Goal: Task Accomplishment & Management: Manage account settings

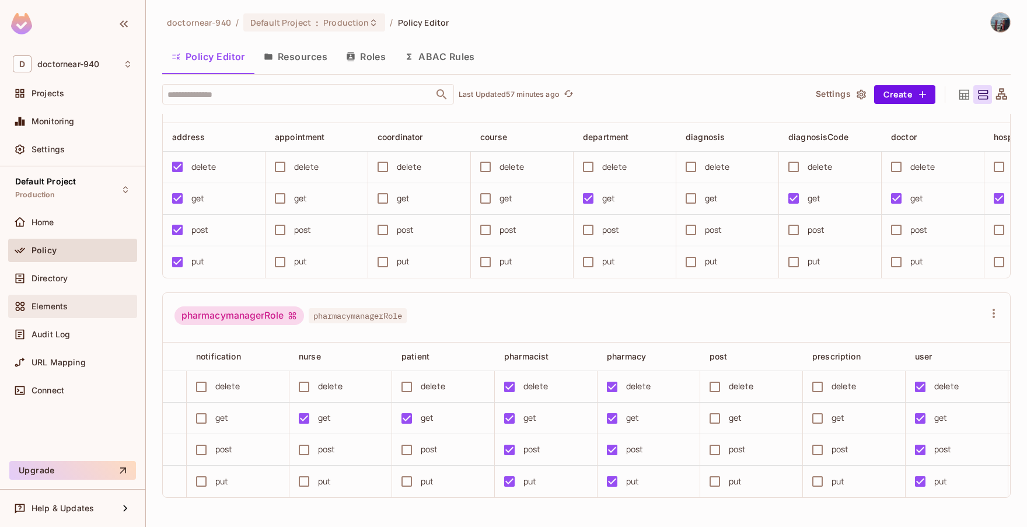
click at [72, 307] on div "Elements" at bounding box center [82, 306] width 101 height 9
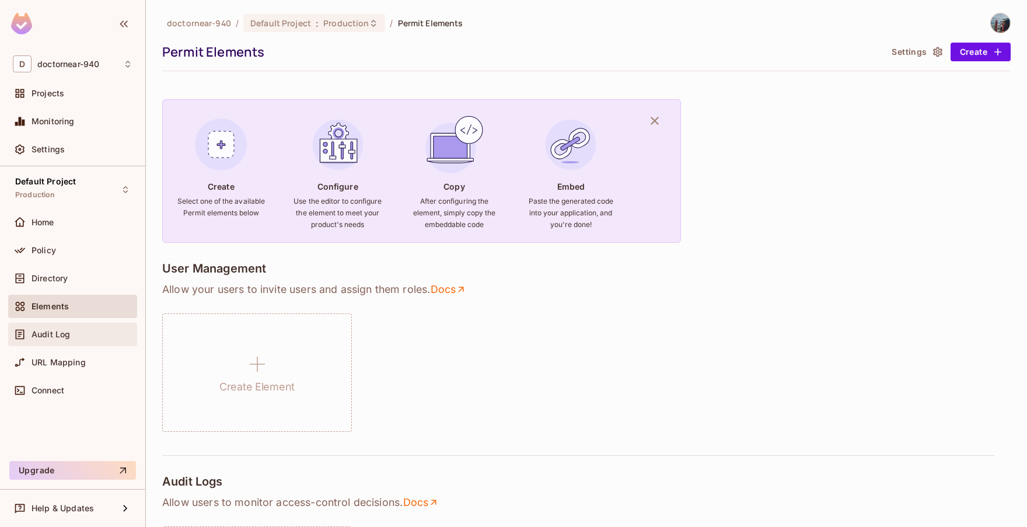
click at [41, 328] on div "Audit Log" at bounding box center [73, 335] width 120 height 14
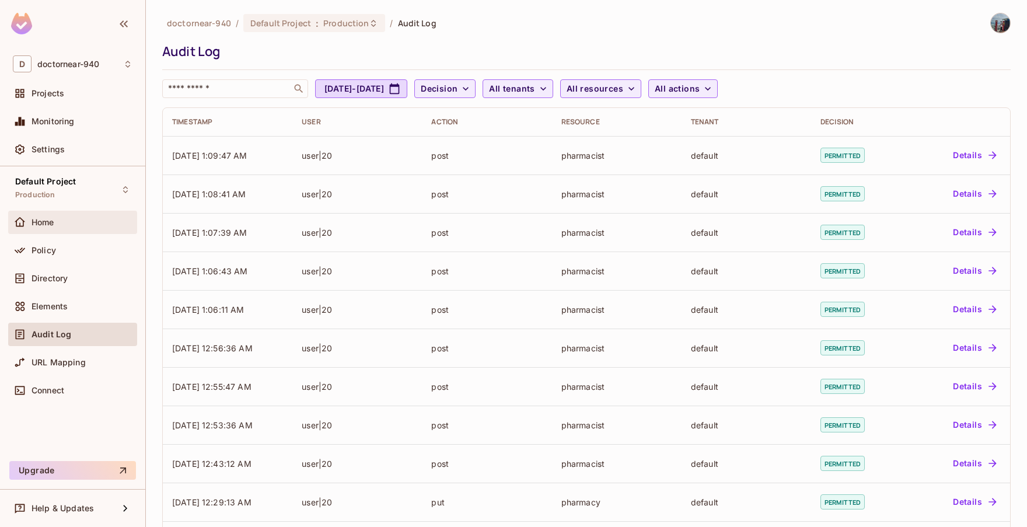
click at [77, 222] on div "Home" at bounding box center [82, 222] width 101 height 9
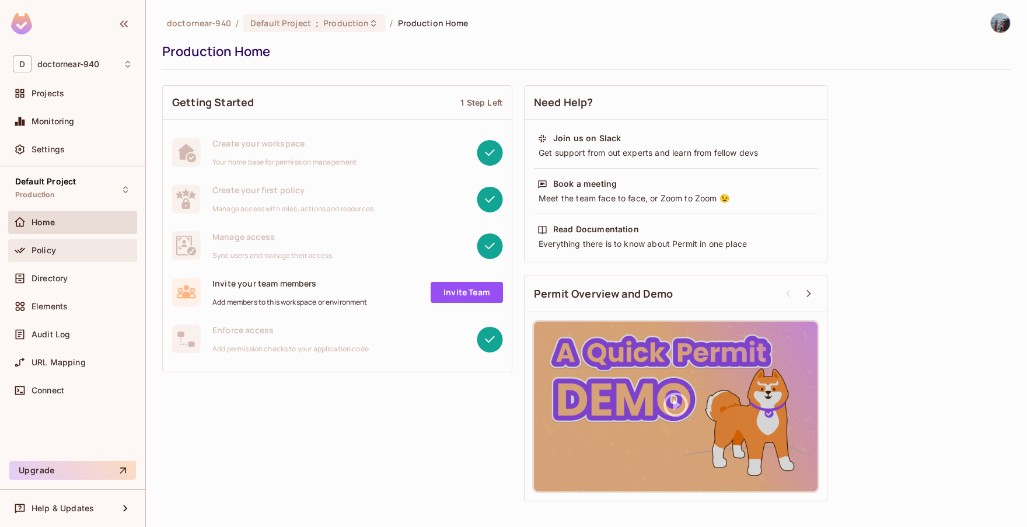
click at [63, 242] on div "Policy" at bounding box center [72, 250] width 129 height 23
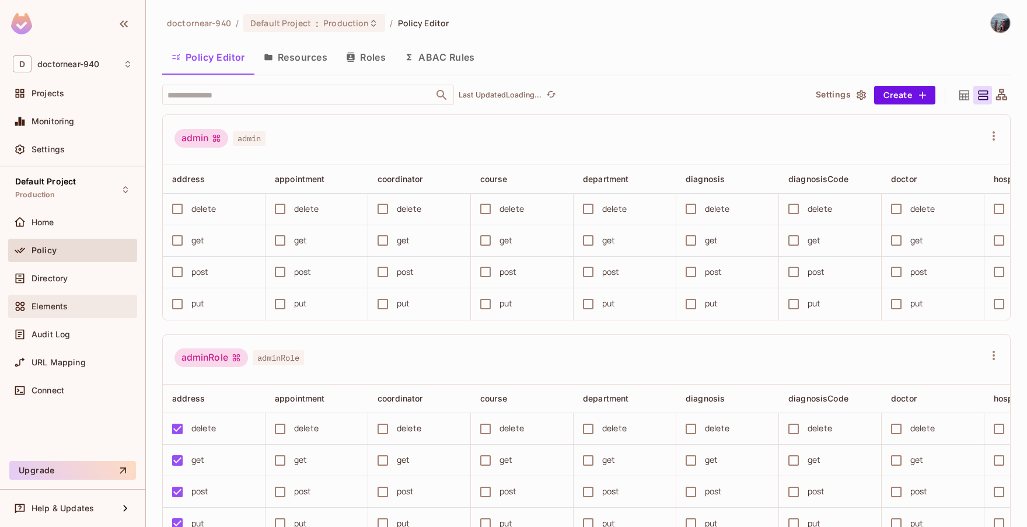
click at [40, 308] on span "Elements" at bounding box center [50, 306] width 36 height 9
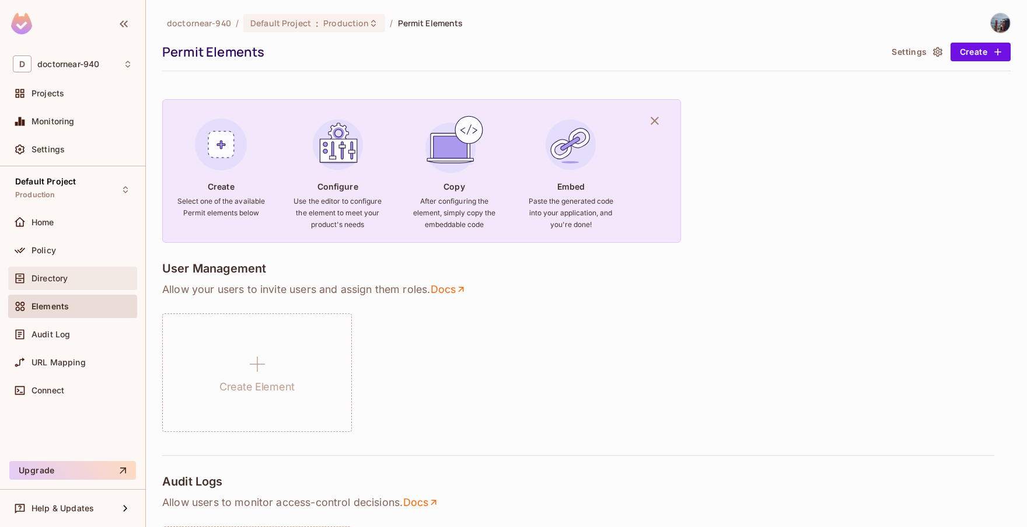
click at [58, 274] on span "Directory" at bounding box center [50, 278] width 36 height 9
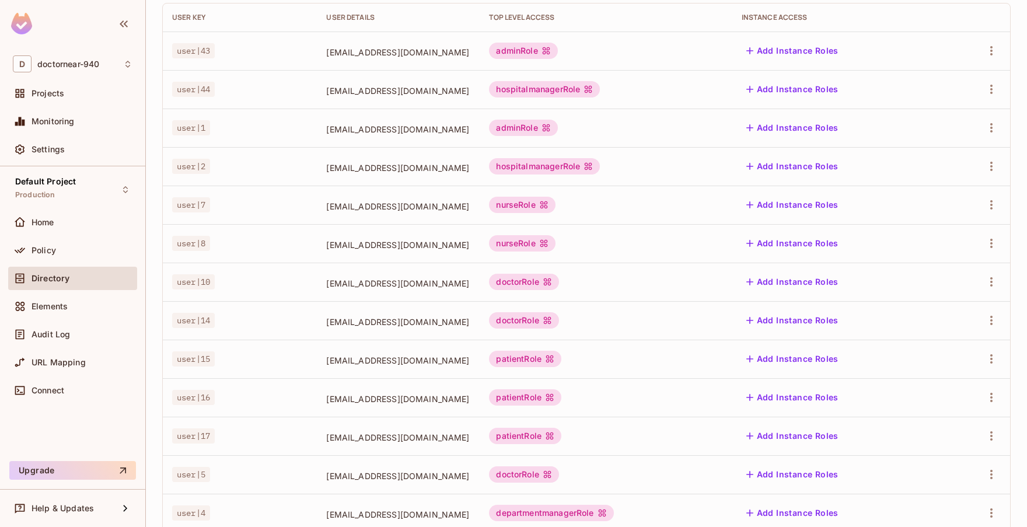
scroll to position [288, 0]
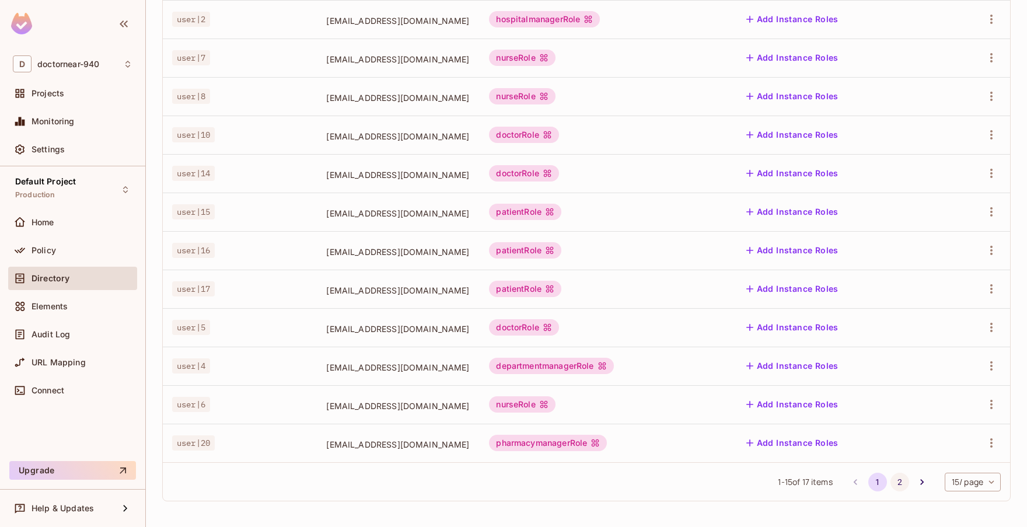
click at [894, 476] on button "2" at bounding box center [900, 482] width 19 height 19
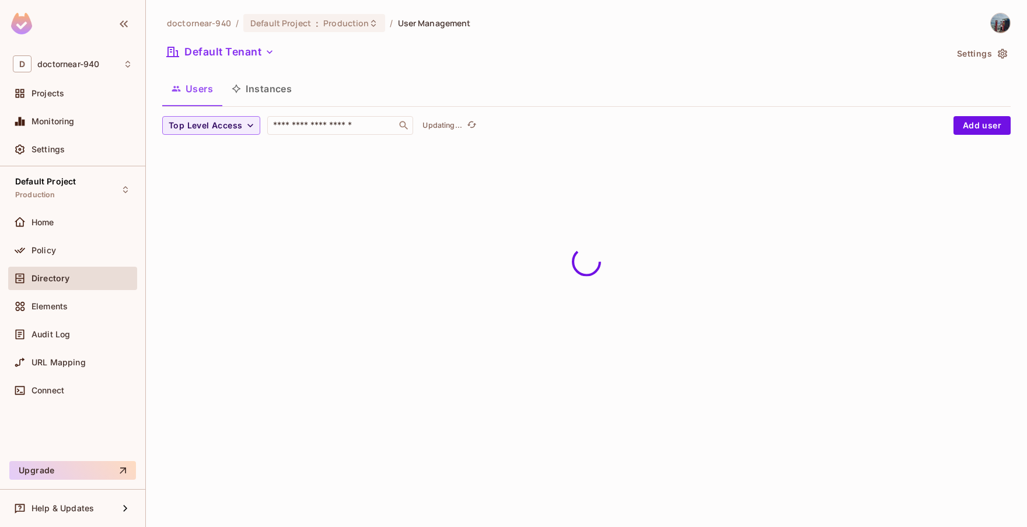
scroll to position [0, 0]
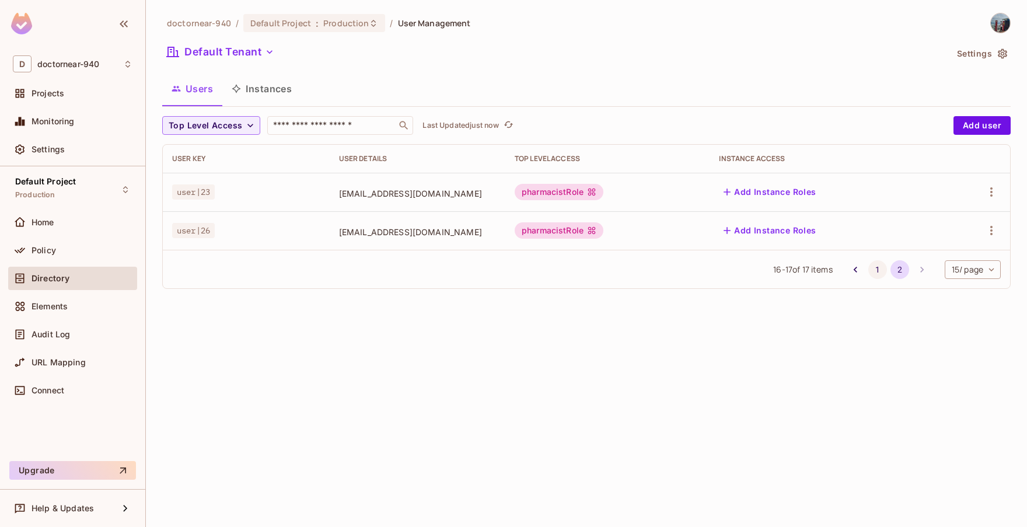
click at [869, 270] on button "1" at bounding box center [878, 269] width 19 height 19
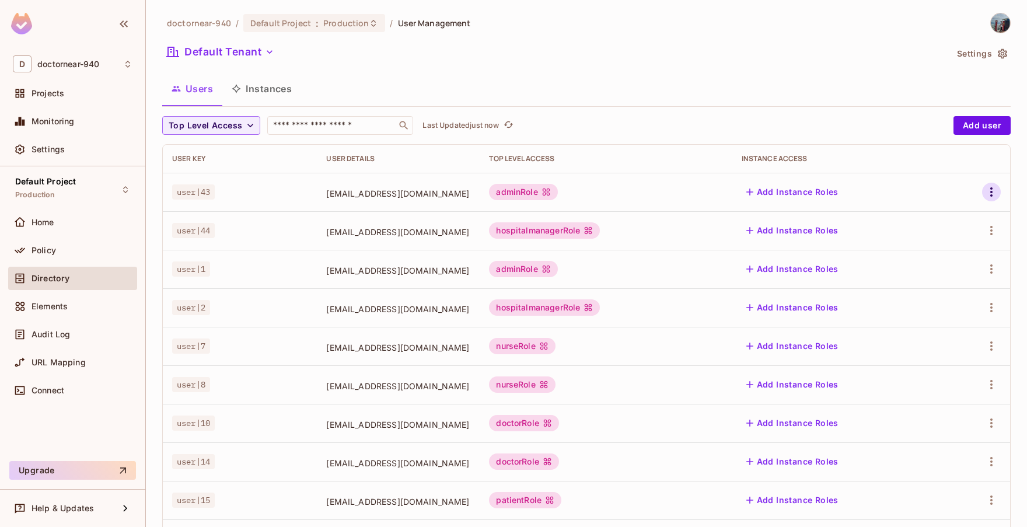
click at [984, 200] on button "button" at bounding box center [992, 192] width 19 height 19
click at [932, 264] on span "Delete User" at bounding box center [936, 270] width 53 height 19
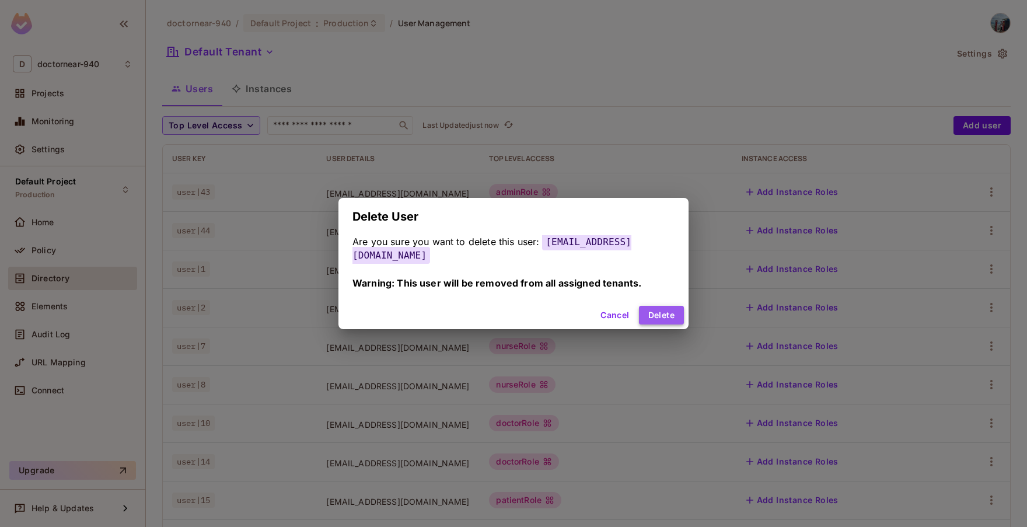
click at [640, 306] on button "Delete" at bounding box center [661, 315] width 45 height 19
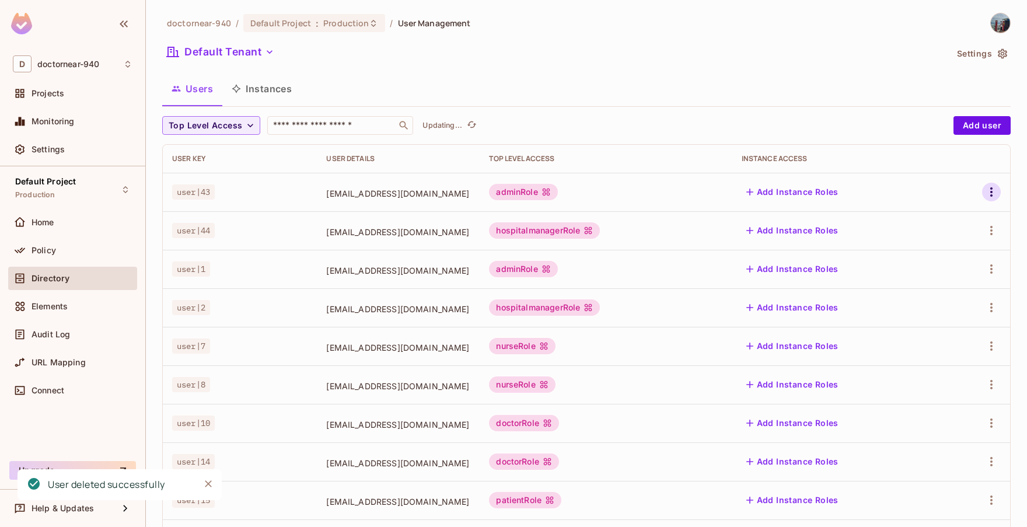
click at [985, 194] on icon "button" at bounding box center [992, 192] width 14 height 14
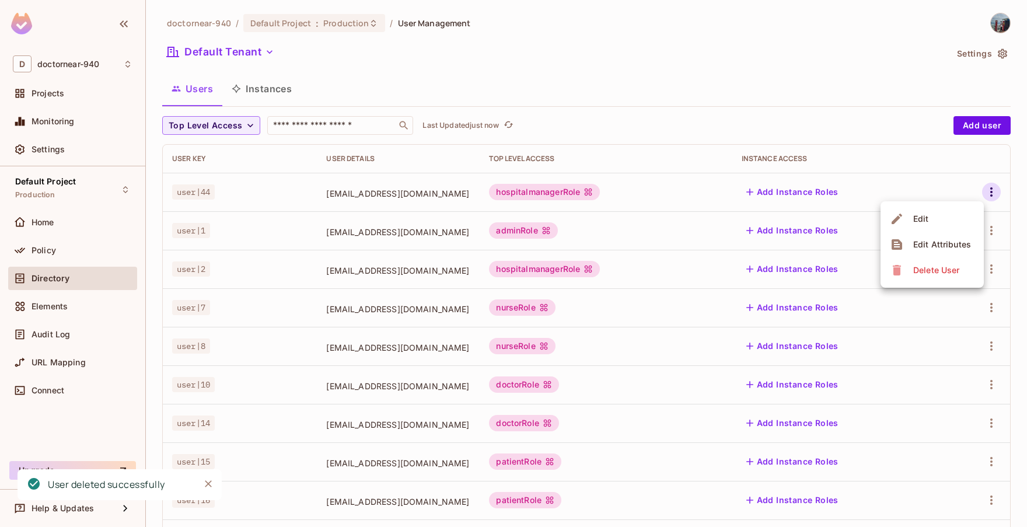
click at [932, 270] on div "Delete User" at bounding box center [937, 270] width 46 height 12
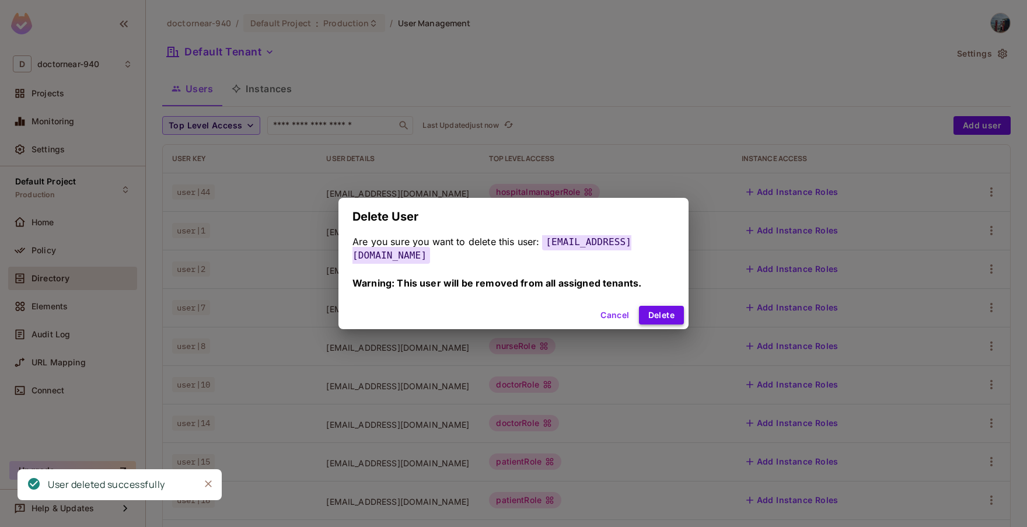
click at [653, 306] on button "Delete" at bounding box center [661, 315] width 45 height 19
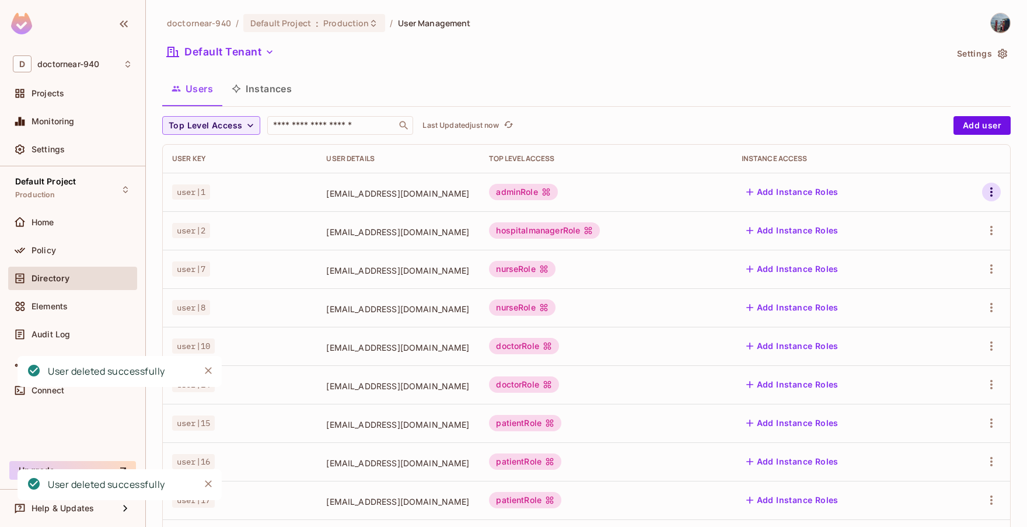
click at [992, 193] on button "button" at bounding box center [992, 192] width 19 height 19
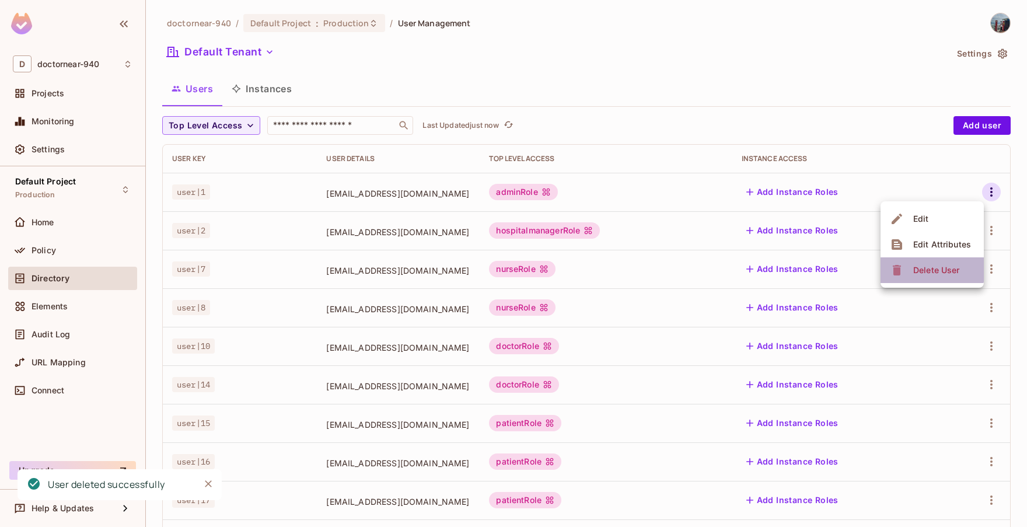
click at [918, 269] on div "Delete User" at bounding box center [937, 270] width 46 height 12
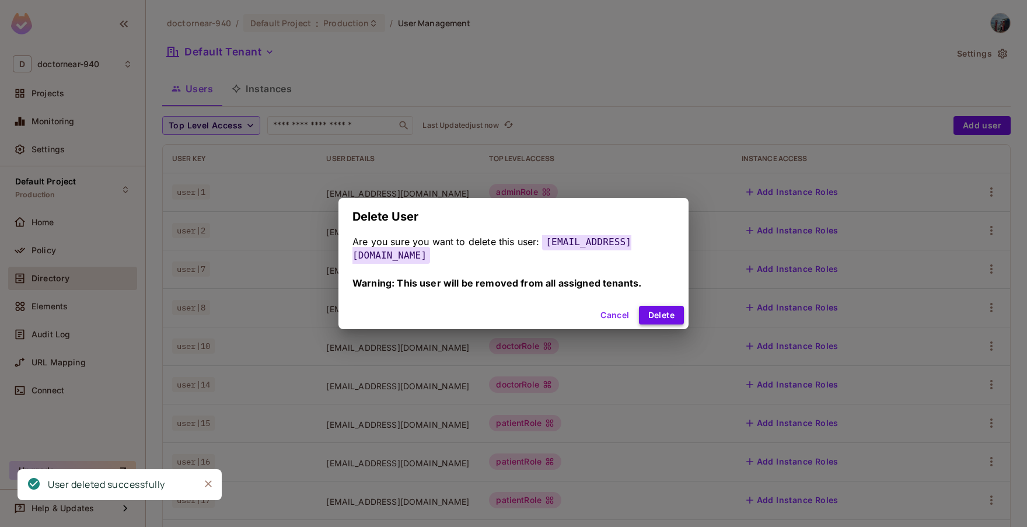
click at [640, 306] on button "Delete" at bounding box center [661, 315] width 45 height 19
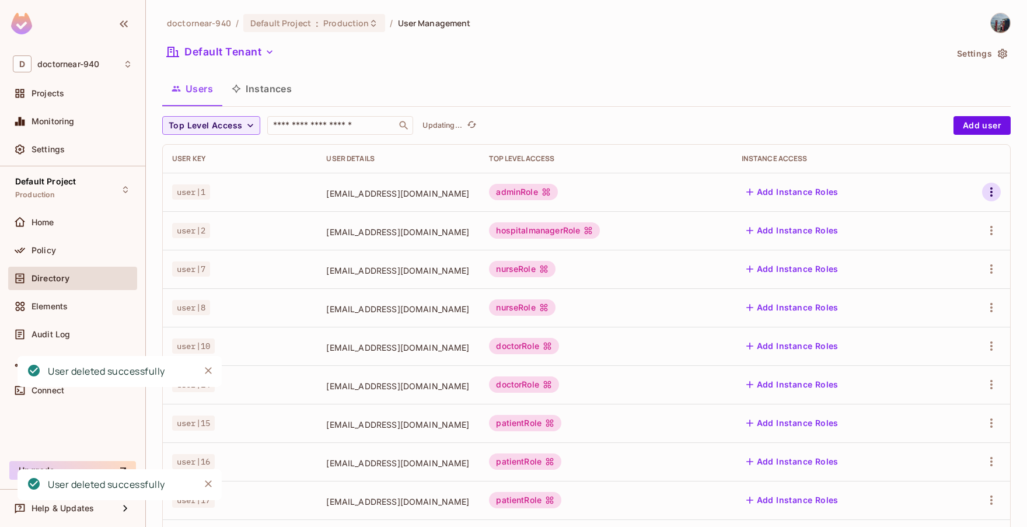
click at [985, 191] on icon "button" at bounding box center [992, 192] width 14 height 14
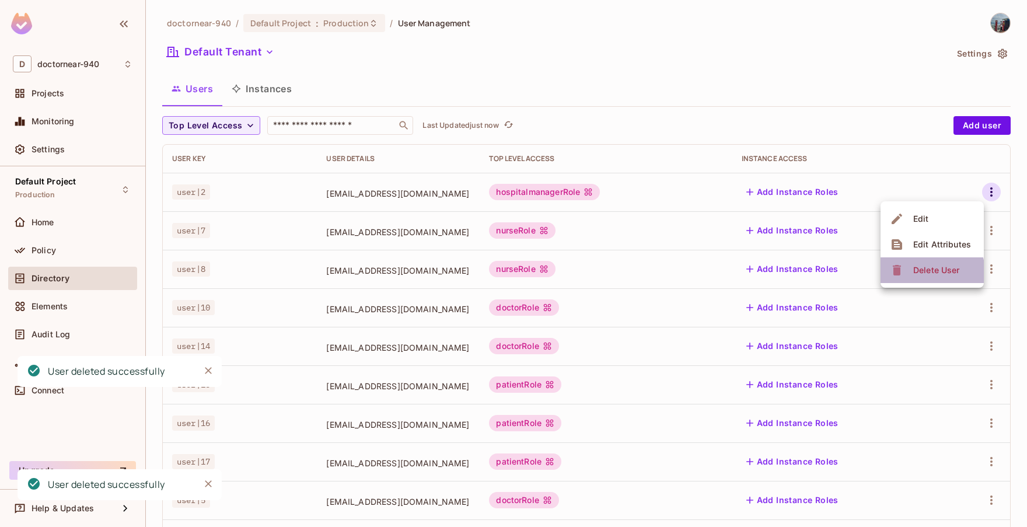
click at [921, 273] on div "Delete User" at bounding box center [937, 270] width 46 height 12
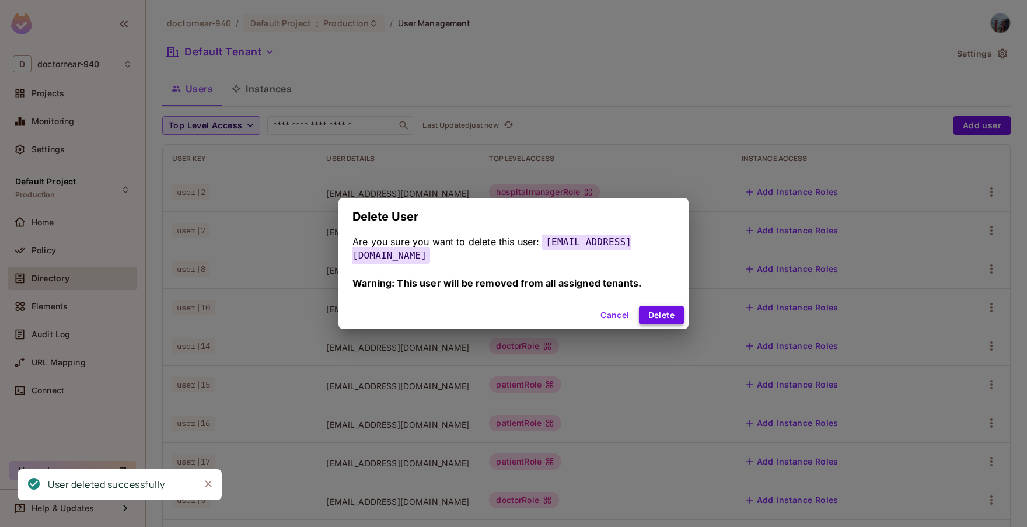
click at [660, 307] on button "Delete" at bounding box center [661, 315] width 45 height 19
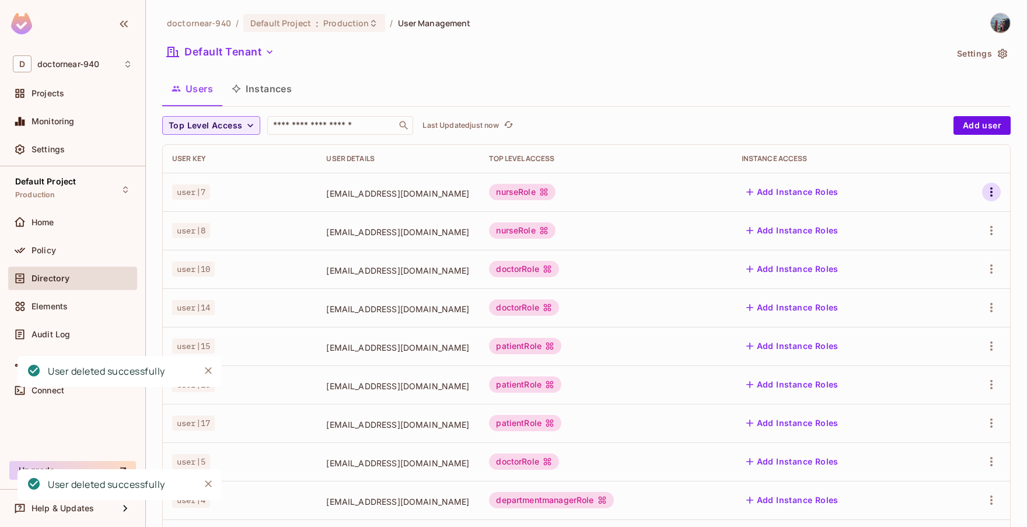
click at [988, 190] on icon "button" at bounding box center [992, 192] width 14 height 14
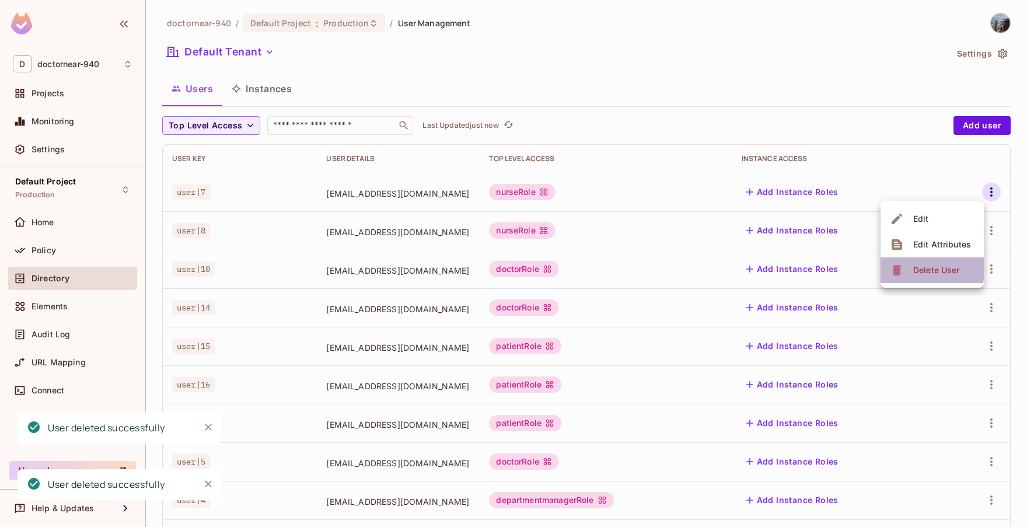
click at [912, 267] on span "Delete User" at bounding box center [936, 270] width 53 height 19
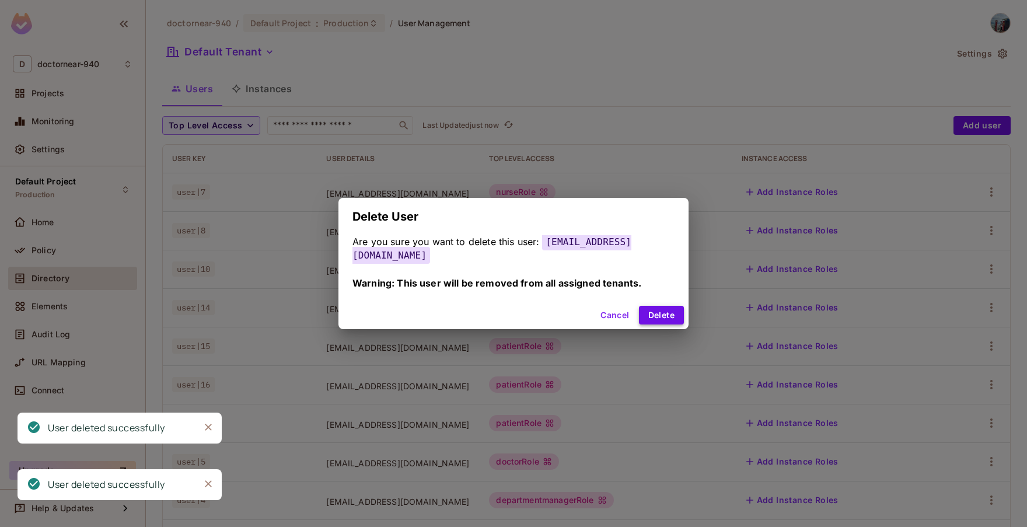
click at [639, 306] on button "Delete" at bounding box center [661, 315] width 45 height 19
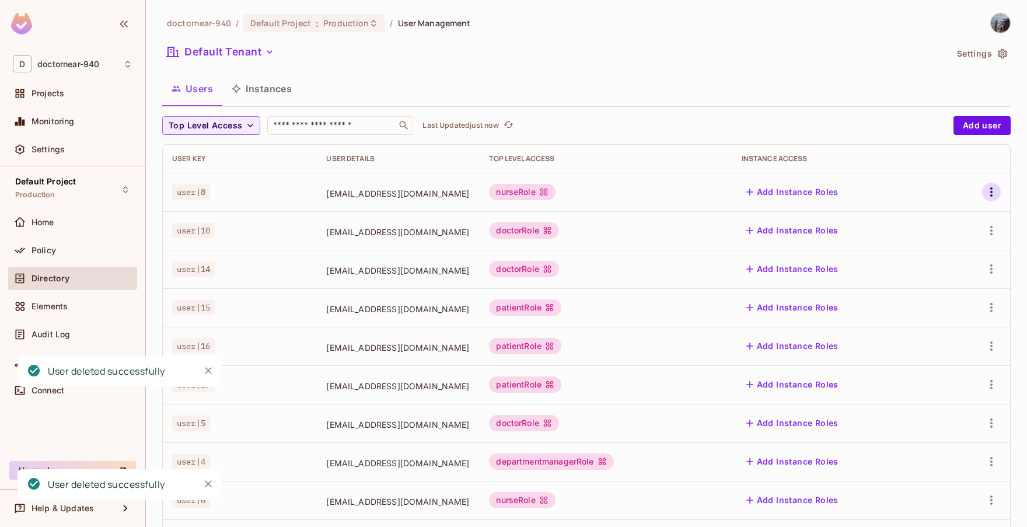
click at [985, 185] on icon "button" at bounding box center [992, 192] width 14 height 14
click at [906, 263] on div "Delete User" at bounding box center [926, 270] width 73 height 19
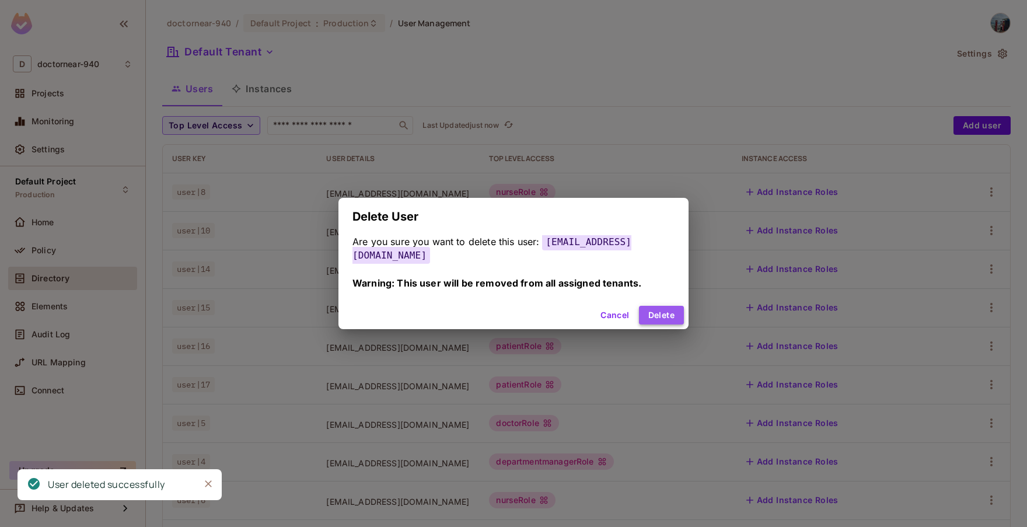
click at [639, 308] on button "Delete" at bounding box center [661, 315] width 45 height 19
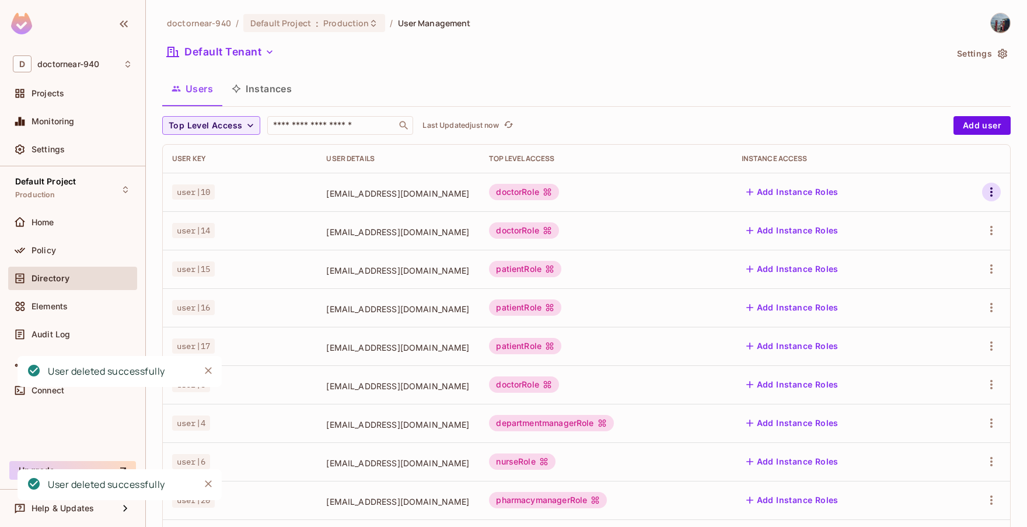
click at [985, 190] on icon "button" at bounding box center [992, 192] width 14 height 14
click at [904, 267] on icon at bounding box center [897, 270] width 14 height 14
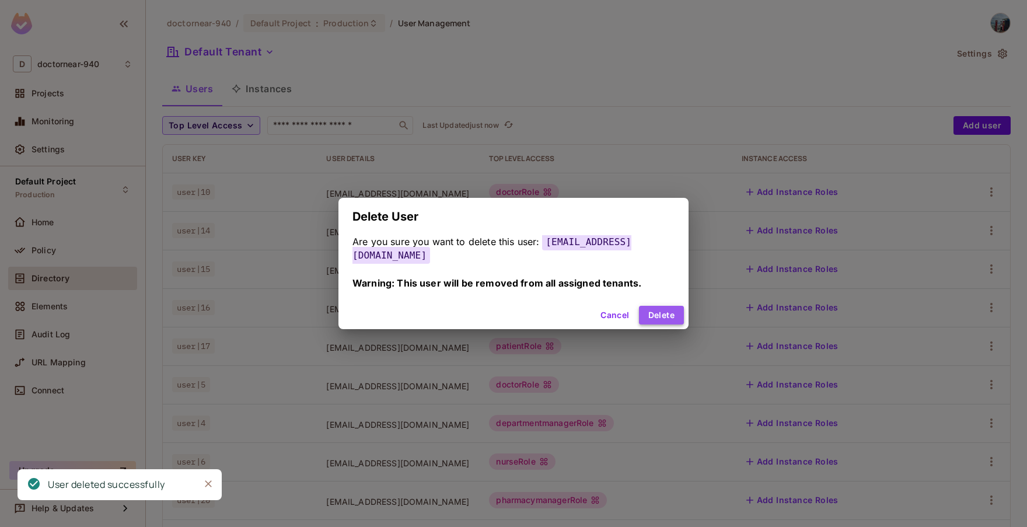
click at [642, 306] on button "Delete" at bounding box center [661, 315] width 45 height 19
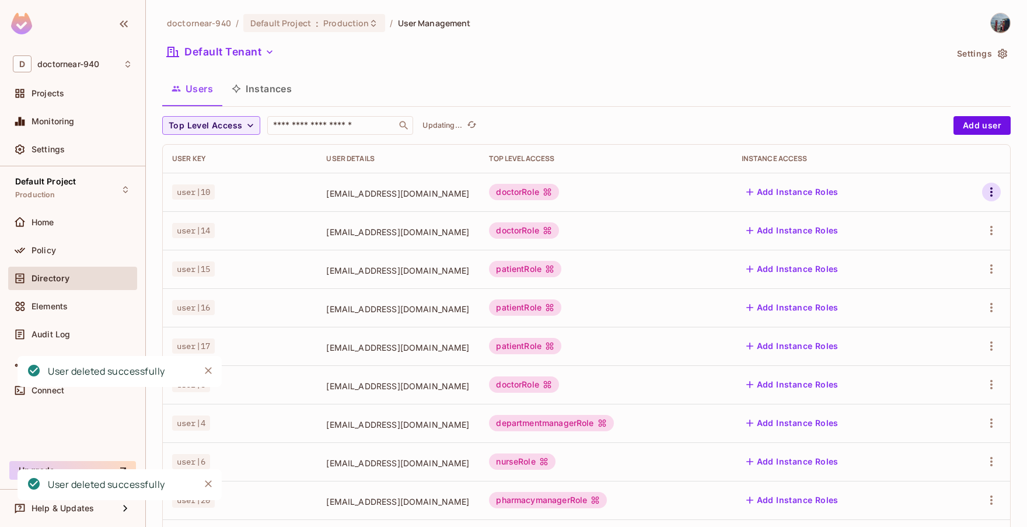
click at [985, 194] on icon "button" at bounding box center [992, 192] width 14 height 14
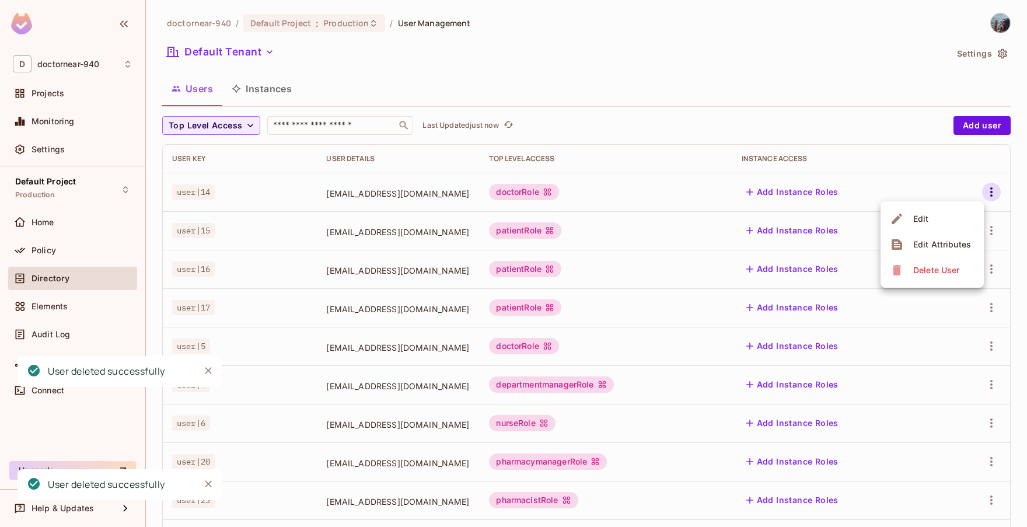
click at [922, 260] on li "Delete User" at bounding box center [932, 270] width 103 height 26
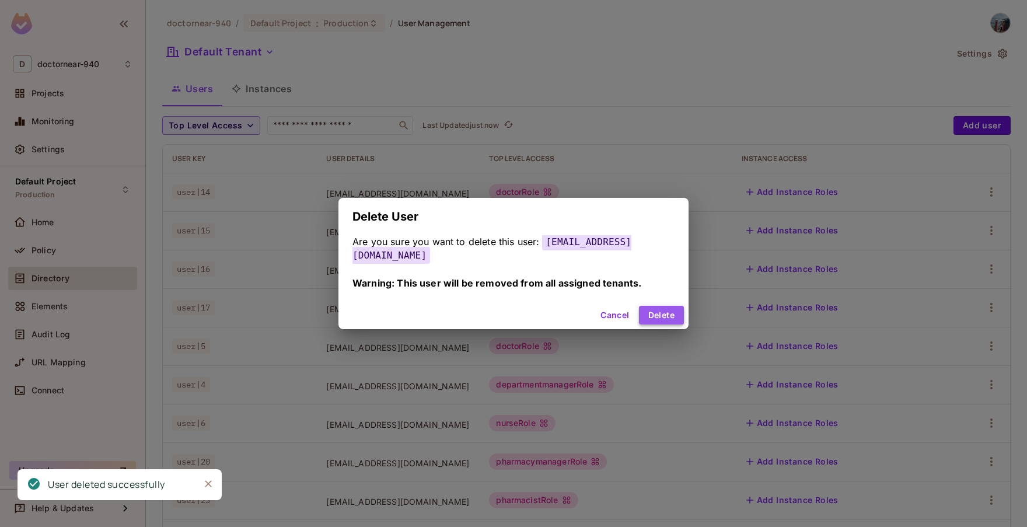
click at [659, 306] on button "Delete" at bounding box center [661, 315] width 45 height 19
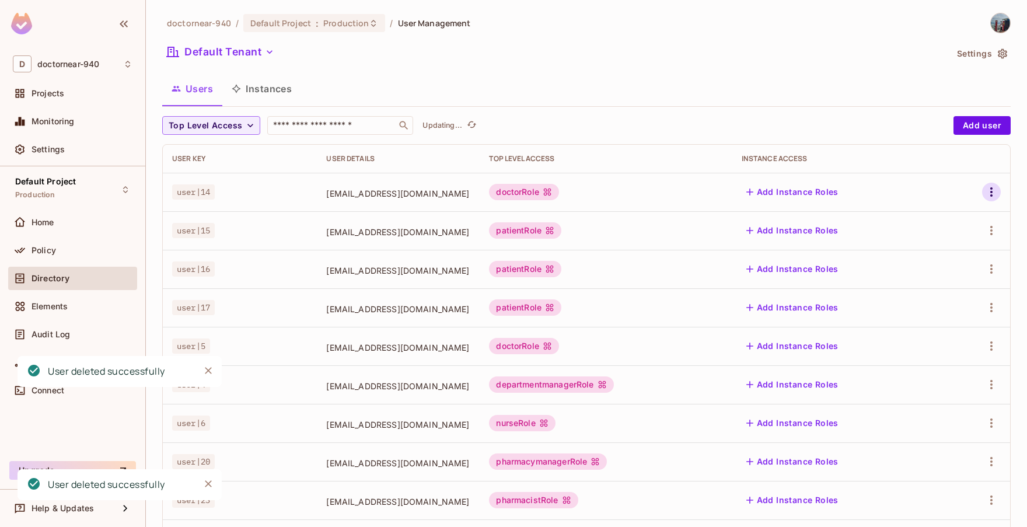
click at [985, 190] on icon "button" at bounding box center [992, 192] width 14 height 14
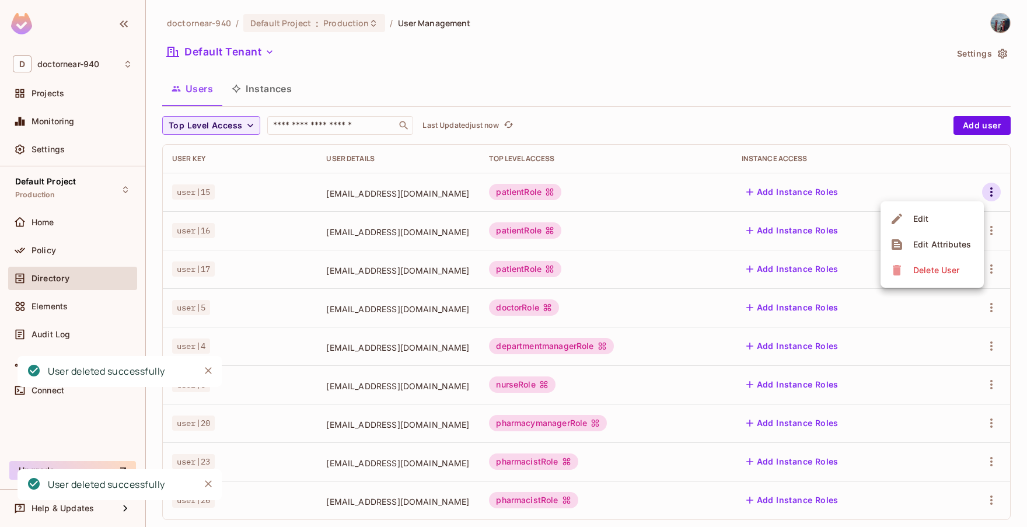
click at [916, 266] on div "Delete User" at bounding box center [937, 270] width 46 height 12
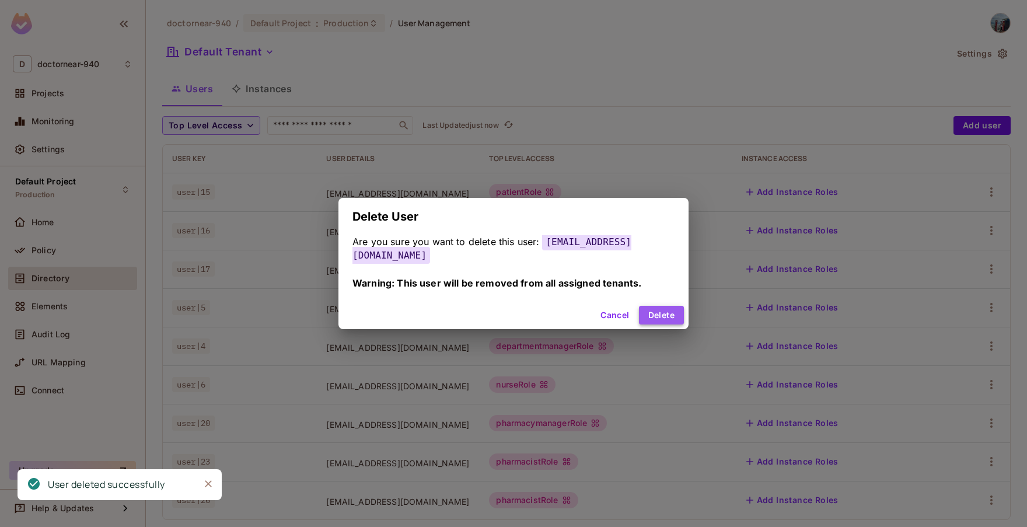
click at [659, 308] on button "Delete" at bounding box center [661, 315] width 45 height 19
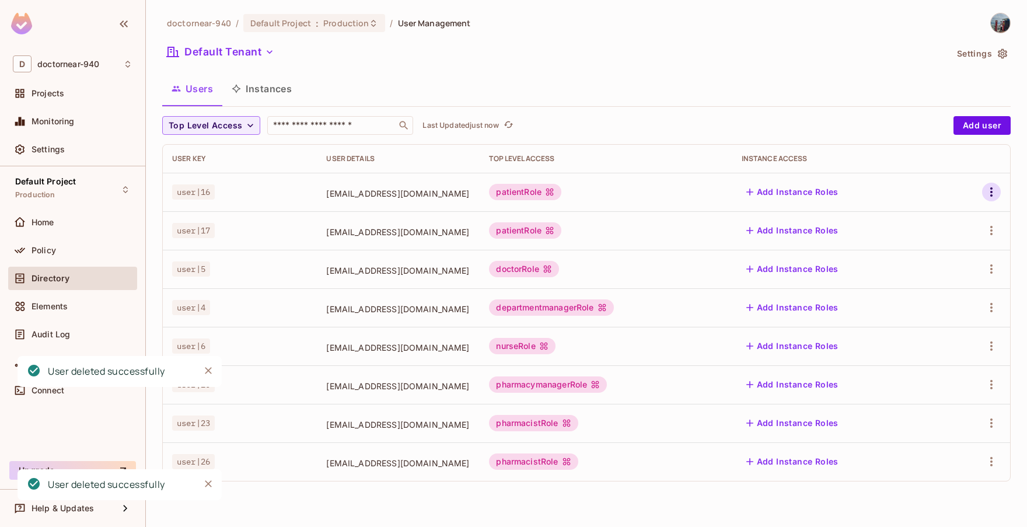
click at [984, 198] on div at bounding box center [977, 192] width 47 height 19
click at [990, 191] on icon "button" at bounding box center [992, 192] width 14 height 14
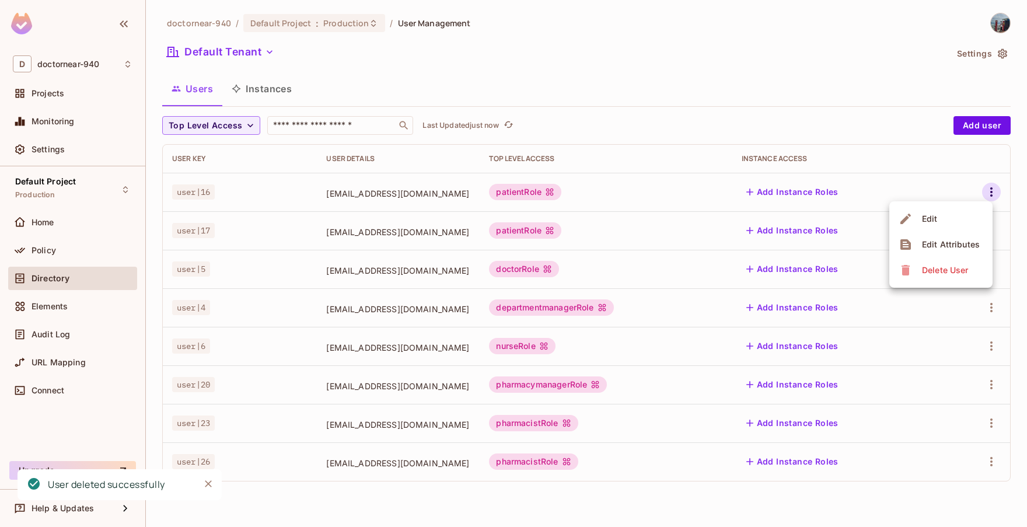
click at [926, 266] on div "Delete User" at bounding box center [945, 270] width 46 height 12
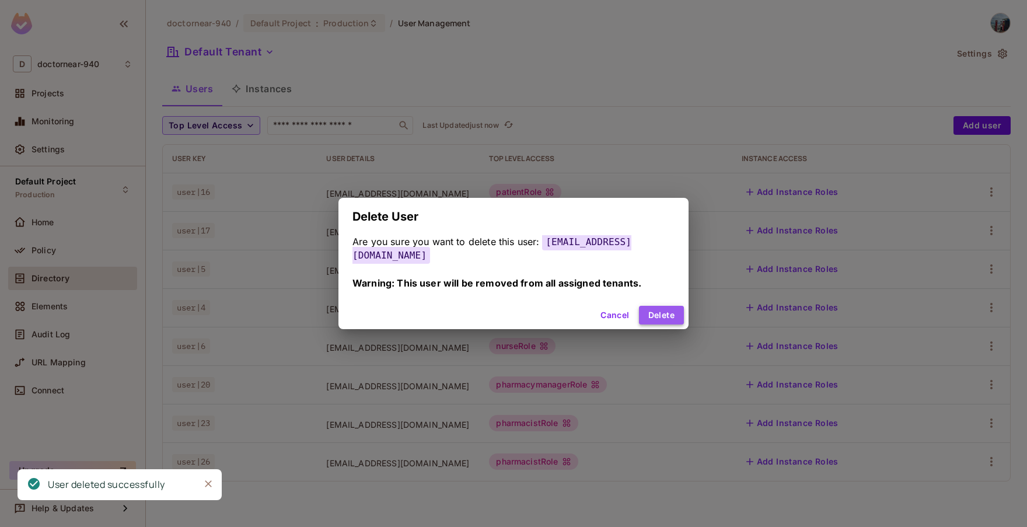
click at [647, 310] on button "Delete" at bounding box center [661, 315] width 45 height 19
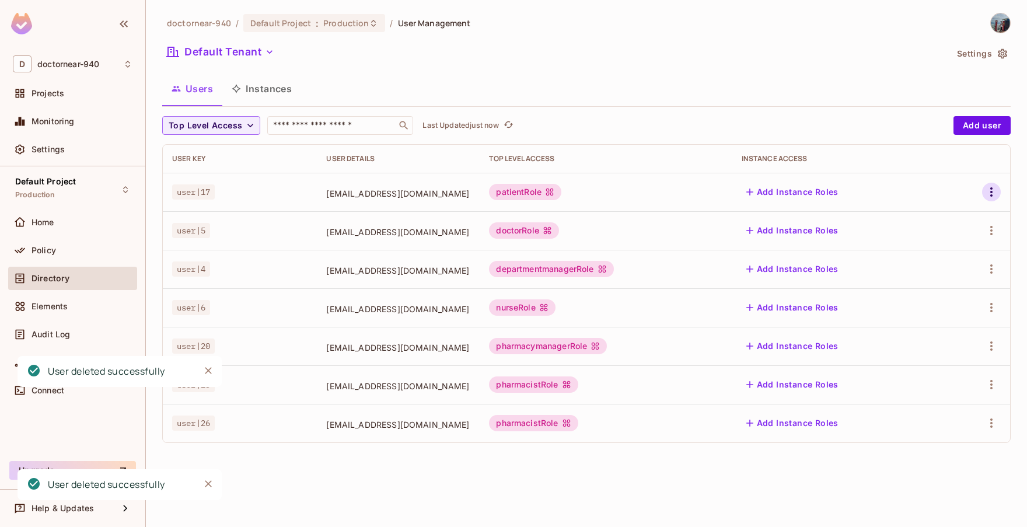
click at [994, 185] on icon "button" at bounding box center [992, 192] width 14 height 14
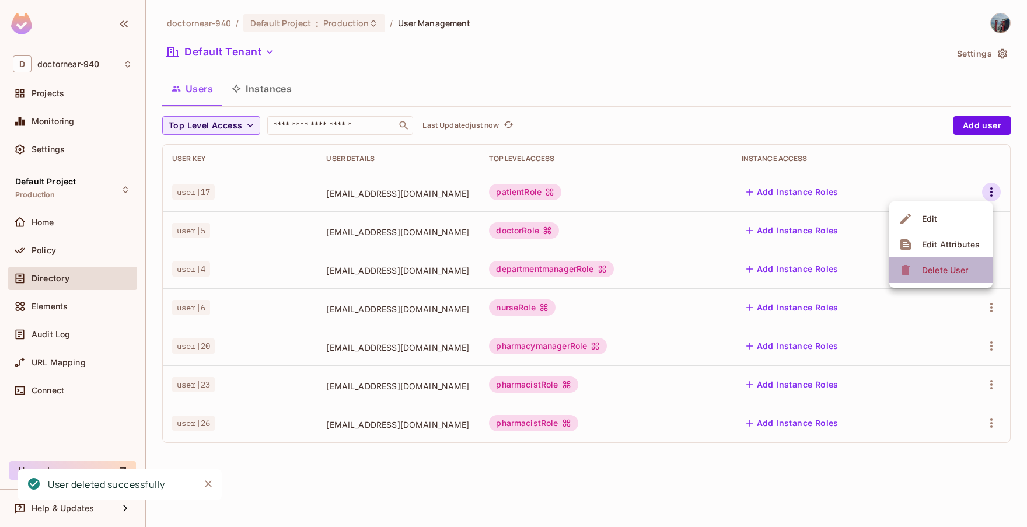
click at [952, 266] on div "Delete User" at bounding box center [945, 270] width 46 height 12
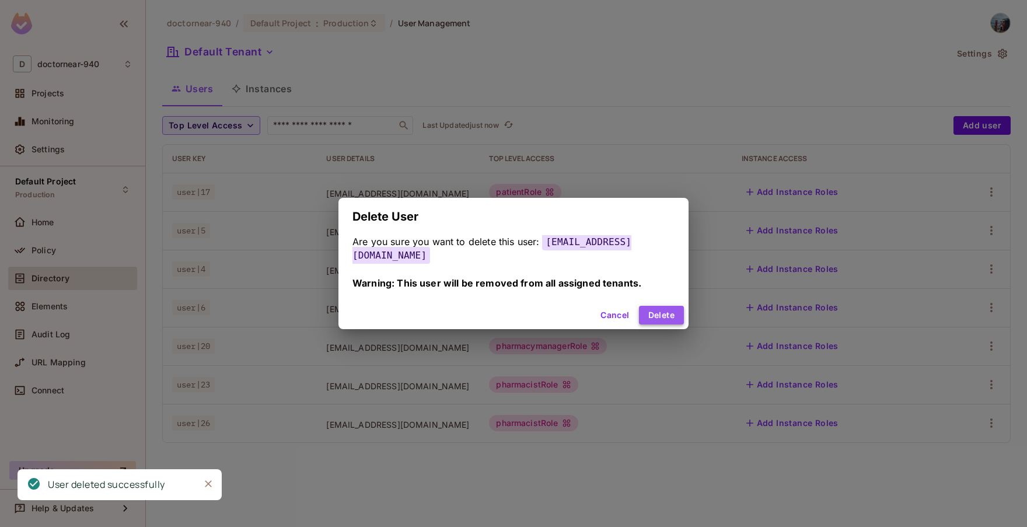
click at [660, 314] on button "Delete" at bounding box center [661, 315] width 45 height 19
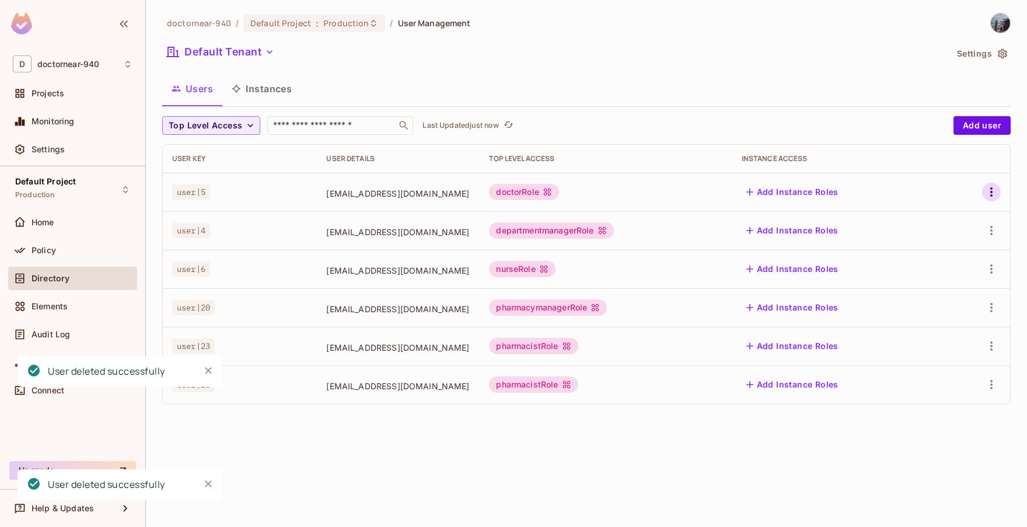
click at [993, 196] on icon "button" at bounding box center [992, 192] width 14 height 14
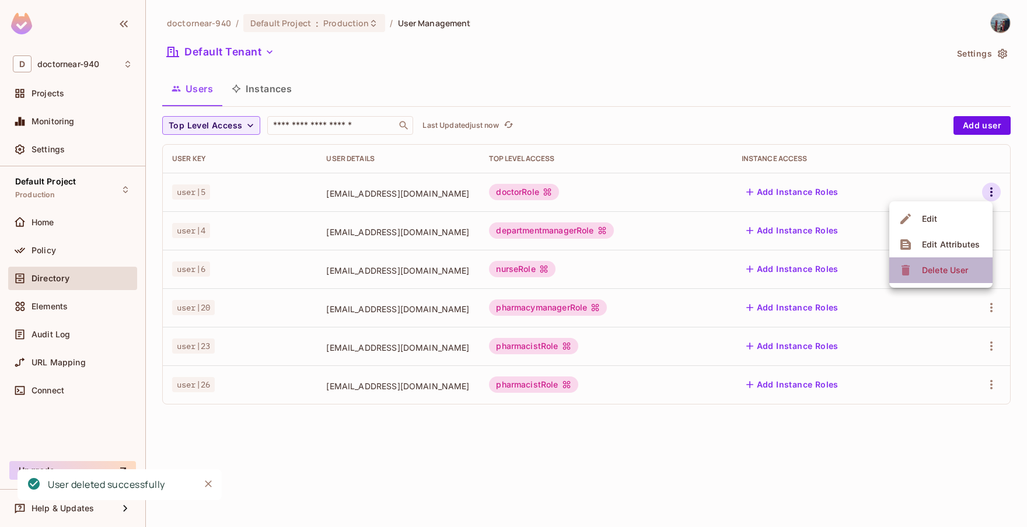
click at [949, 273] on div "Delete User" at bounding box center [945, 270] width 46 height 12
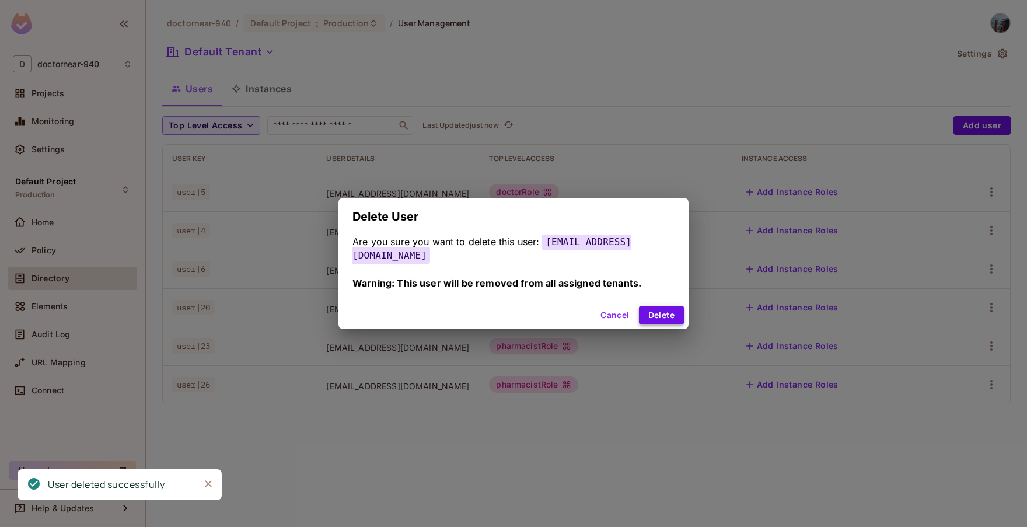
click at [639, 306] on button "Delete" at bounding box center [661, 315] width 45 height 19
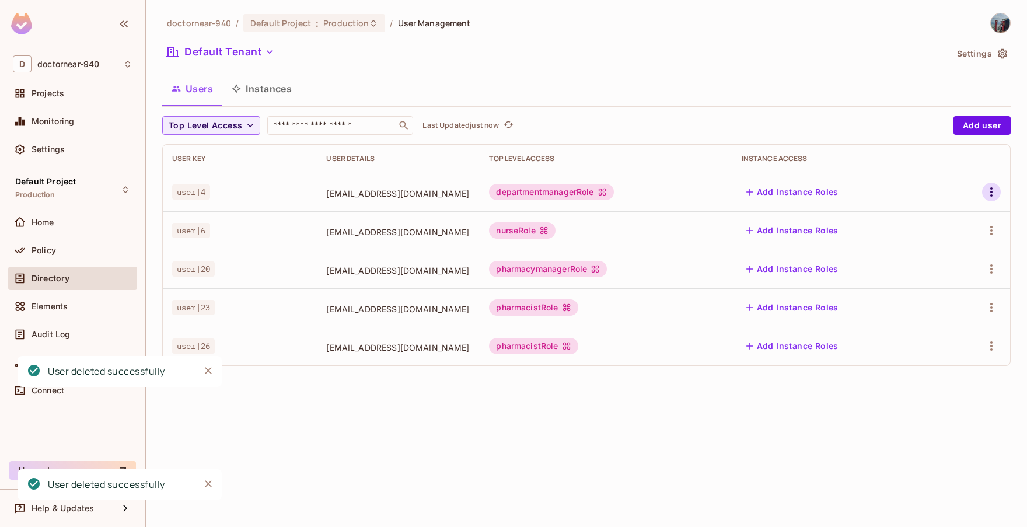
click at [993, 187] on icon "button" at bounding box center [992, 192] width 14 height 14
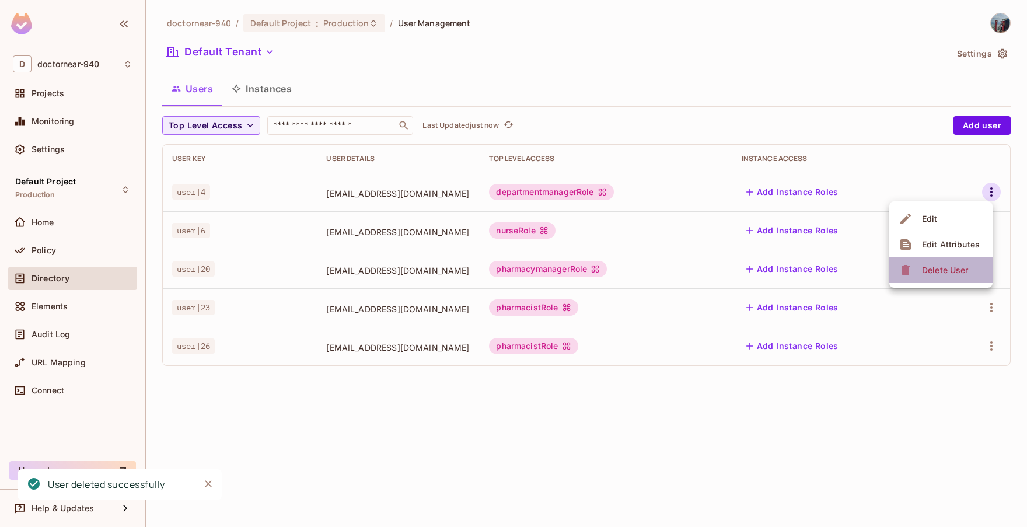
click at [945, 264] on span "Delete User" at bounding box center [945, 270] width 53 height 19
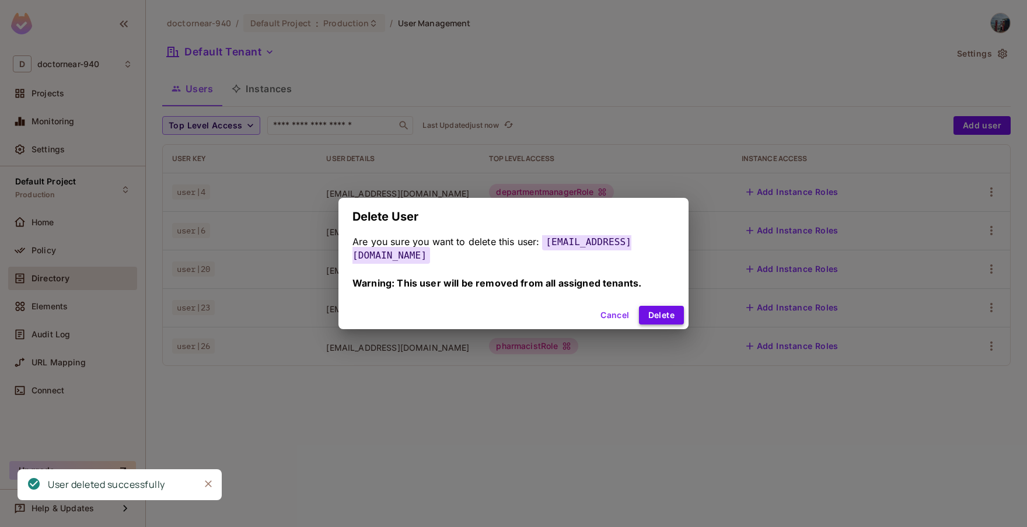
click at [661, 311] on button "Delete" at bounding box center [661, 315] width 45 height 19
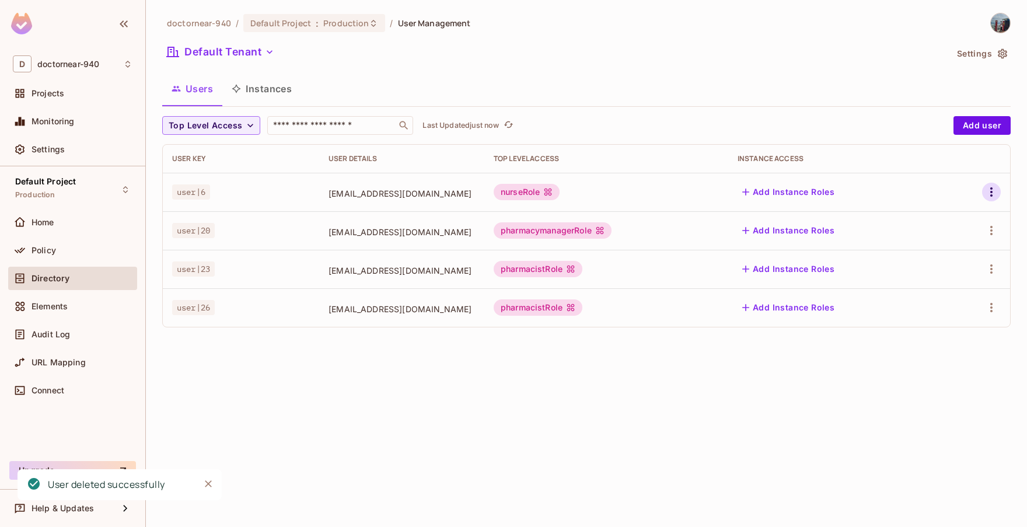
click at [988, 189] on icon "button" at bounding box center [992, 192] width 14 height 14
click at [948, 262] on span "Delete User" at bounding box center [945, 270] width 53 height 19
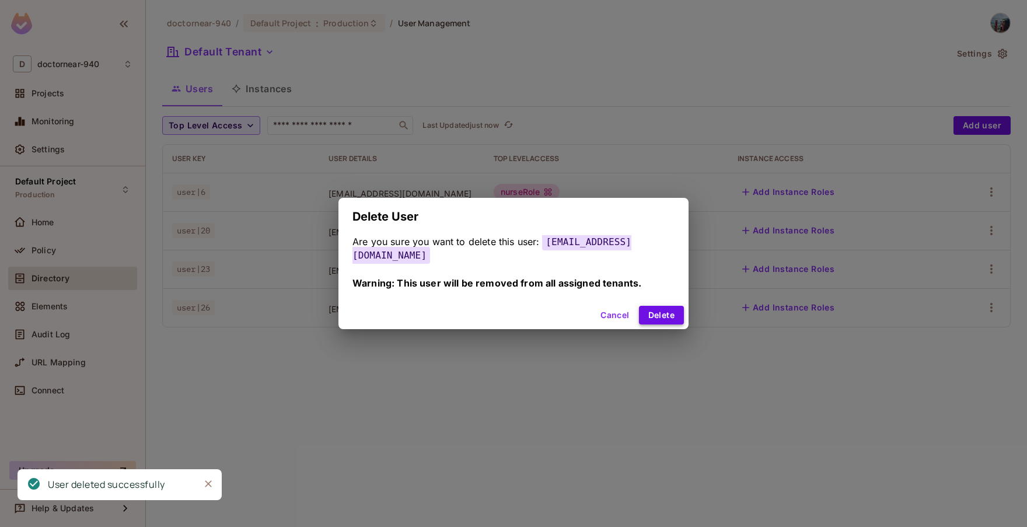
click at [656, 314] on button "Delete" at bounding box center [661, 315] width 45 height 19
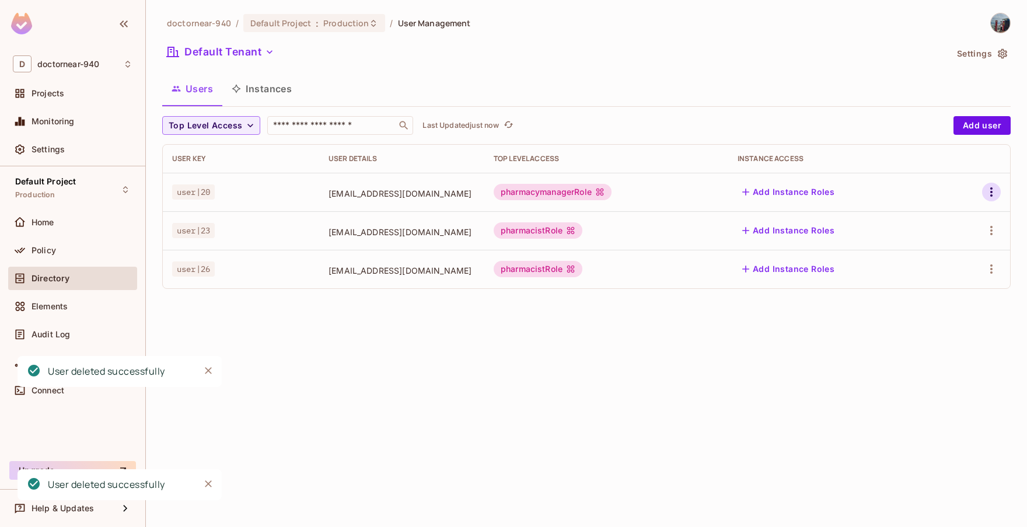
click at [991, 193] on icon "button" at bounding box center [992, 192] width 14 height 14
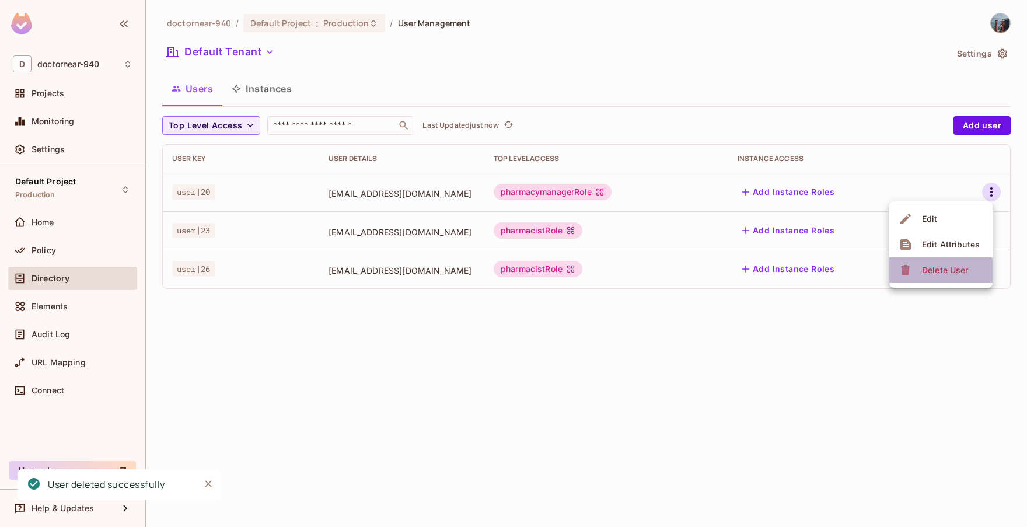
click at [917, 273] on div "Delete User" at bounding box center [935, 270] width 73 height 19
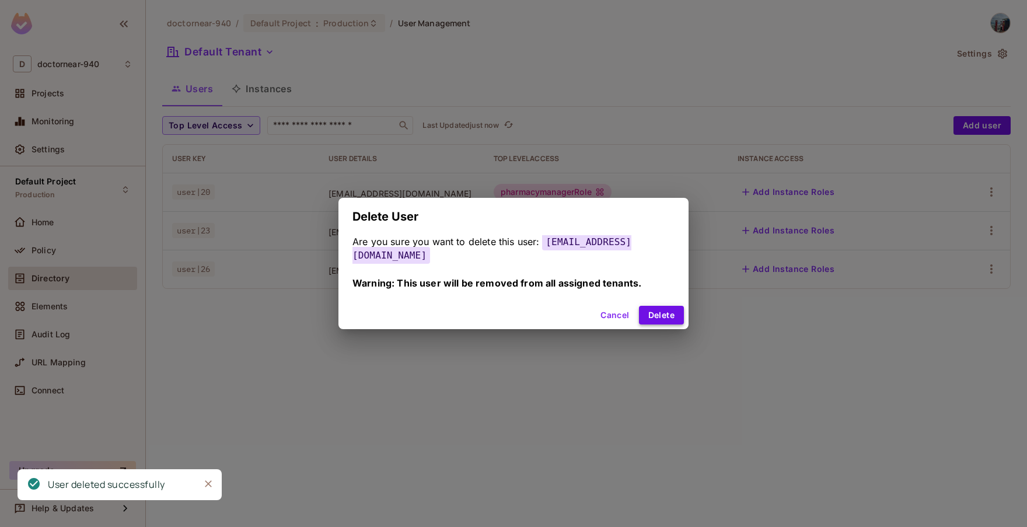
click at [663, 311] on button "Delete" at bounding box center [661, 315] width 45 height 19
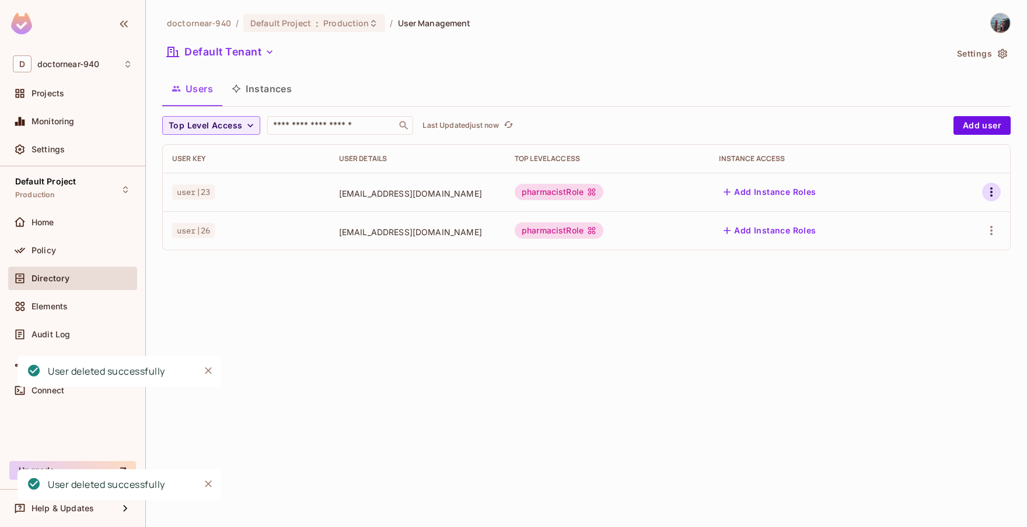
click at [997, 192] on icon "button" at bounding box center [992, 192] width 14 height 14
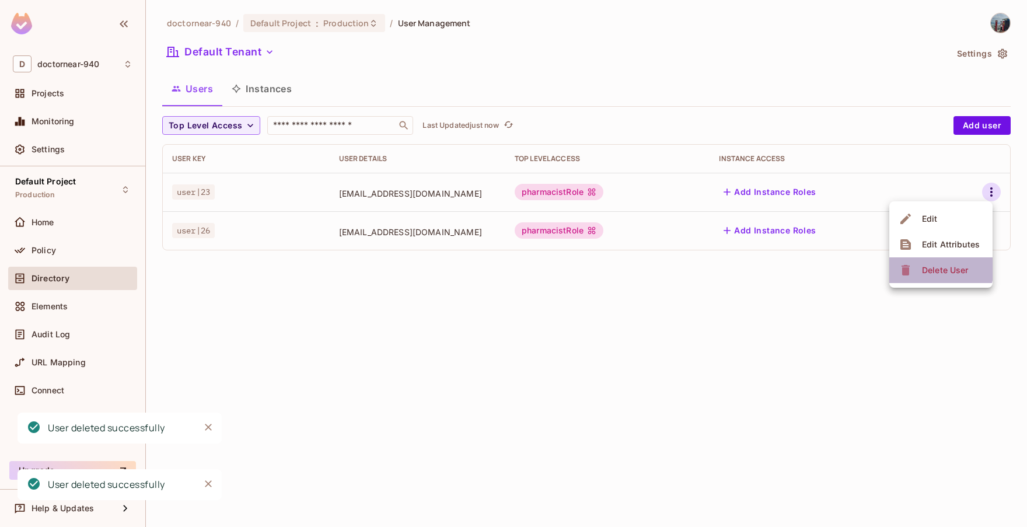
click at [914, 264] on div "Delete User" at bounding box center [935, 270] width 73 height 19
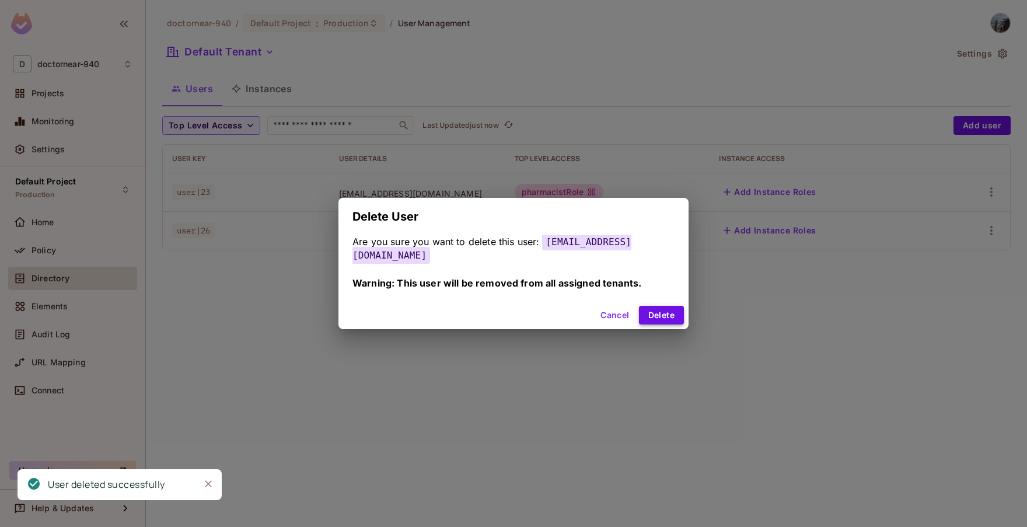
click at [649, 306] on button "Delete" at bounding box center [661, 315] width 45 height 19
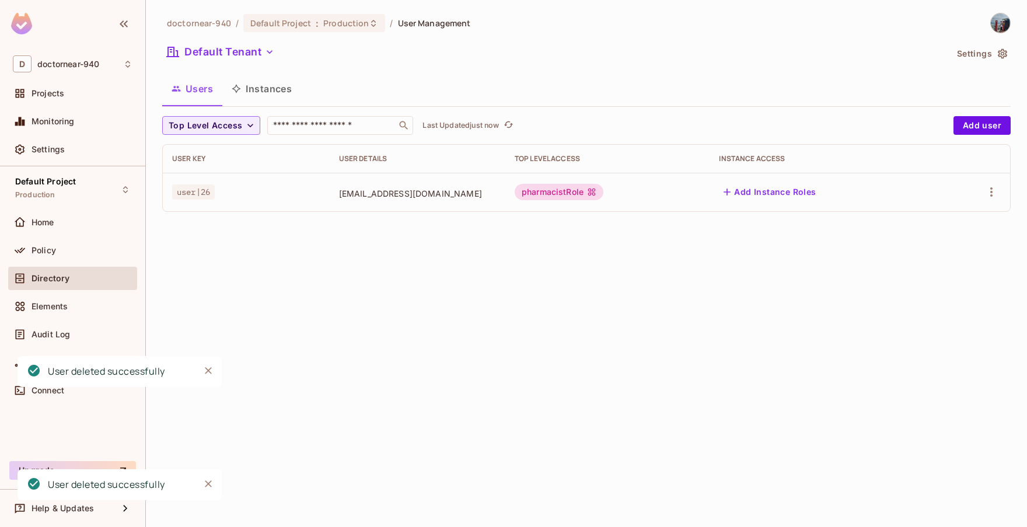
click at [981, 191] on div at bounding box center [975, 192] width 53 height 19
click at [989, 187] on icon "button" at bounding box center [992, 192] width 14 height 14
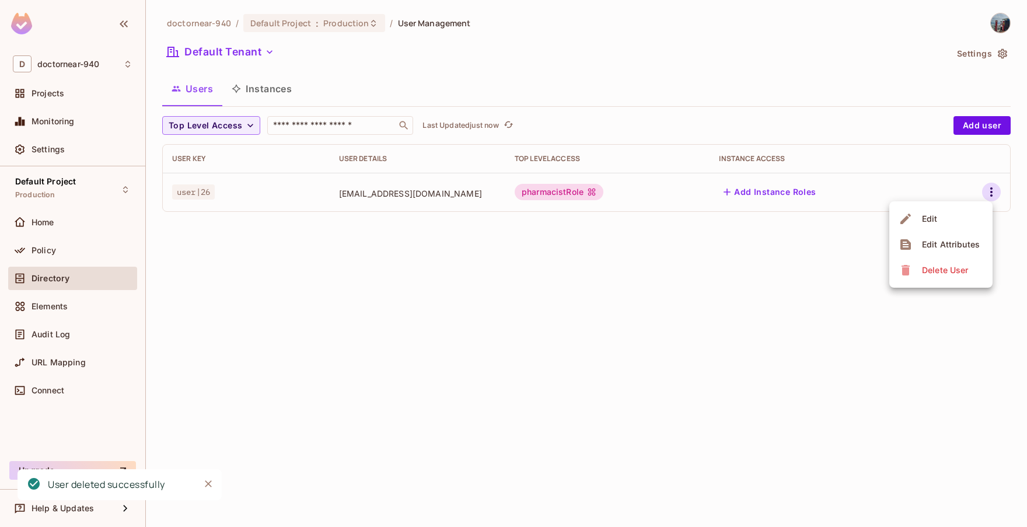
click at [898, 269] on li "Delete User" at bounding box center [941, 270] width 103 height 26
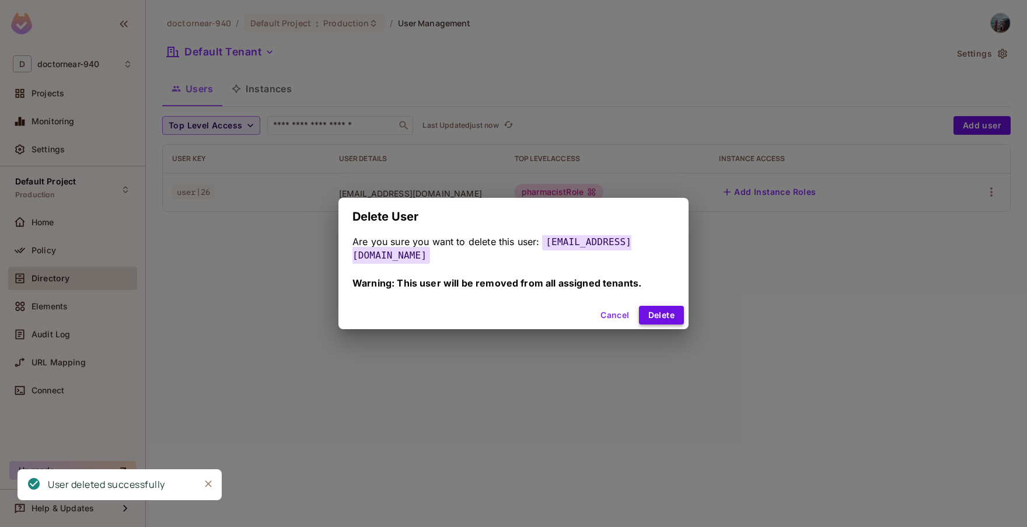
click at [649, 312] on button "Delete" at bounding box center [661, 315] width 45 height 19
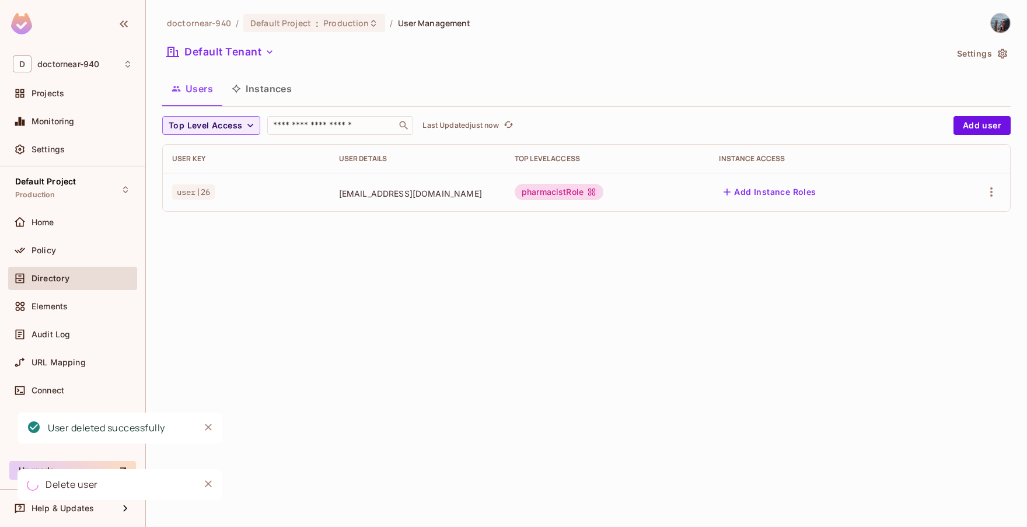
click at [635, 291] on div "doctornear-940 / Default Project : Production / User Management Default Tenant …" at bounding box center [587, 263] width 882 height 527
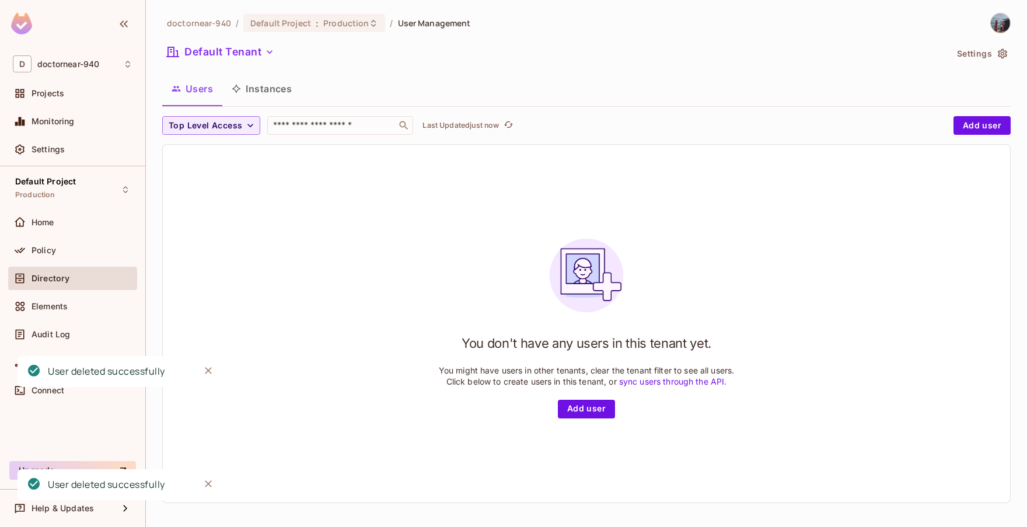
click at [640, 335] on h1 "You don't have any users in this tenant yet." at bounding box center [587, 344] width 250 height 18
click at [969, 127] on button "Add user" at bounding box center [982, 125] width 57 height 19
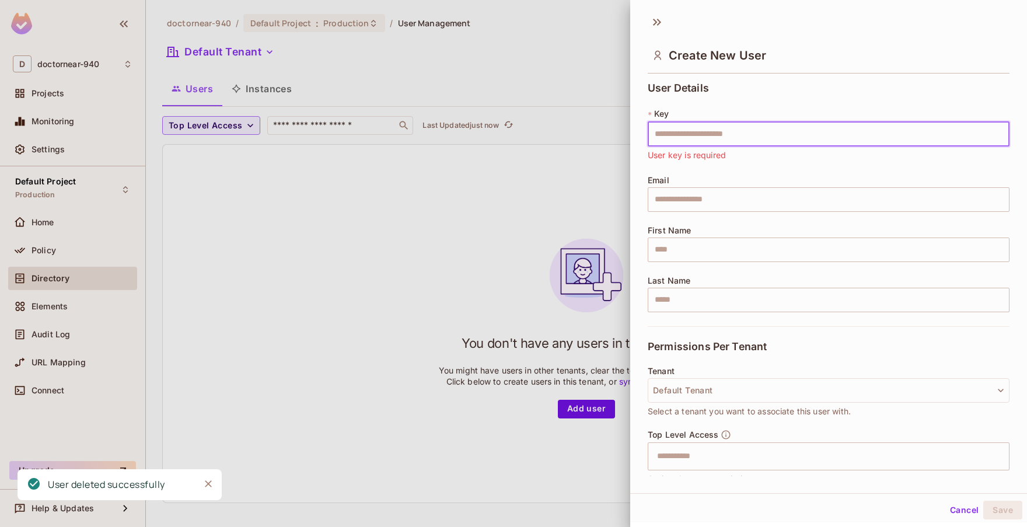
click at [738, 135] on input "text" at bounding box center [829, 134] width 362 height 25
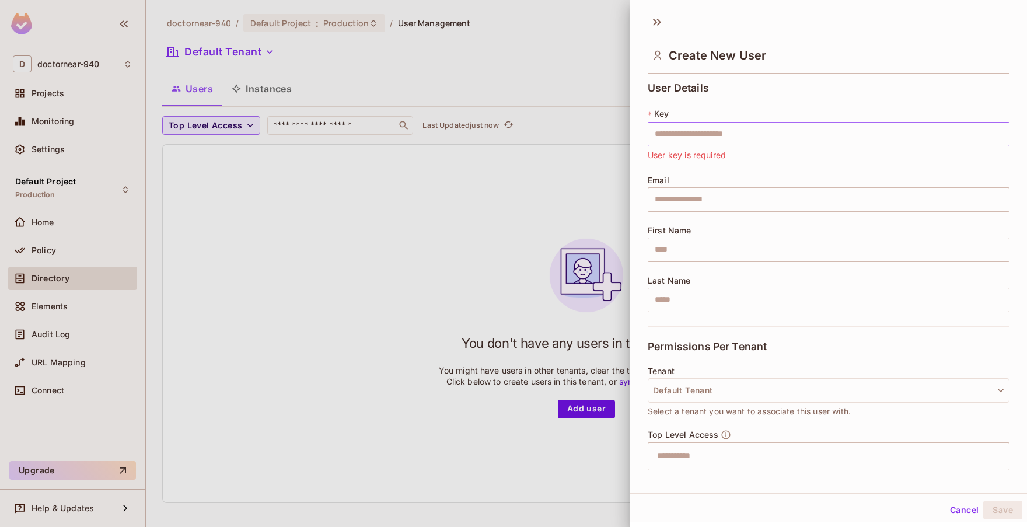
click at [738, 135] on input "text" at bounding box center [829, 134] width 362 height 25
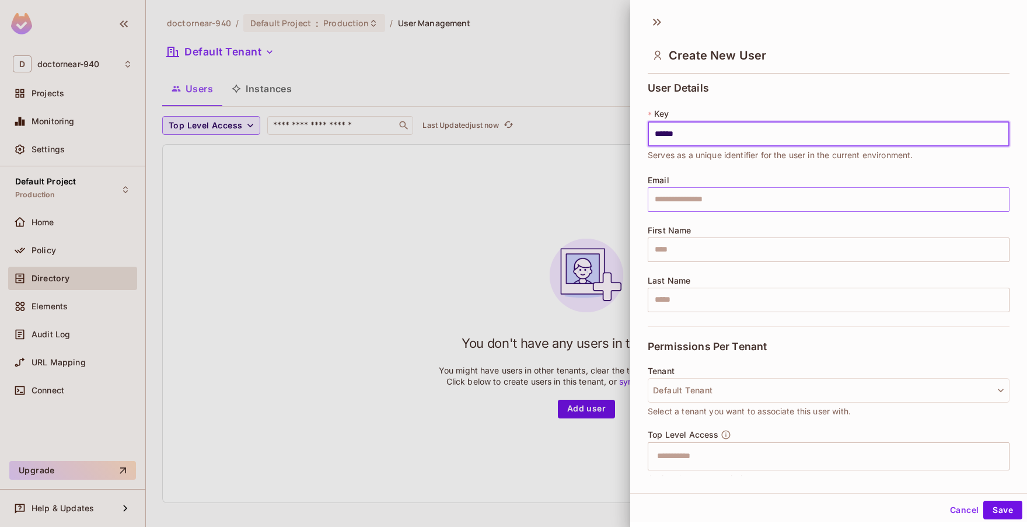
type input "******"
click at [738, 194] on input "text" at bounding box center [829, 199] width 362 height 25
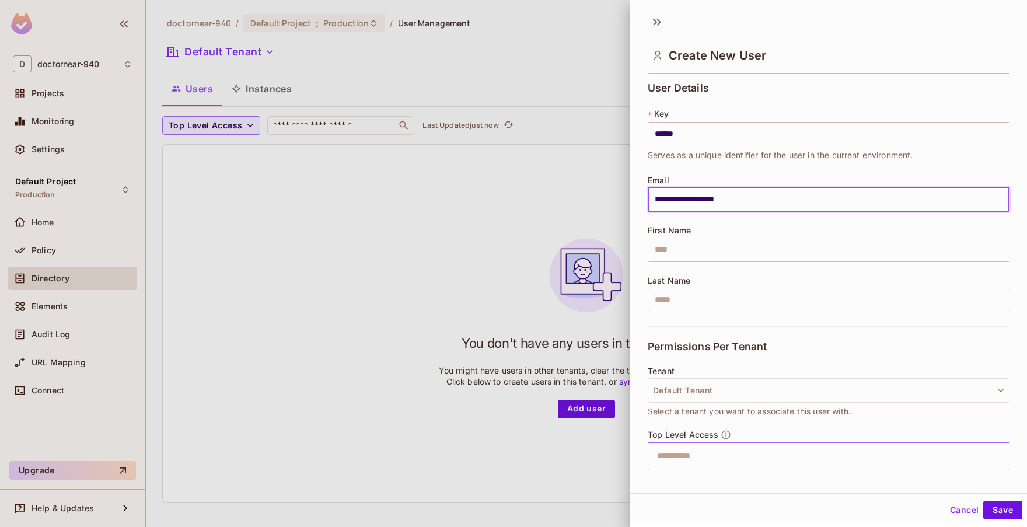
type input "**********"
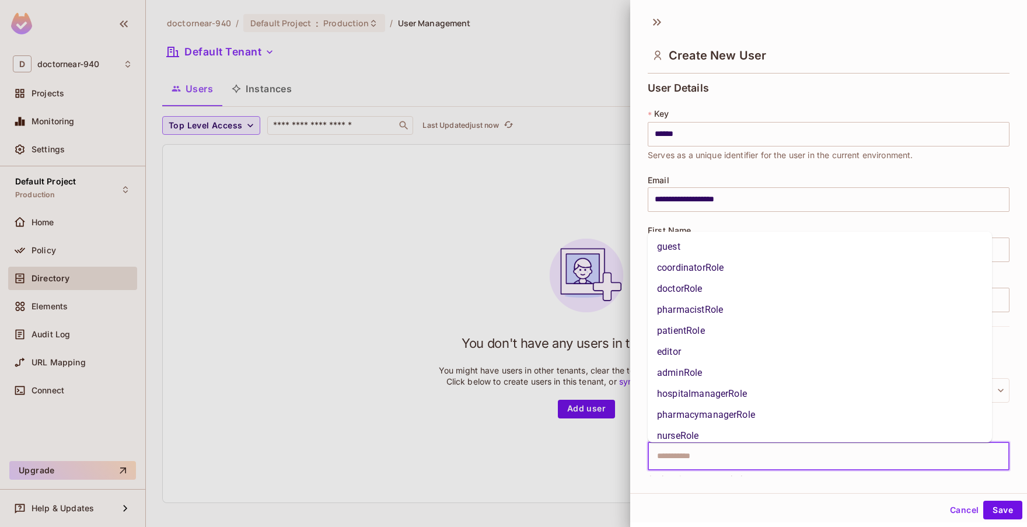
click at [769, 461] on input "text" at bounding box center [818, 456] width 337 height 23
click at [768, 413] on li "pharmacymanagerRole" at bounding box center [820, 415] width 344 height 21
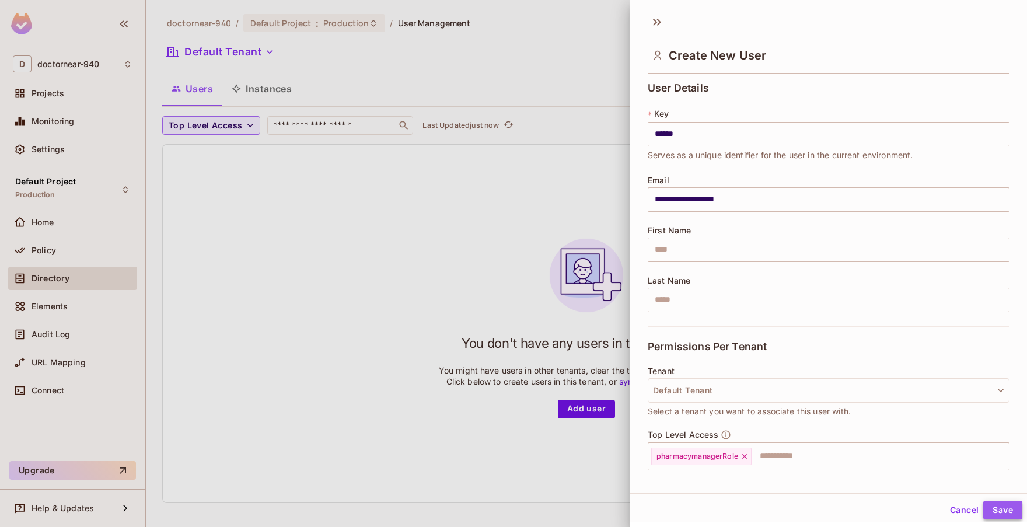
click at [984, 507] on button "Save" at bounding box center [1003, 510] width 39 height 19
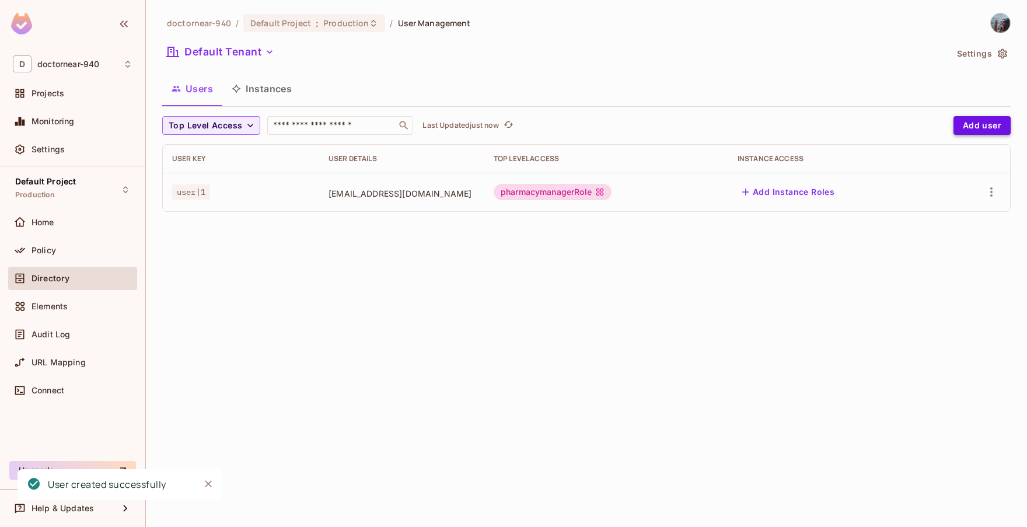
click at [981, 119] on button "Add user" at bounding box center [982, 125] width 57 height 19
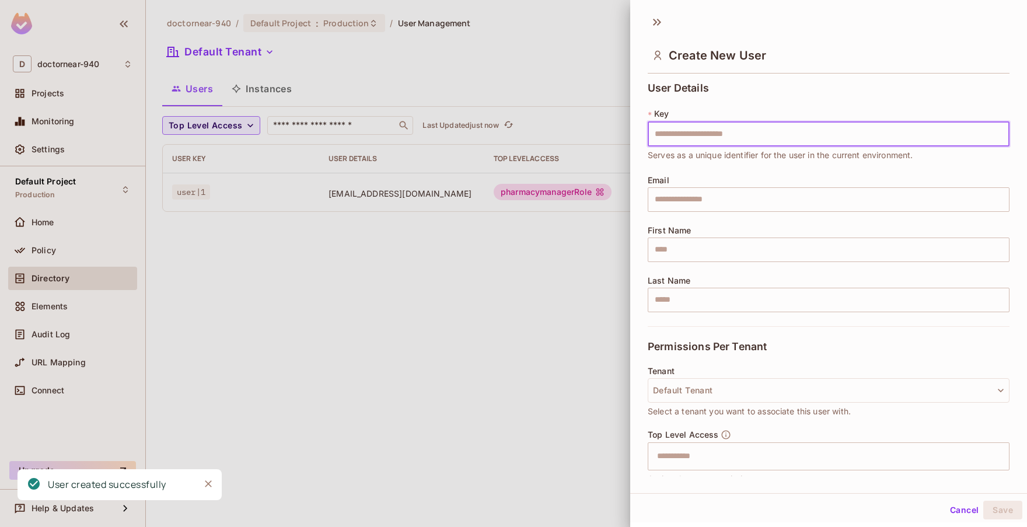
click at [802, 130] on input "text" at bounding box center [829, 134] width 362 height 25
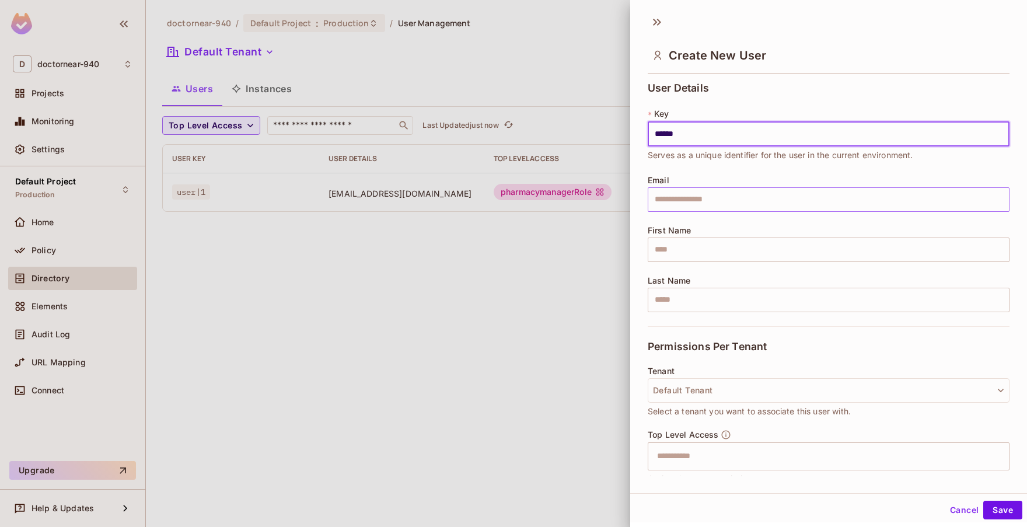
type input "******"
click at [717, 200] on input "text" at bounding box center [829, 199] width 362 height 25
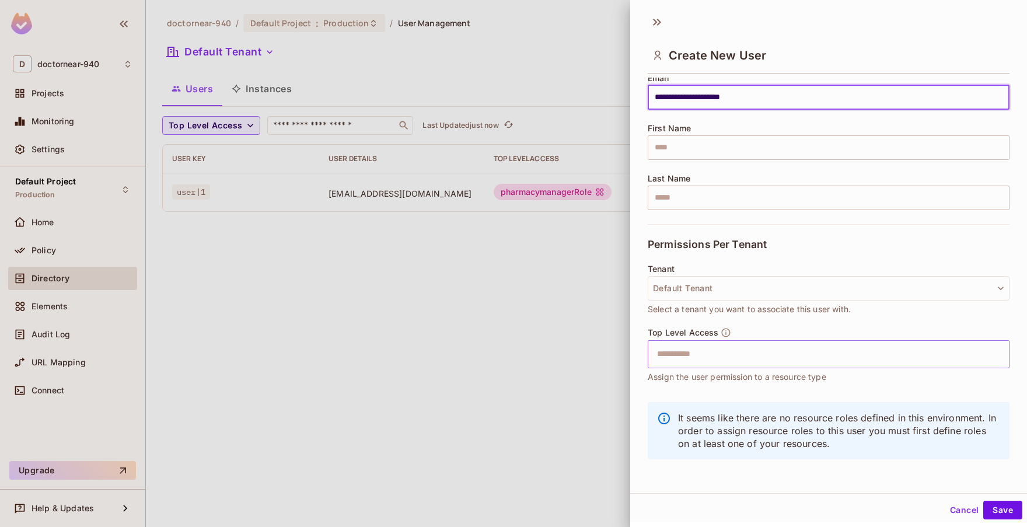
scroll to position [104, 0]
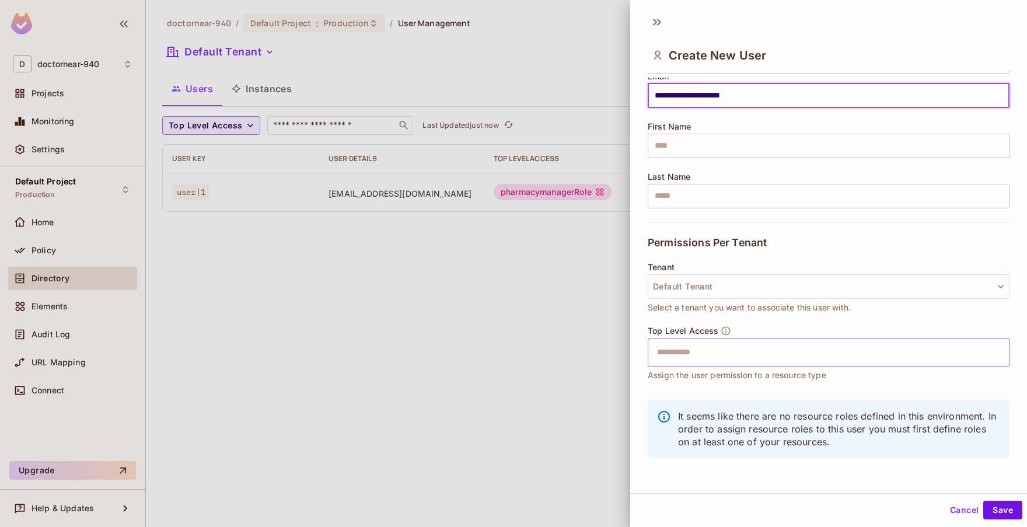
type input "**********"
click at [750, 350] on input "text" at bounding box center [818, 352] width 337 height 23
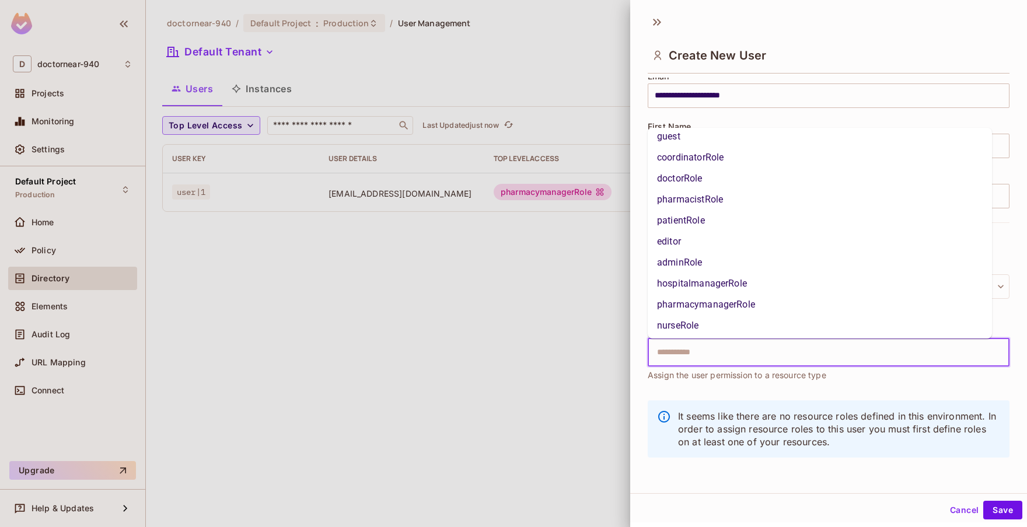
scroll to position [0, 0]
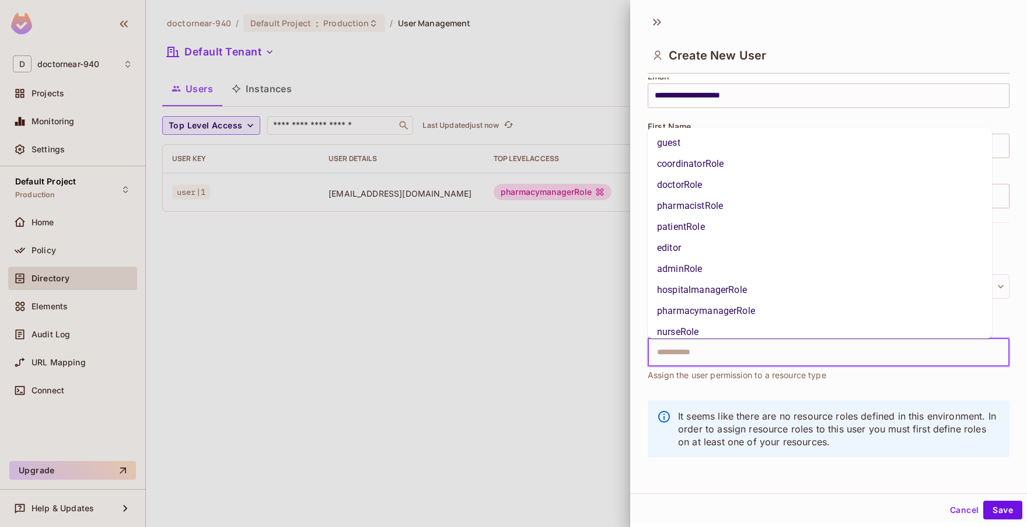
click at [740, 204] on li "pharmacistRole" at bounding box center [820, 206] width 344 height 21
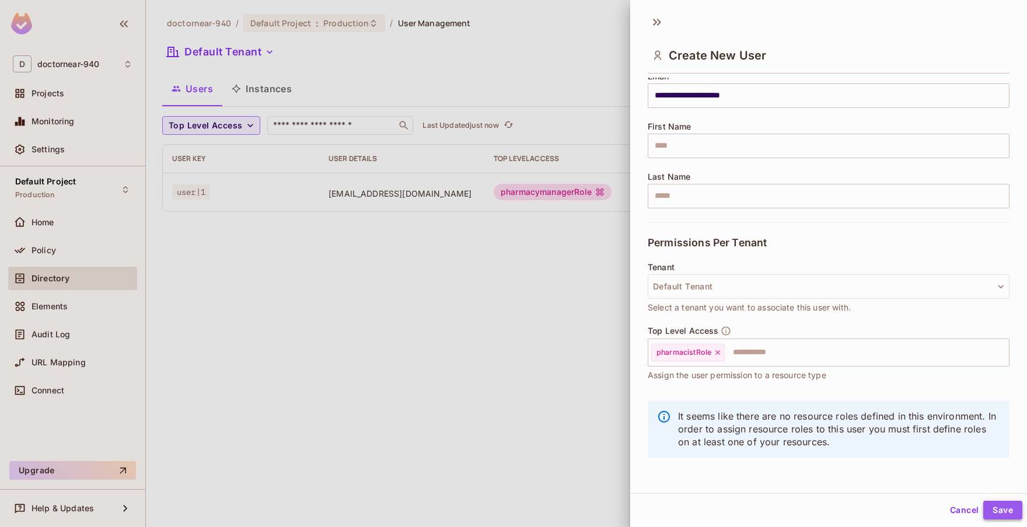
click at [985, 508] on button "Save" at bounding box center [1003, 510] width 39 height 19
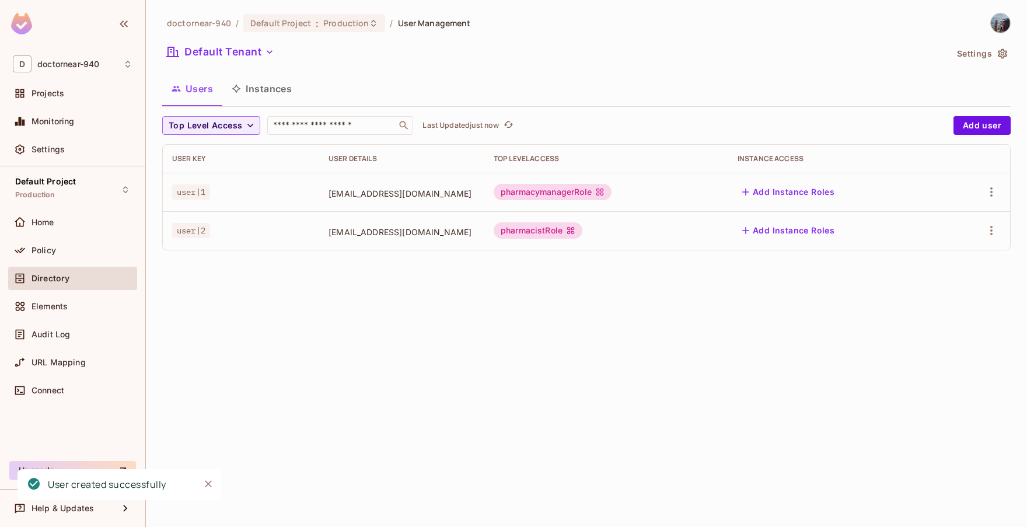
click at [816, 372] on div "doctornear-940 / Default Project : Production / User Management Default Tenant …" at bounding box center [587, 263] width 882 height 527
click at [684, 336] on div "doctornear-940 / Default Project : Production / User Management Default Tenant …" at bounding box center [587, 263] width 882 height 527
click at [600, 329] on div "doctornear-940 / Default Project : Production / User Management Default Tenant …" at bounding box center [587, 263] width 882 height 527
click at [576, 296] on div "doctornear-940 / Default Project : Production / User Management Default Tenant …" at bounding box center [587, 263] width 882 height 527
click at [476, 287] on div "doctornear-940 / Default Project : Production / User Management Default Tenant …" at bounding box center [587, 263] width 882 height 527
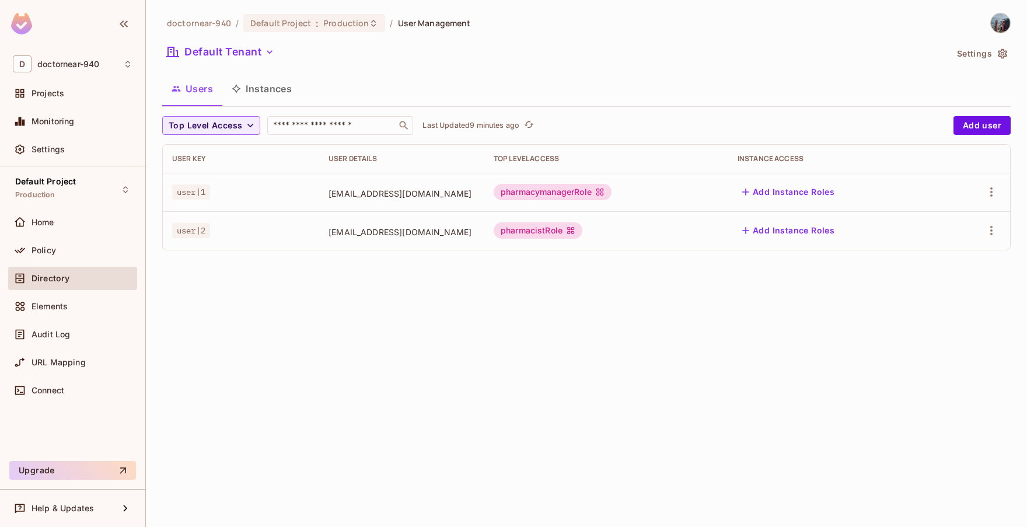
click at [501, 375] on div "doctornear-940 / Default Project : Production / User Management Default Tenant …" at bounding box center [587, 263] width 882 height 527
click at [434, 313] on div "doctornear-940 / Default Project : Production / User Management Default Tenant …" at bounding box center [587, 263] width 882 height 527
click at [991, 191] on icon "button" at bounding box center [992, 192] width 14 height 14
click at [934, 216] on div "Edit" at bounding box center [930, 219] width 16 height 12
click at [995, 183] on button "button" at bounding box center [992, 192] width 19 height 19
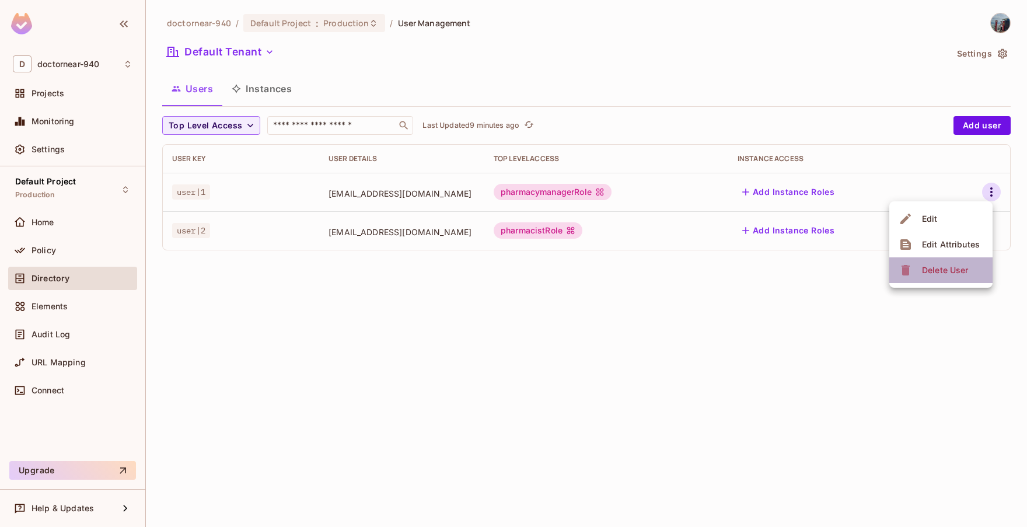
click at [962, 270] on div "Delete User" at bounding box center [945, 270] width 46 height 12
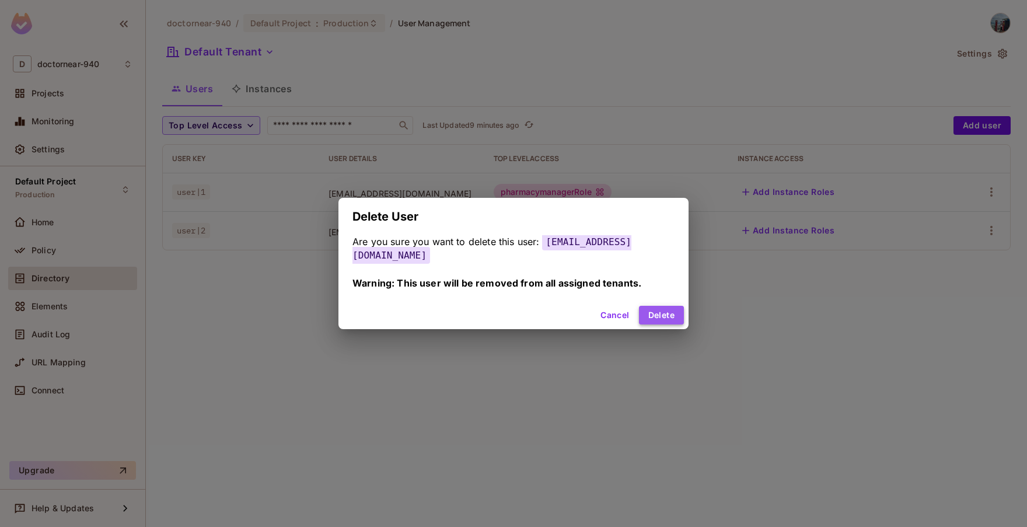
click at [640, 309] on button "Delete" at bounding box center [661, 315] width 45 height 19
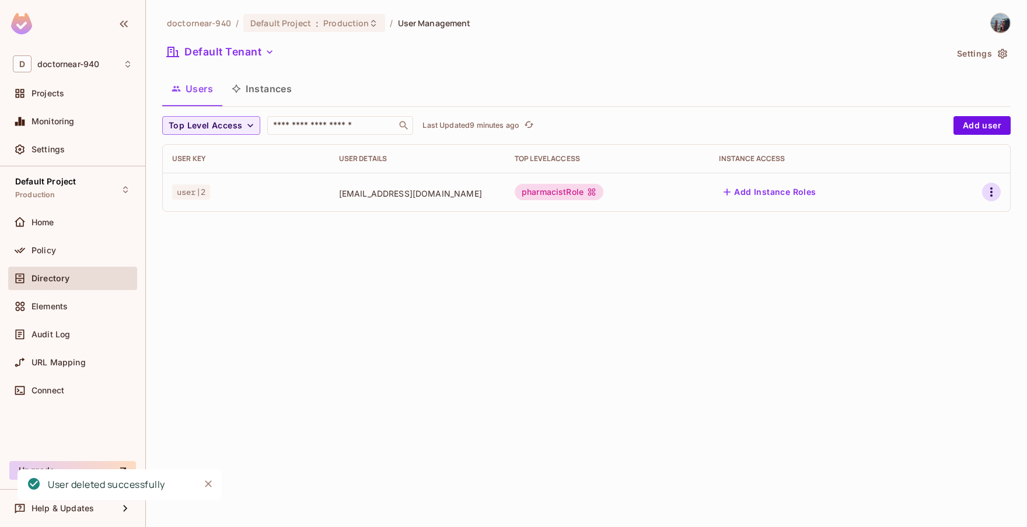
click at [990, 194] on icon "button" at bounding box center [992, 192] width 14 height 14
click at [944, 274] on div "Delete User" at bounding box center [945, 270] width 46 height 12
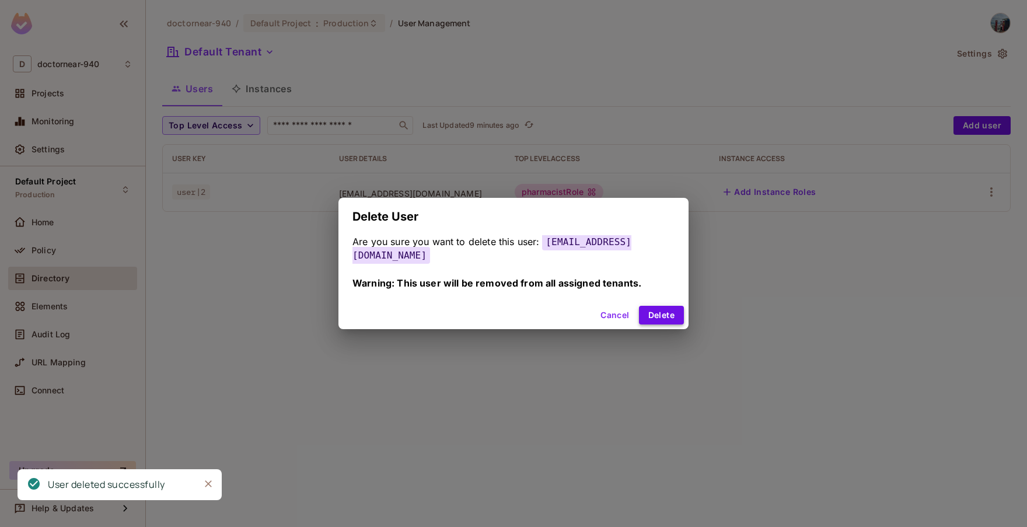
click at [661, 308] on button "Delete" at bounding box center [661, 315] width 45 height 19
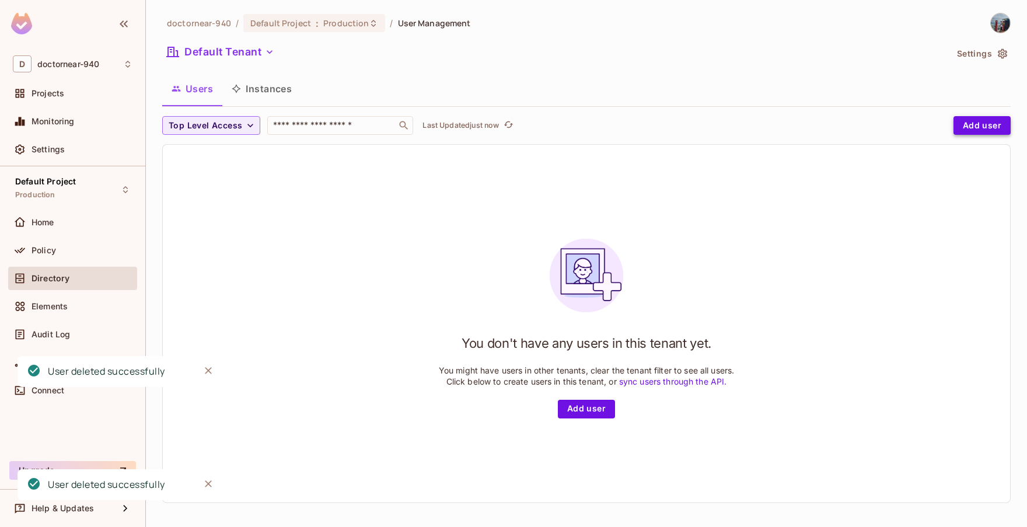
click at [966, 124] on button "Add user" at bounding box center [982, 125] width 57 height 19
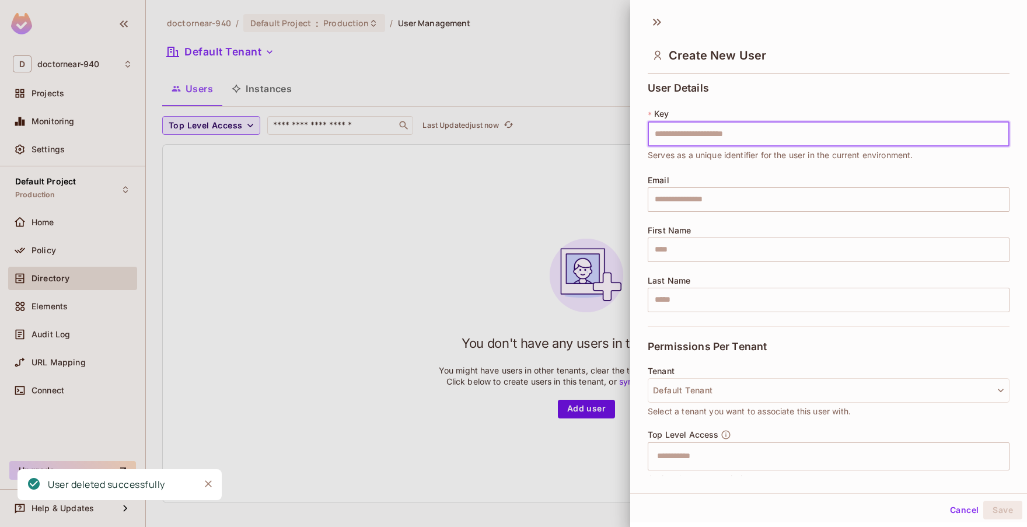
click at [752, 142] on input "text" at bounding box center [829, 134] width 362 height 25
type input "***"
type input "******"
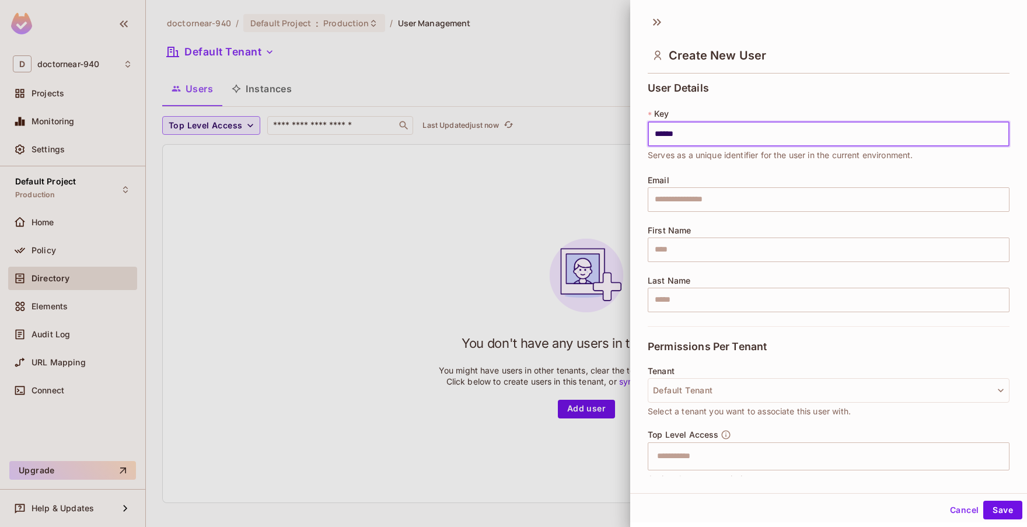
type input "******"
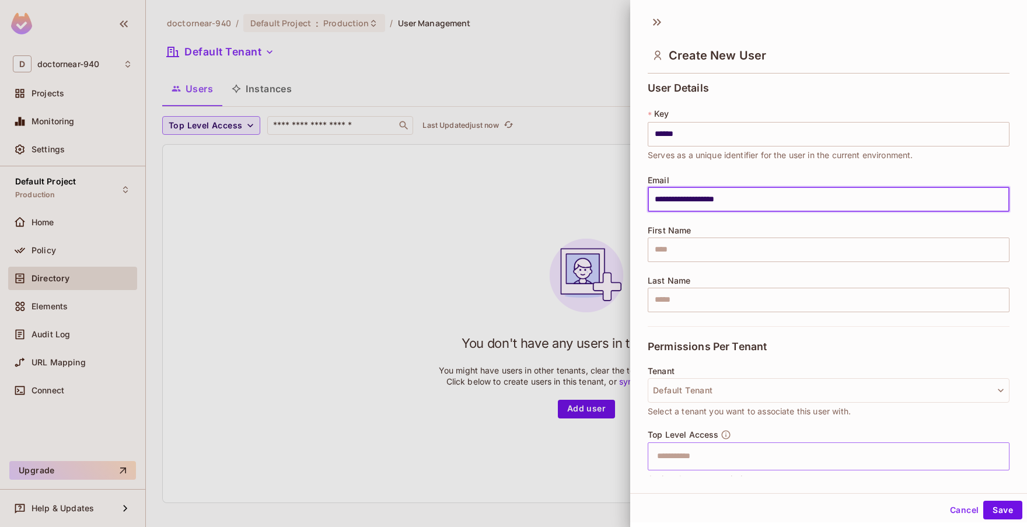
type input "**********"
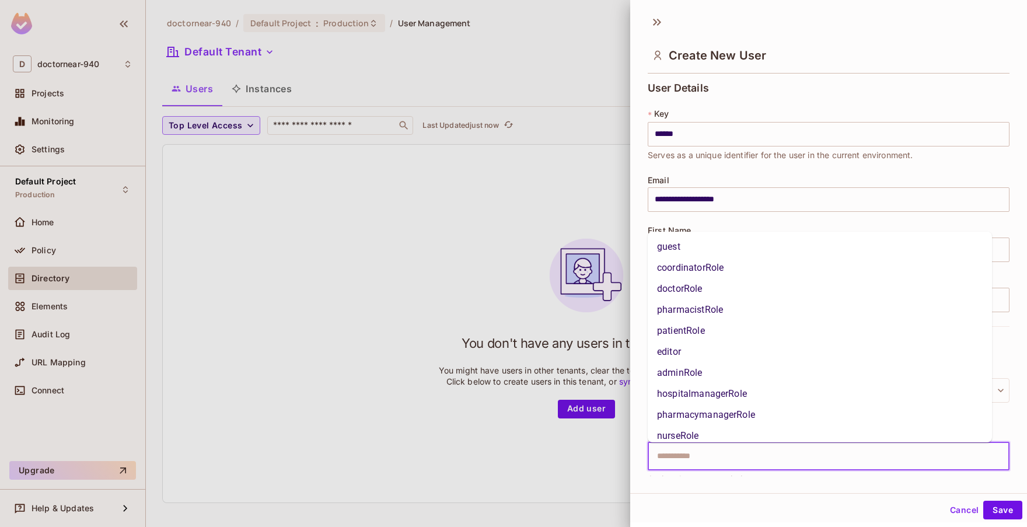
click at [747, 457] on input "text" at bounding box center [818, 456] width 337 height 23
click at [765, 414] on li "pharmacymanagerRole" at bounding box center [820, 415] width 344 height 21
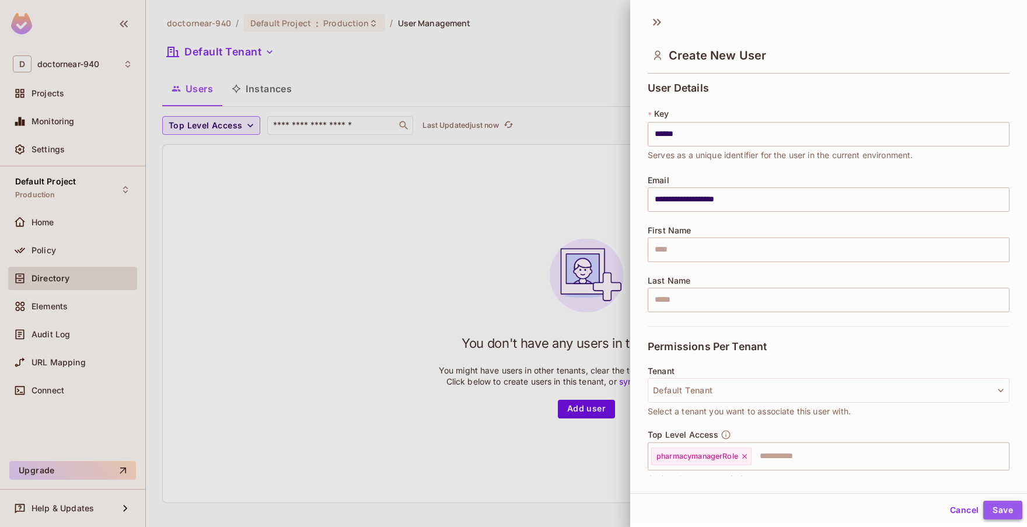
click at [987, 507] on button "Save" at bounding box center [1003, 510] width 39 height 19
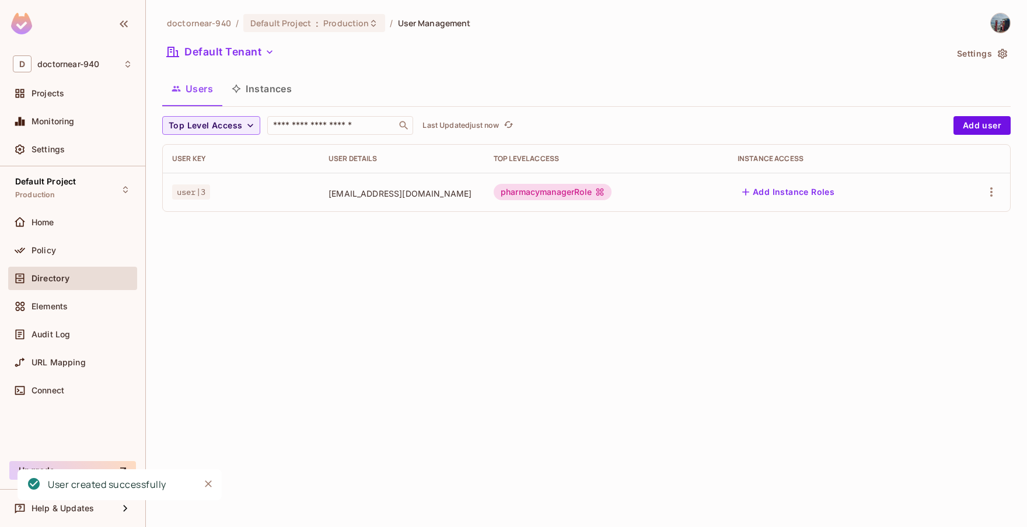
click at [773, 332] on div "doctornear-940 / Default Project : Production / User Management Default Tenant …" at bounding box center [587, 263] width 882 height 527
click at [966, 126] on button "Add user" at bounding box center [982, 125] width 57 height 19
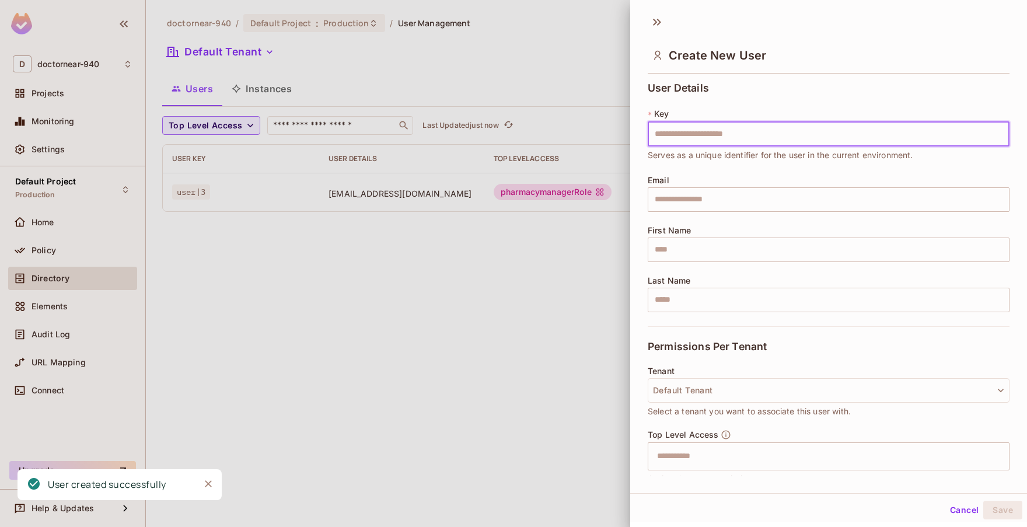
click at [709, 137] on input "text" at bounding box center [829, 134] width 362 height 25
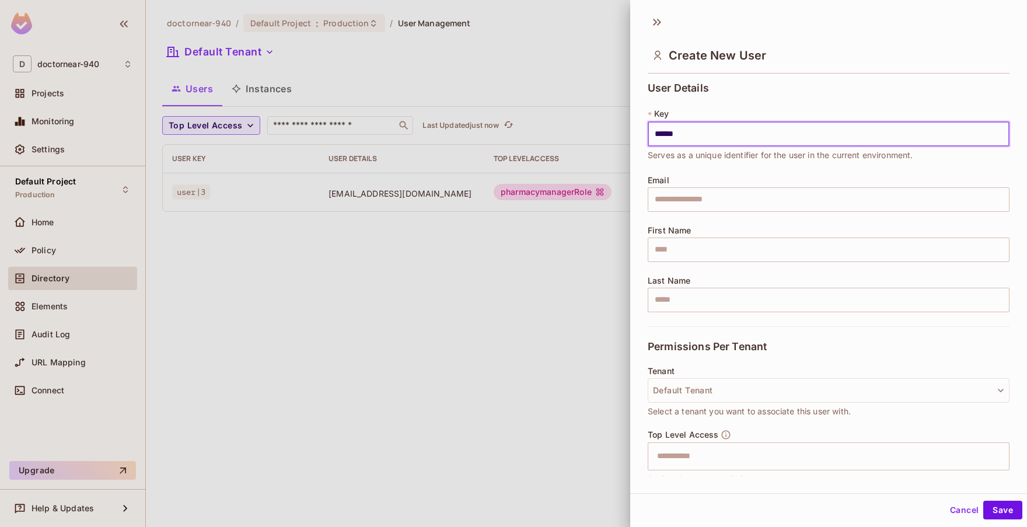
type input "******"
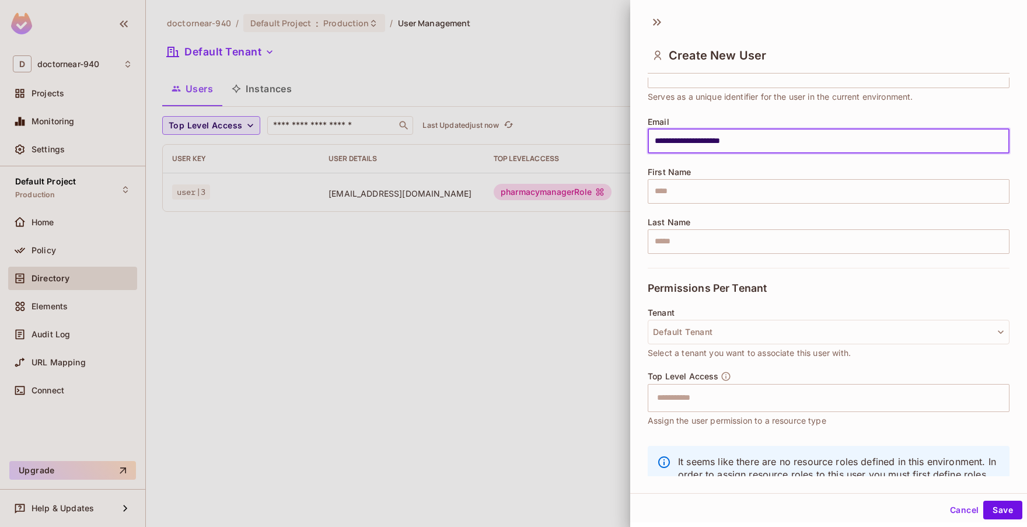
scroll to position [104, 0]
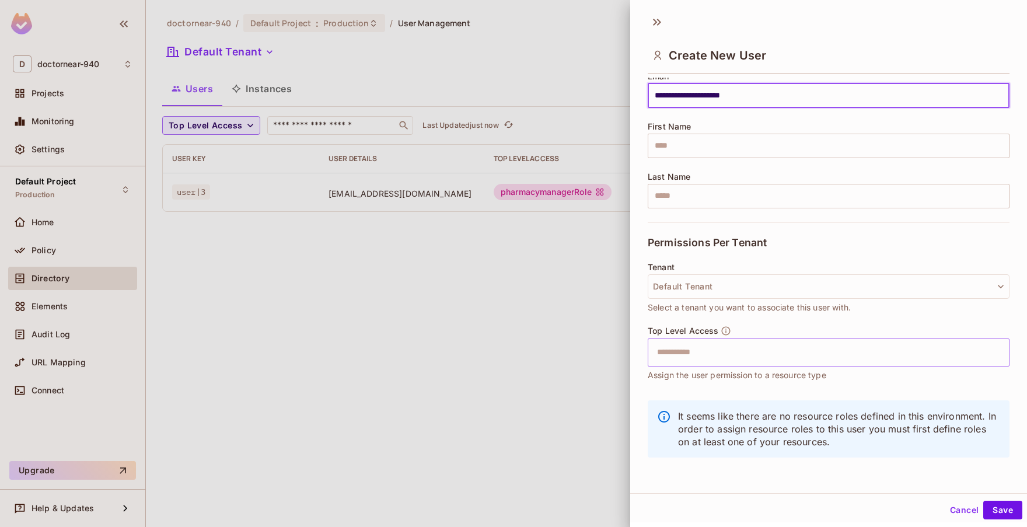
type input "**********"
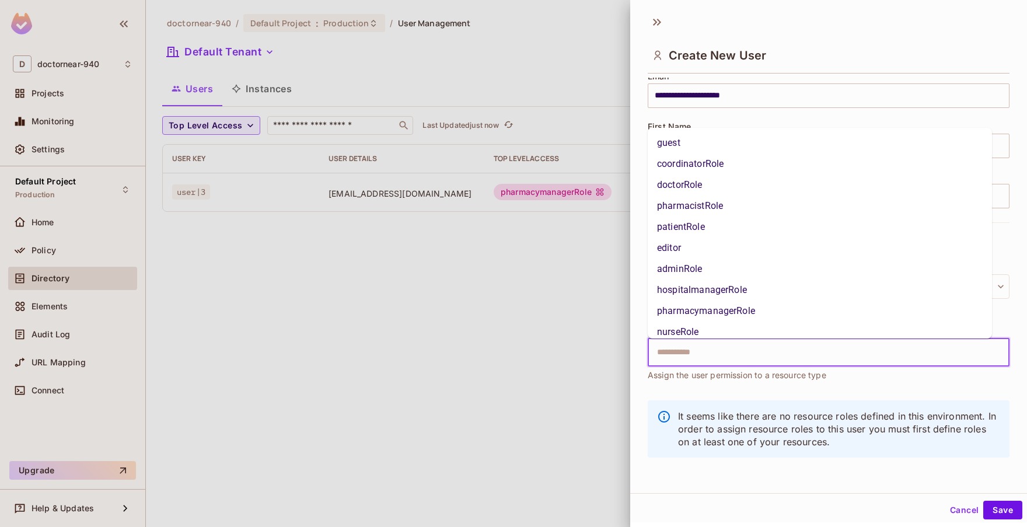
click at [792, 356] on input "text" at bounding box center [818, 352] width 337 height 23
click at [760, 207] on li "pharmacistRole" at bounding box center [820, 206] width 344 height 21
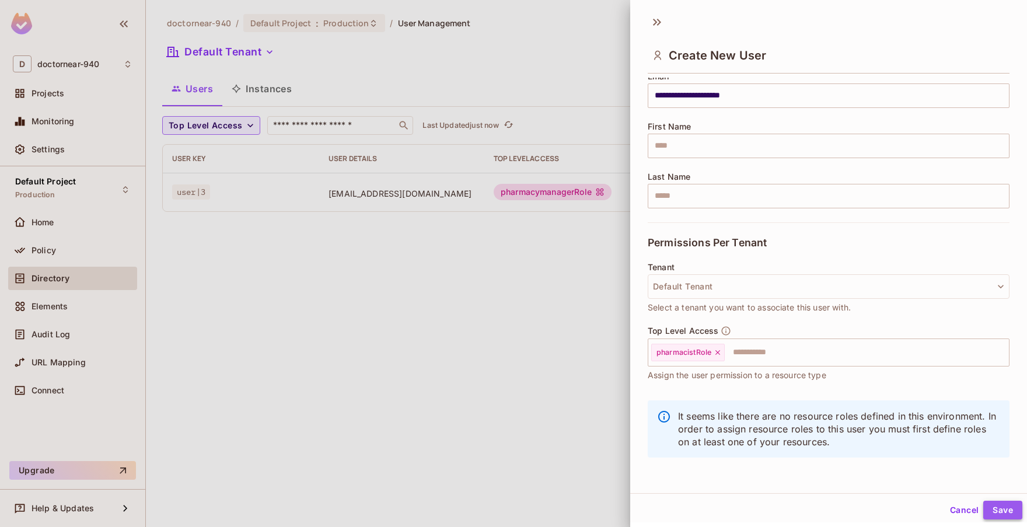
click at [998, 514] on button "Save" at bounding box center [1003, 510] width 39 height 19
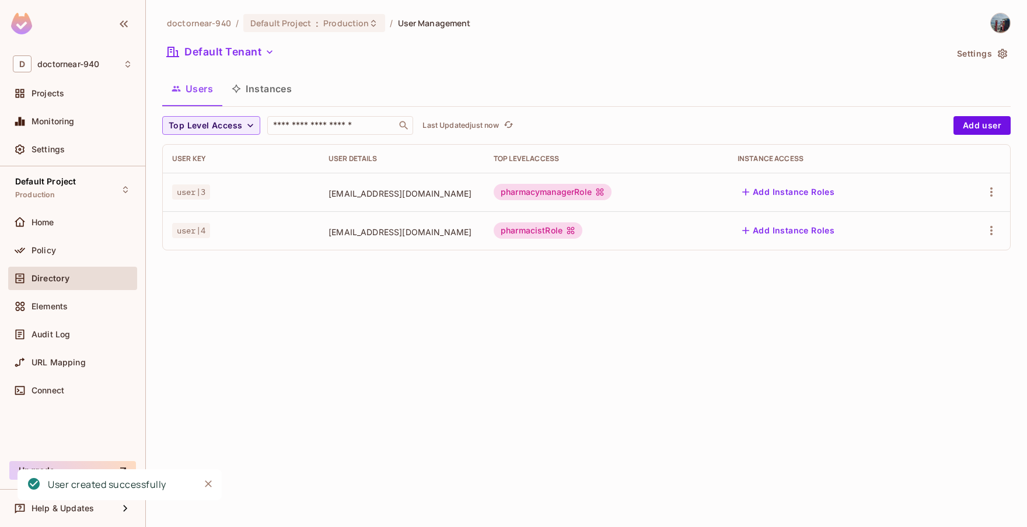
click at [882, 382] on div "doctornear-940 / Default Project : Production / User Management Default Tenant …" at bounding box center [587, 263] width 882 height 527
click at [526, 350] on div "doctornear-940 / Default Project : Production / User Management Default Tenant …" at bounding box center [587, 263] width 882 height 527
click at [991, 191] on icon "button" at bounding box center [992, 192] width 14 height 14
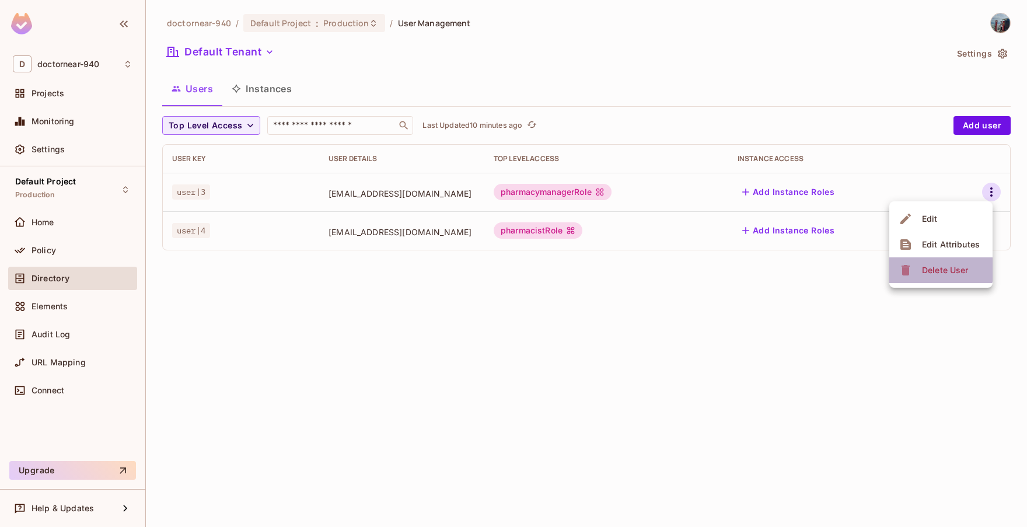
click at [935, 270] on div "Delete User" at bounding box center [945, 270] width 46 height 12
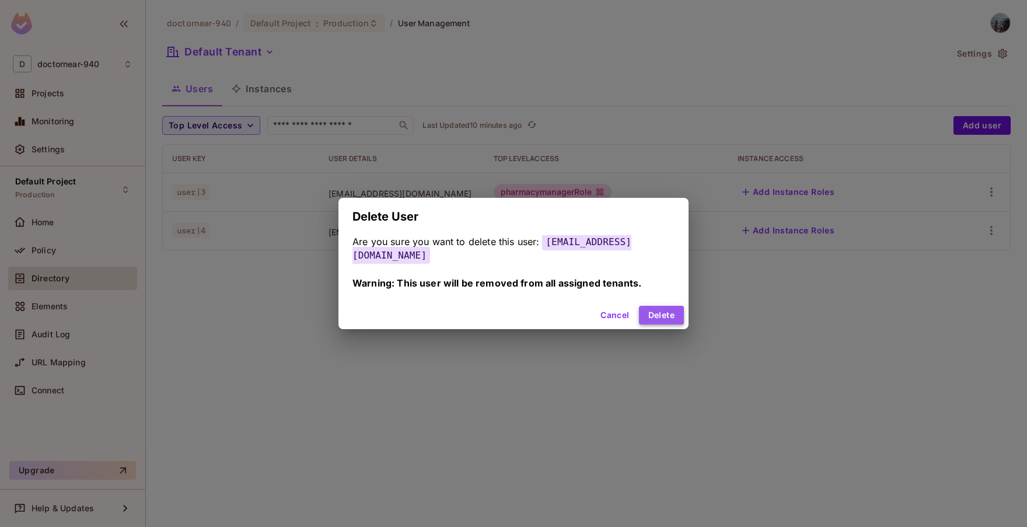
click at [652, 306] on button "Delete" at bounding box center [661, 315] width 45 height 19
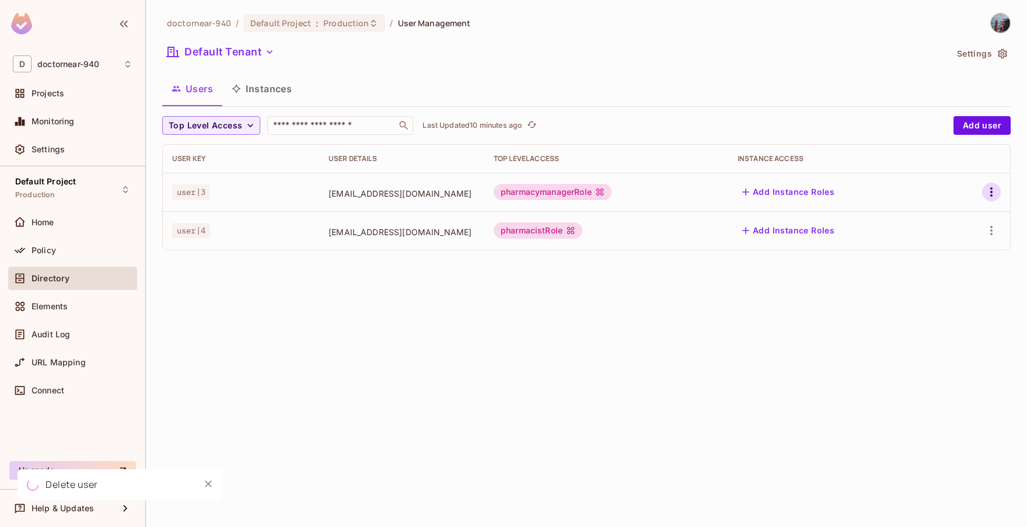
click at [991, 191] on icon "button" at bounding box center [992, 191] width 2 height 9
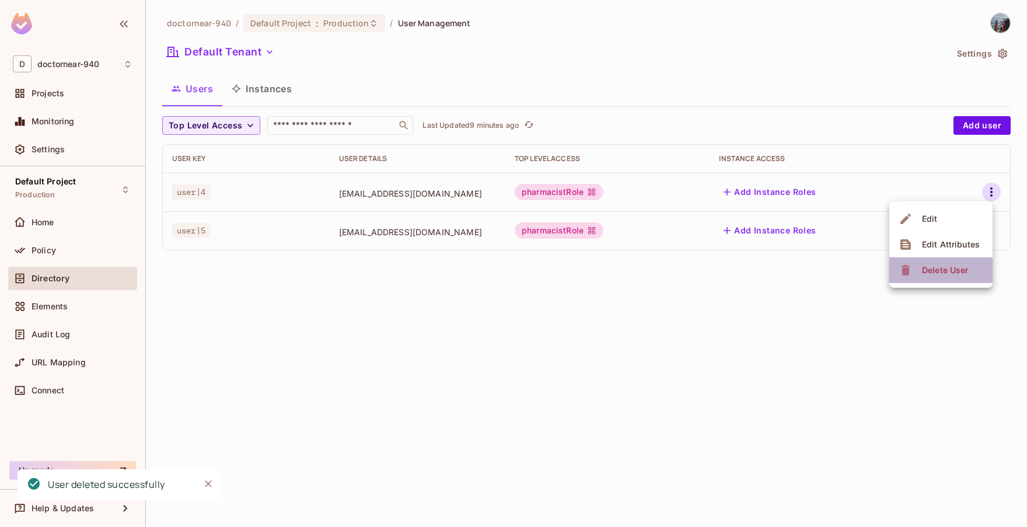
click at [929, 270] on div "Delete User" at bounding box center [945, 270] width 46 height 12
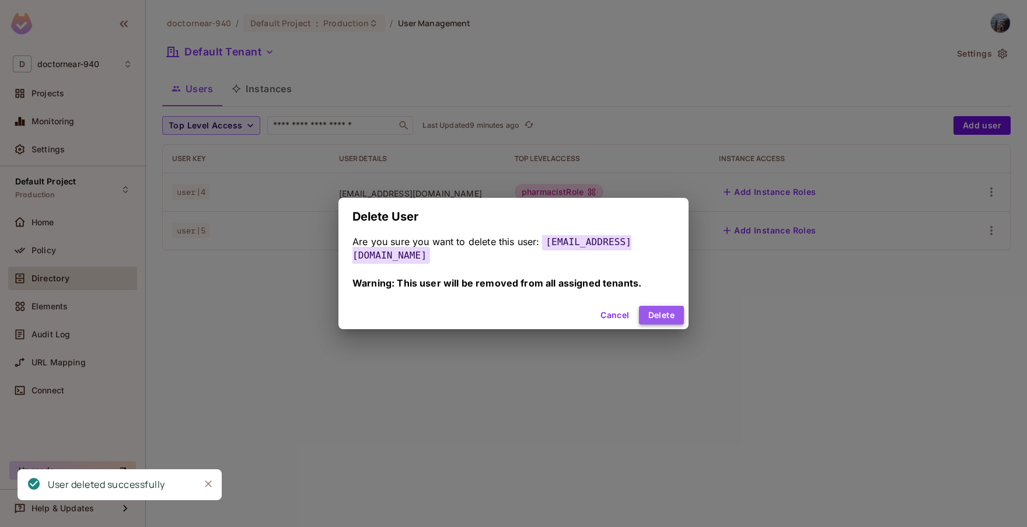
click at [660, 311] on button "Delete" at bounding box center [661, 315] width 45 height 19
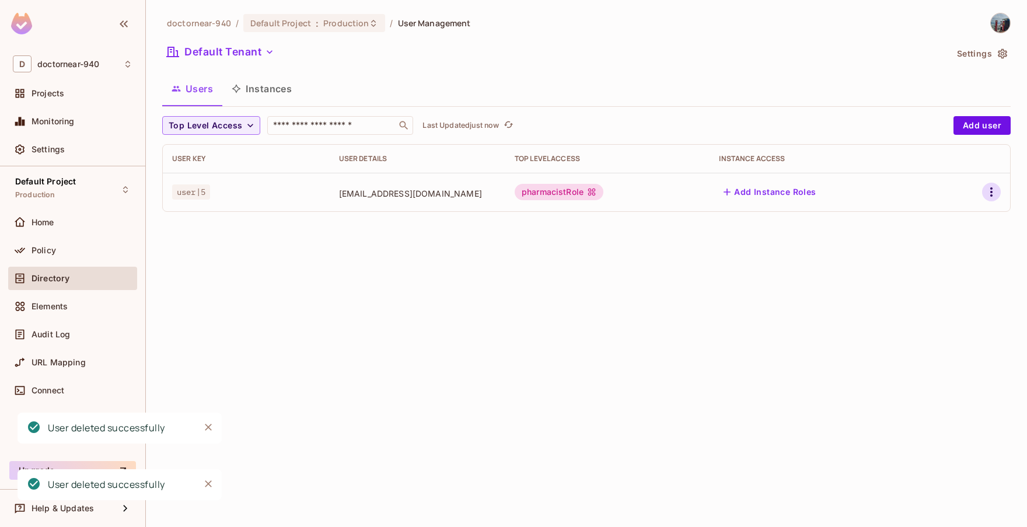
click at [988, 192] on icon "button" at bounding box center [992, 192] width 14 height 14
click at [939, 271] on div "Delete User" at bounding box center [945, 270] width 46 height 12
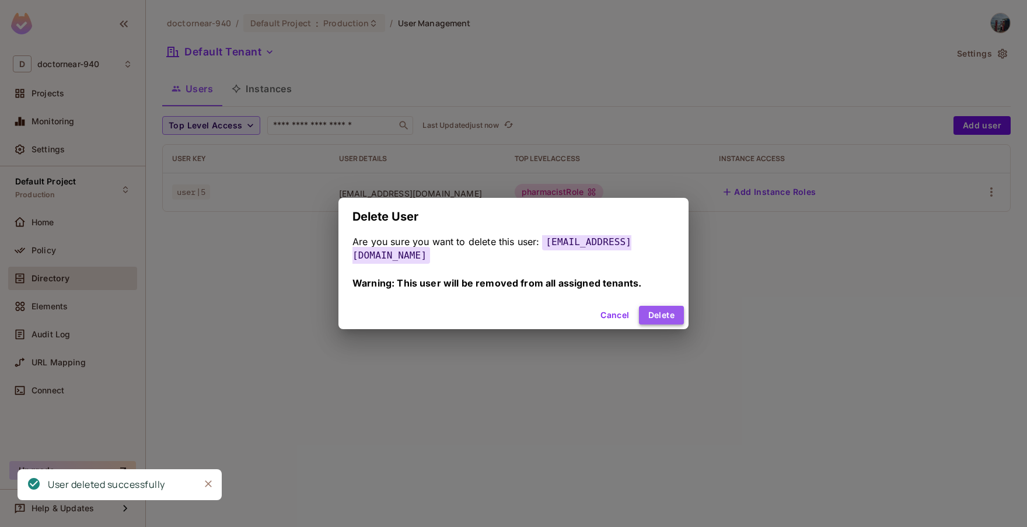
click at [666, 309] on button "Delete" at bounding box center [661, 315] width 45 height 19
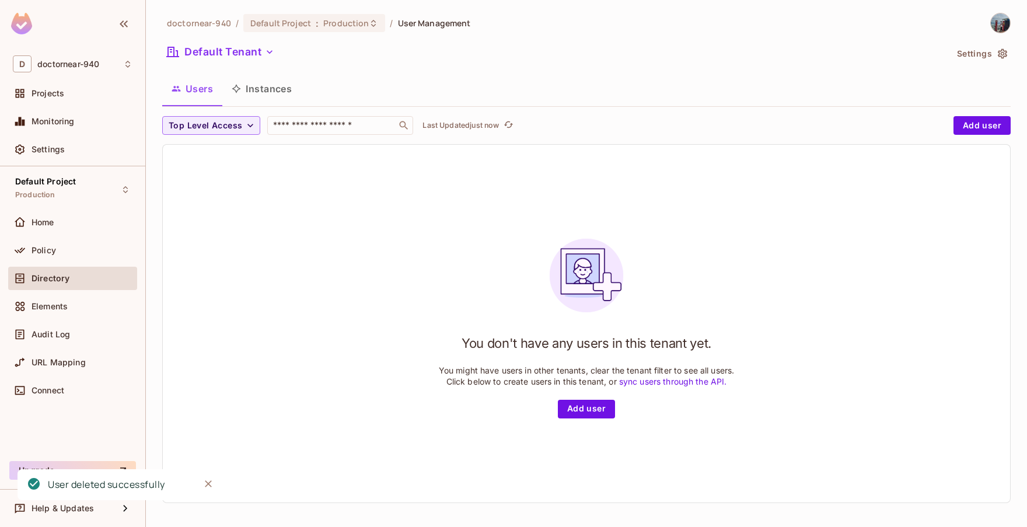
click at [767, 227] on div "You don't have any users in this tenant yet. You might have users in other tena…" at bounding box center [587, 324] width 848 height 358
click at [980, 131] on button "Add user" at bounding box center [982, 125] width 57 height 19
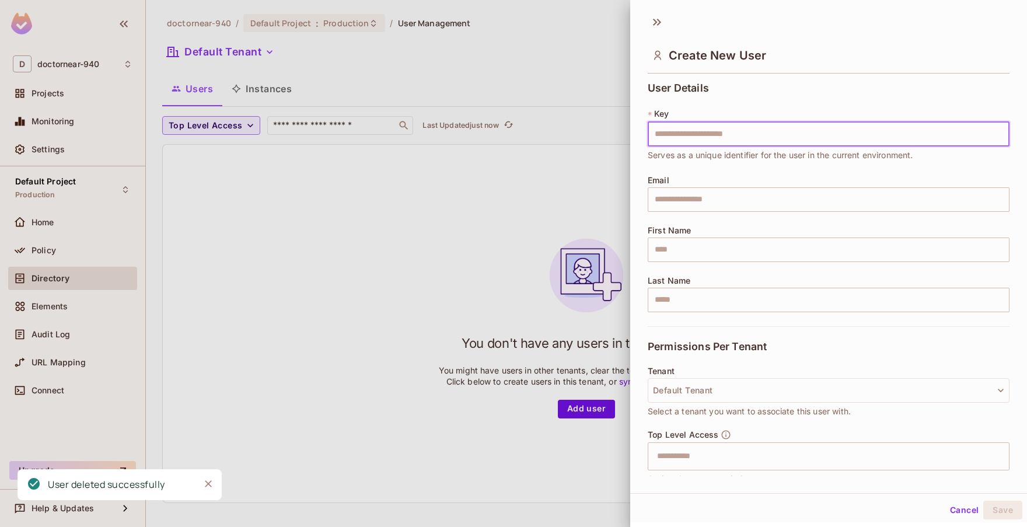
click at [731, 138] on input "text" at bounding box center [829, 134] width 362 height 25
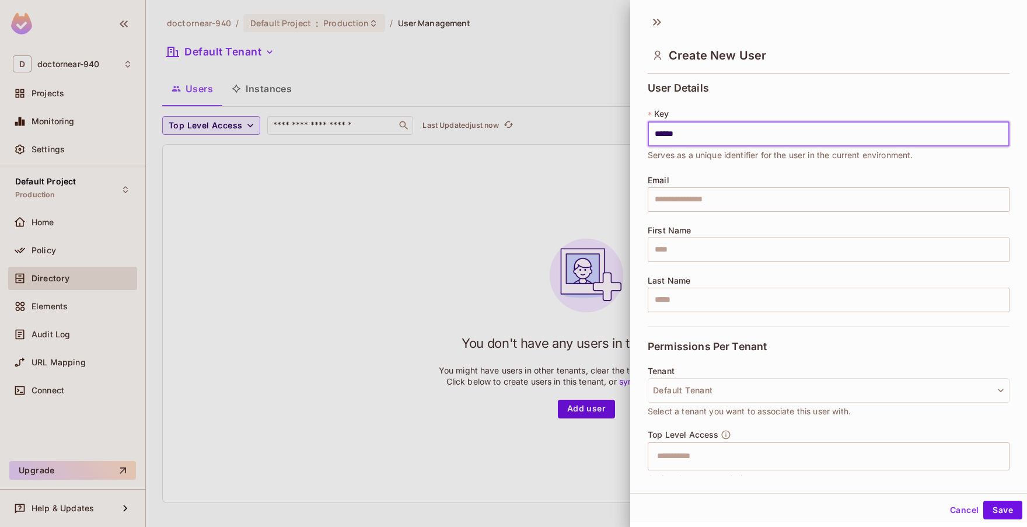
type input "******"
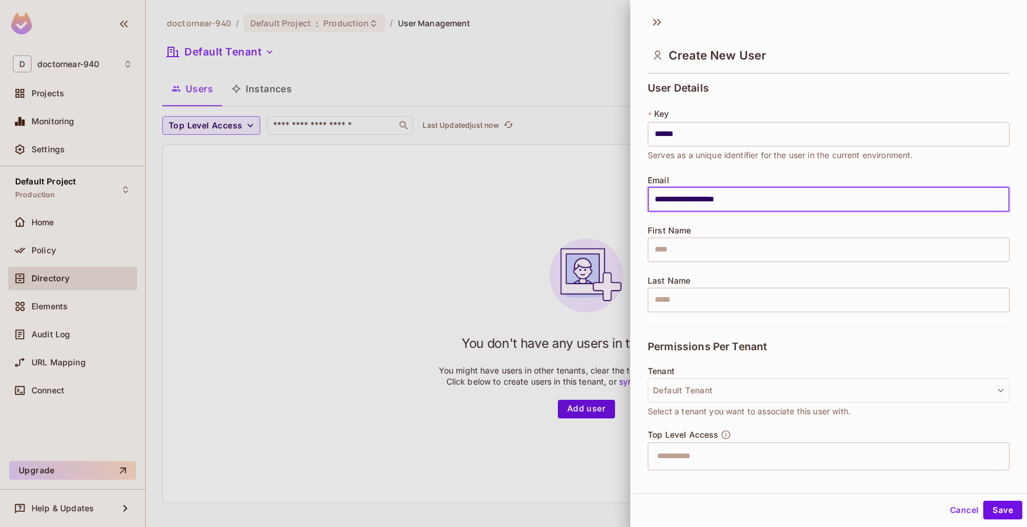
type input "**********"
click at [831, 464] on input "text" at bounding box center [818, 456] width 337 height 23
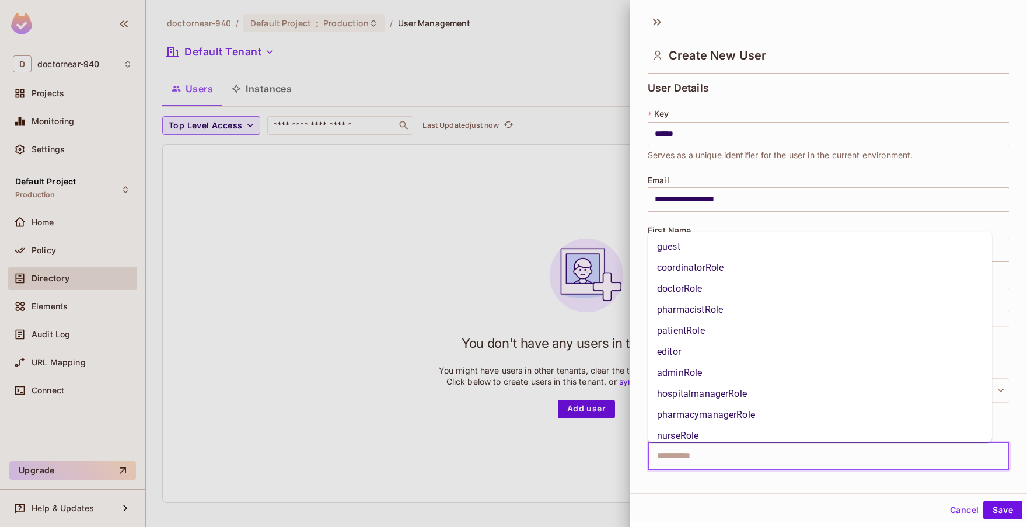
scroll to position [58, 0]
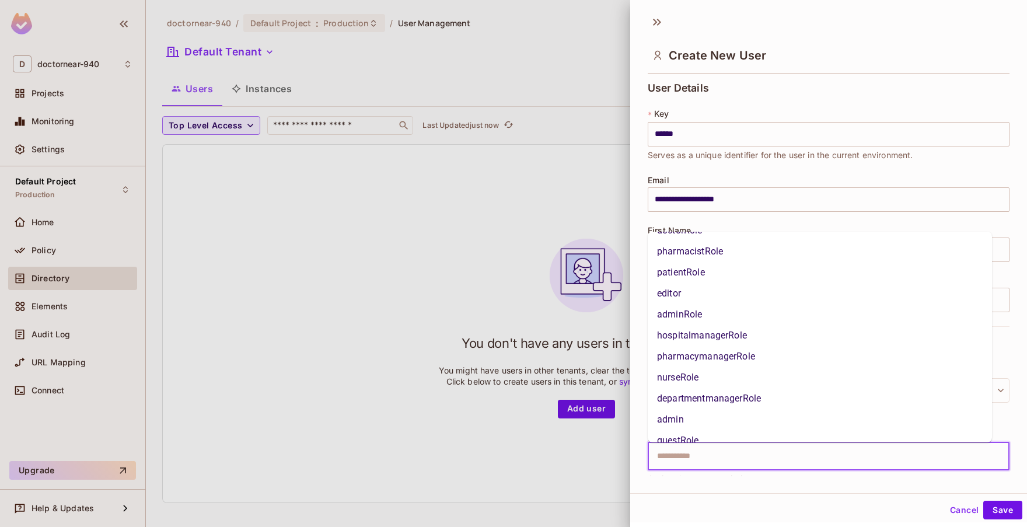
click at [752, 358] on li "pharmacymanagerRole" at bounding box center [820, 356] width 344 height 21
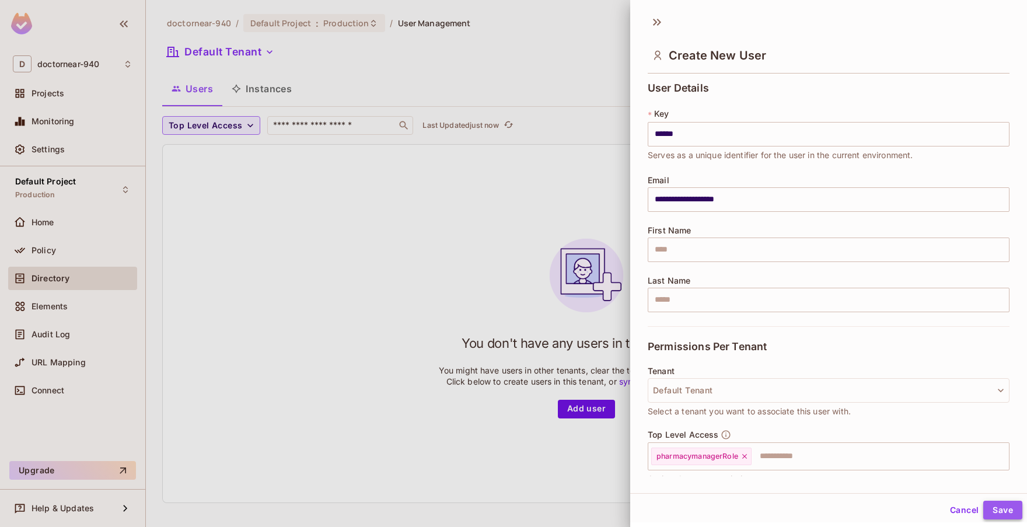
click at [991, 506] on button "Save" at bounding box center [1003, 510] width 39 height 19
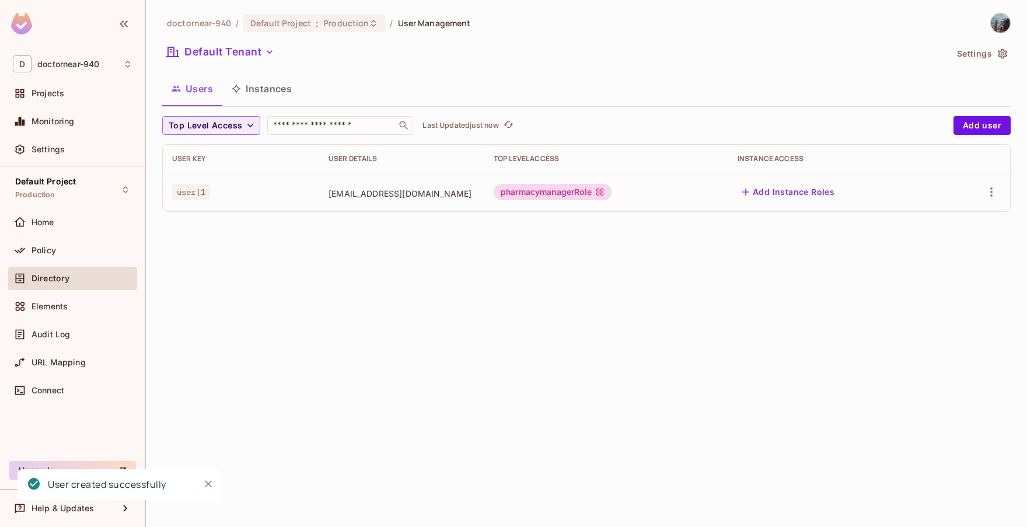
click at [625, 322] on div "doctornear-940 / Default Project : Production / User Management Default Tenant …" at bounding box center [587, 263] width 882 height 527
click at [984, 130] on button "Add user" at bounding box center [982, 125] width 57 height 19
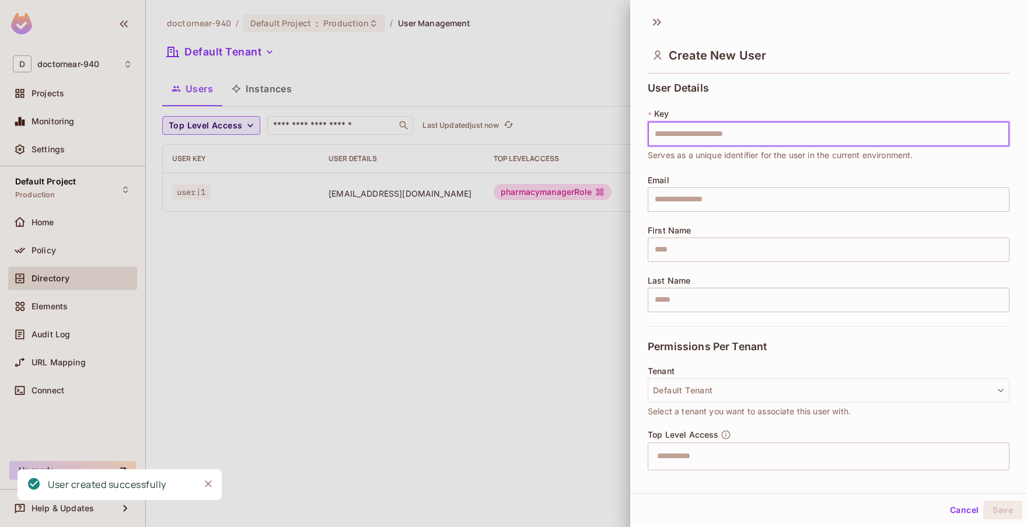
click at [755, 140] on input "text" at bounding box center [829, 134] width 362 height 25
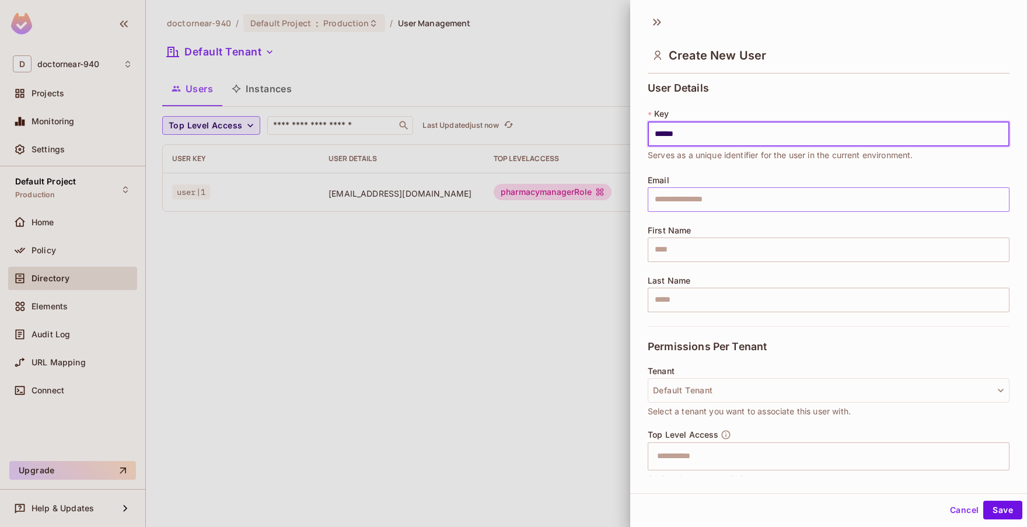
type input "******"
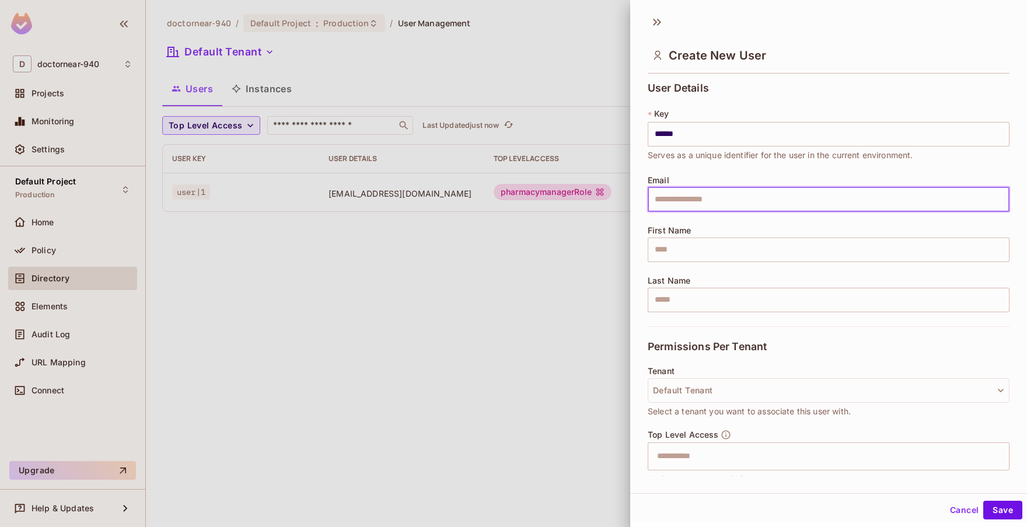
click at [780, 207] on input "text" at bounding box center [829, 199] width 362 height 25
type input "**********"
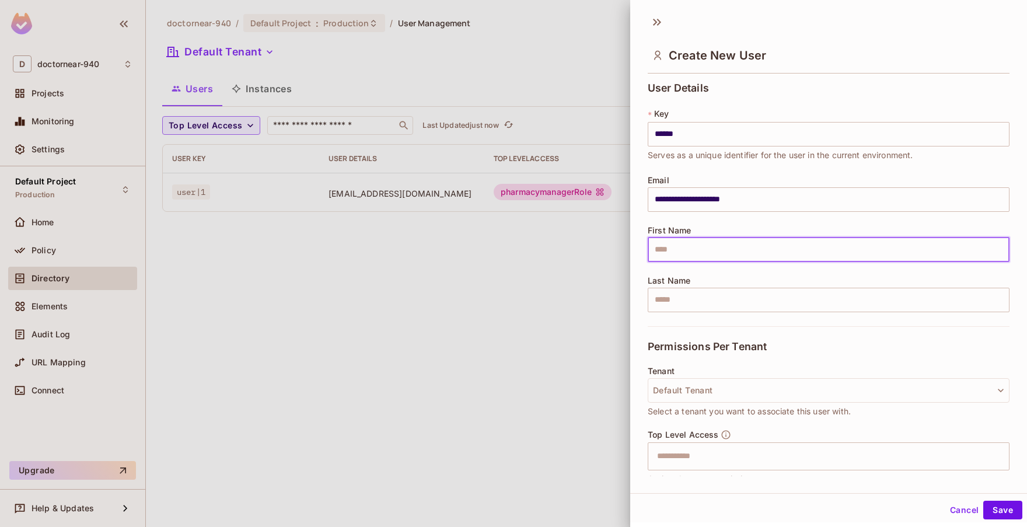
click at [681, 257] on input "text" at bounding box center [829, 250] width 362 height 25
click at [734, 392] on button "Default Tenant" at bounding box center [829, 390] width 362 height 25
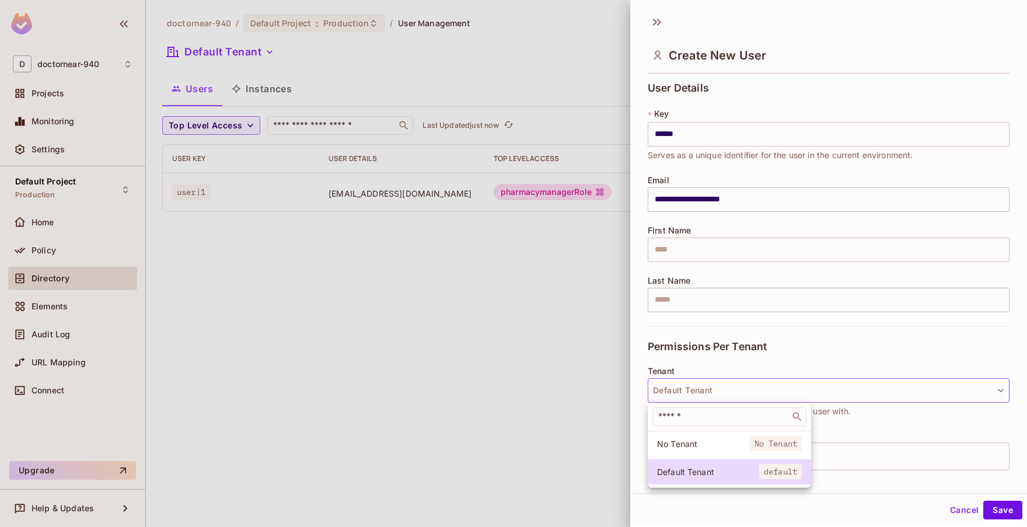
click at [907, 351] on div at bounding box center [513, 263] width 1027 height 527
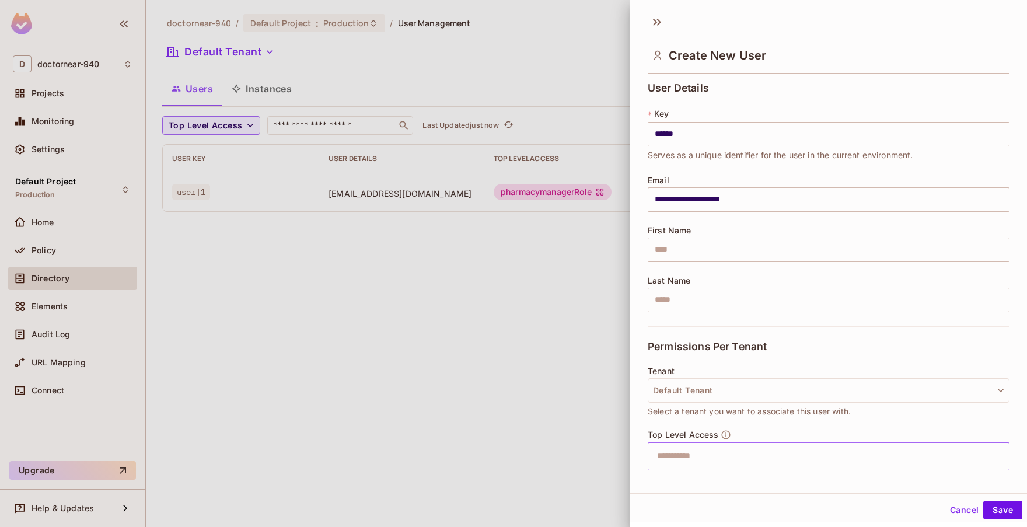
click at [841, 457] on input "text" at bounding box center [818, 456] width 337 height 23
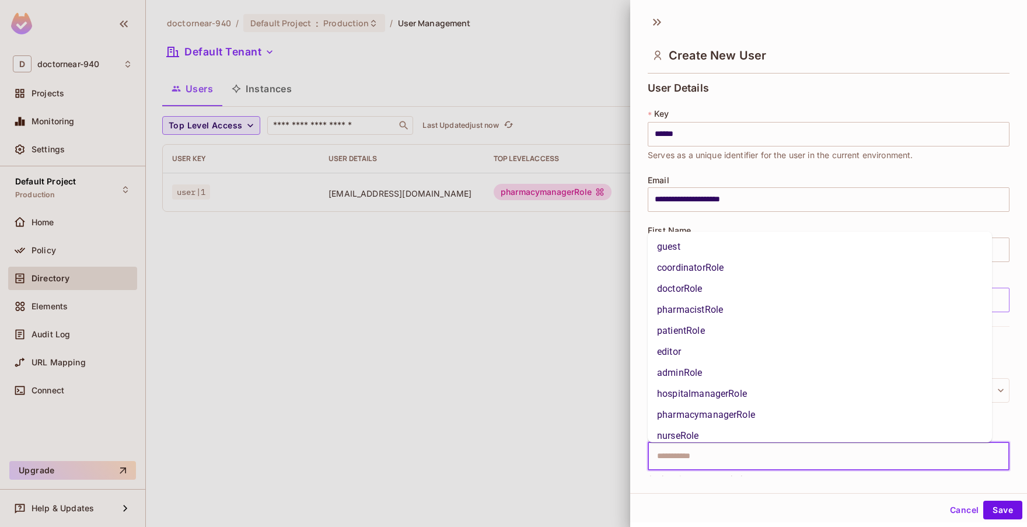
click at [736, 309] on li "pharmacistRole" at bounding box center [820, 309] width 344 height 21
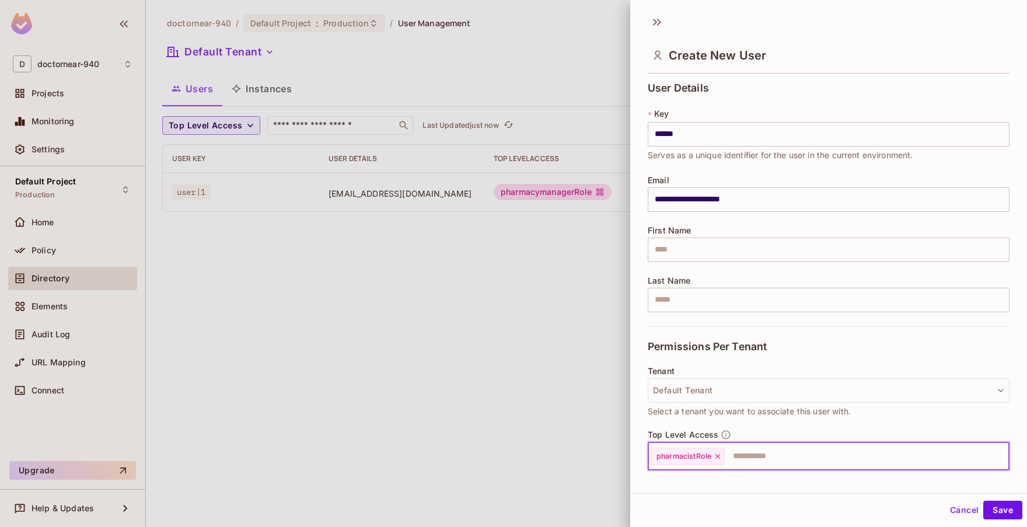
click at [714, 483] on div "**********" at bounding box center [829, 250] width 397 height 485
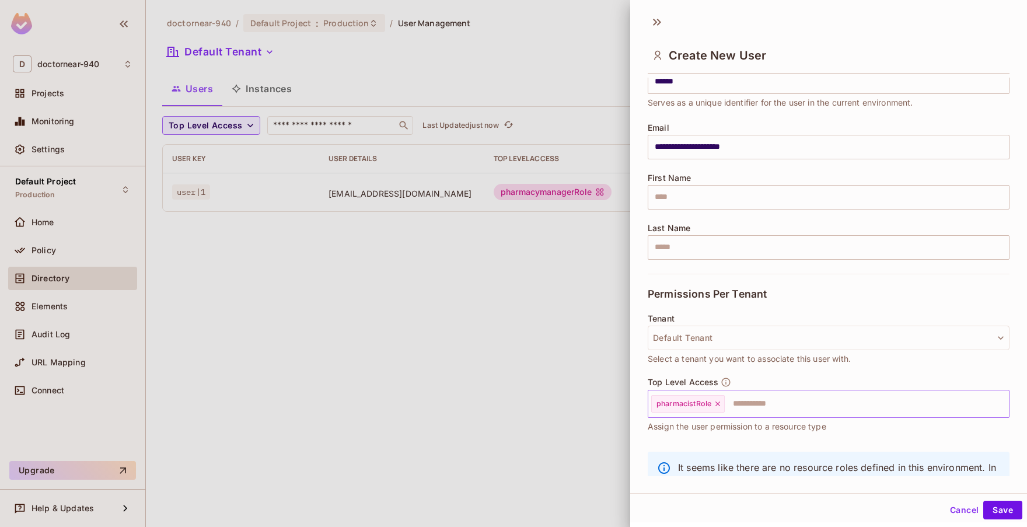
scroll to position [0, 0]
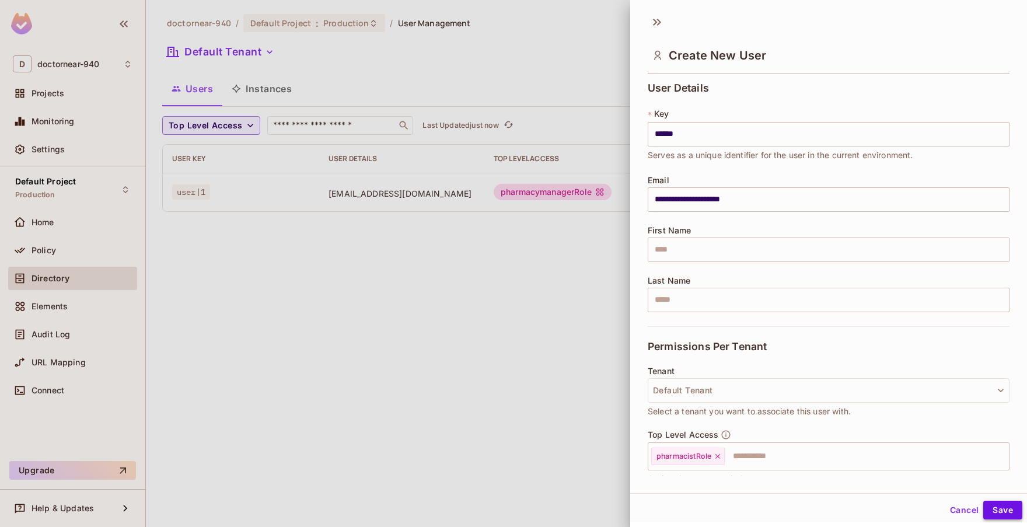
click at [994, 507] on button "Save" at bounding box center [1003, 510] width 39 height 19
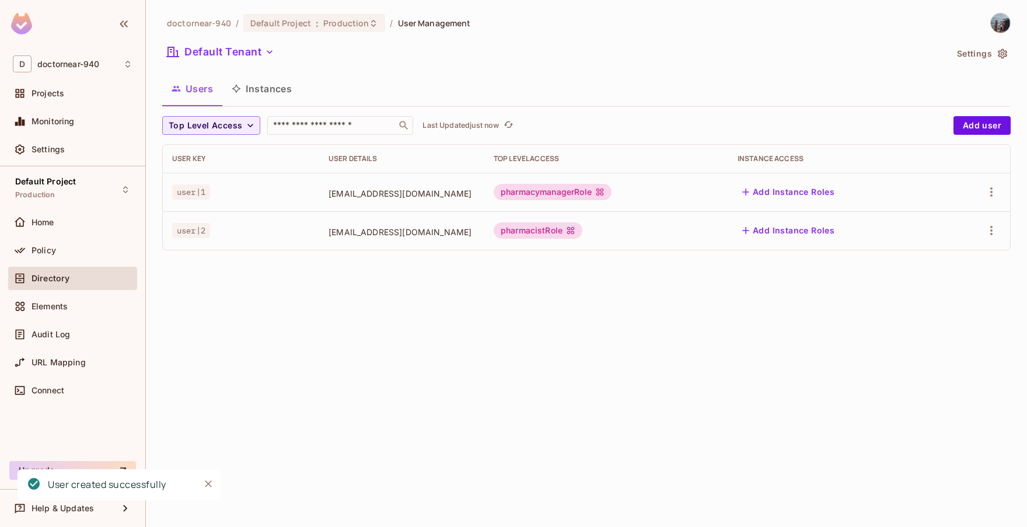
click at [696, 379] on div "doctornear-940 / Default Project : Production / User Management Default Tenant …" at bounding box center [587, 263] width 882 height 527
click at [646, 331] on div "doctornear-940 / Default Project : Production / User Management Default Tenant …" at bounding box center [587, 263] width 882 height 527
click at [566, 340] on div "doctornear-940 / Default Project : Production / User Management Default Tenant …" at bounding box center [587, 263] width 882 height 527
click at [569, 323] on div "doctornear-940 / Default Project : Production / User Management Default Tenant …" at bounding box center [587, 263] width 882 height 527
click at [562, 360] on div "doctornear-940 / Default Project : Production / User Management Default Tenant …" at bounding box center [587, 263] width 882 height 527
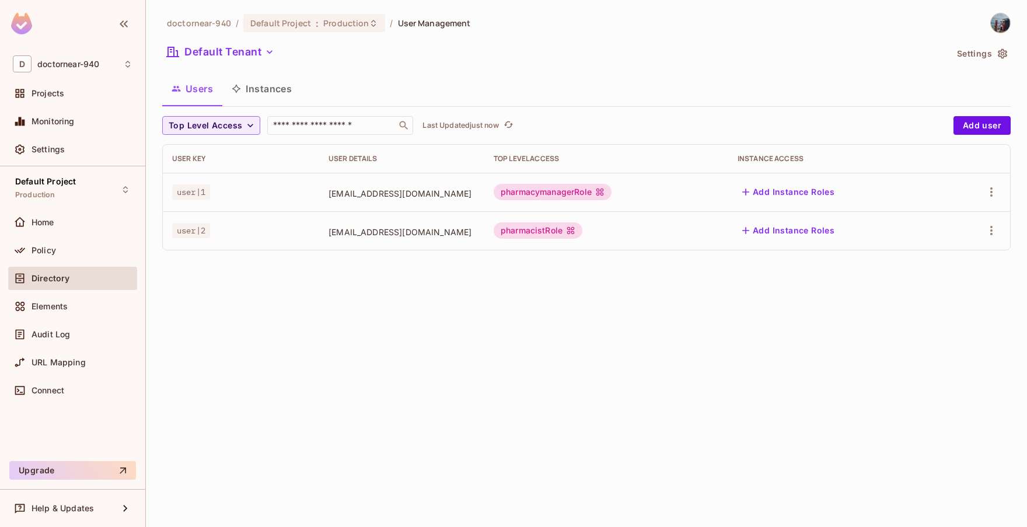
click at [261, 300] on div "doctornear-940 / Default Project : Production / User Management Default Tenant …" at bounding box center [587, 263] width 882 height 527
click at [503, 337] on div "doctornear-940 / Default Project : Production / User Management Default Tenant …" at bounding box center [587, 263] width 882 height 527
click at [440, 411] on div "doctornear-940 / Default Project : Production / User Management Default Tenant …" at bounding box center [587, 263] width 882 height 527
click at [525, 412] on div "doctornear-940 / Default Project : Production / User Management Default Tenant …" at bounding box center [587, 263] width 882 height 527
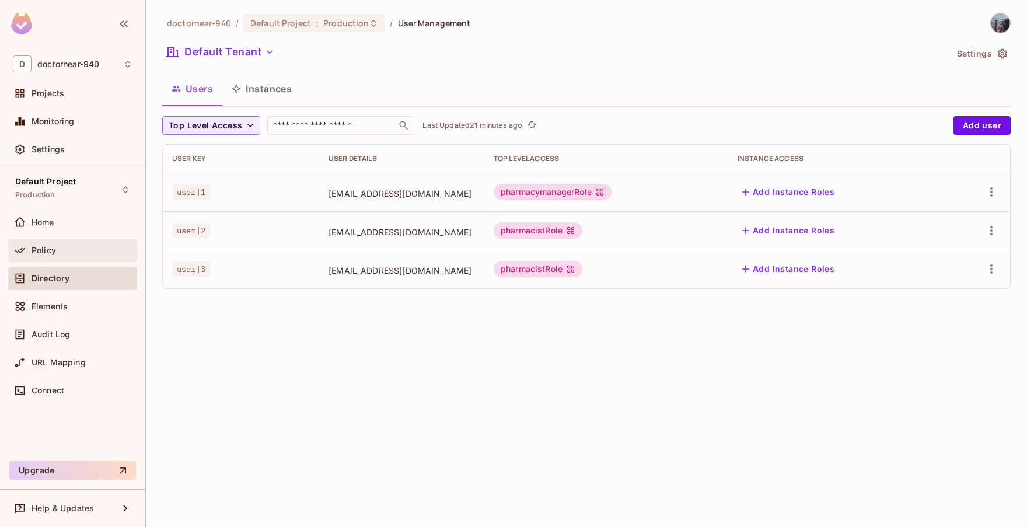
click at [86, 246] on div "Policy" at bounding box center [82, 250] width 101 height 9
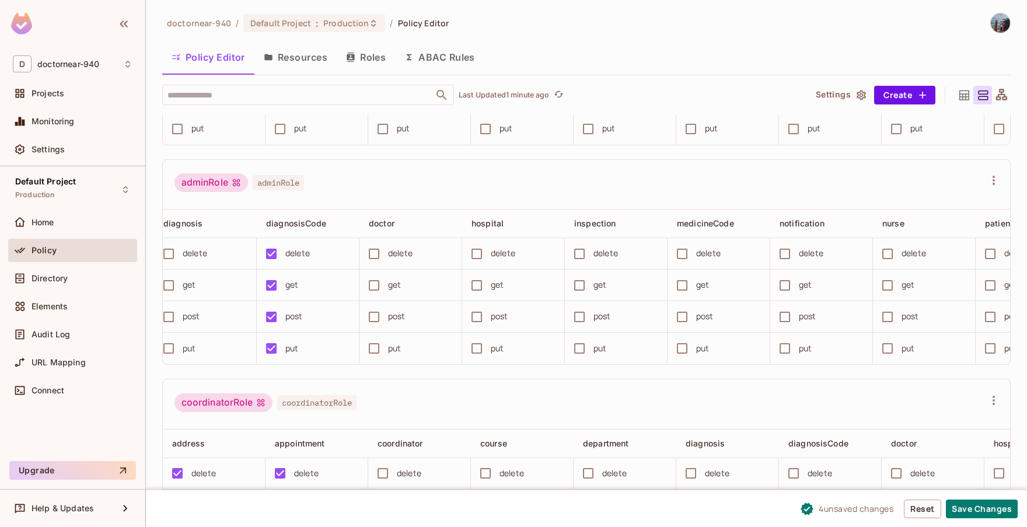
scroll to position [0, 562]
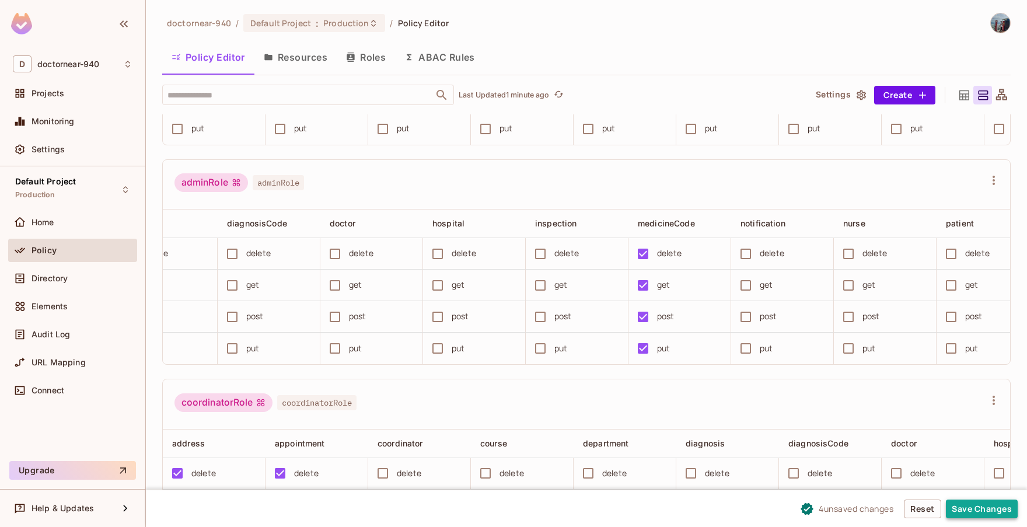
click at [970, 506] on button "Save Changes" at bounding box center [982, 509] width 72 height 19
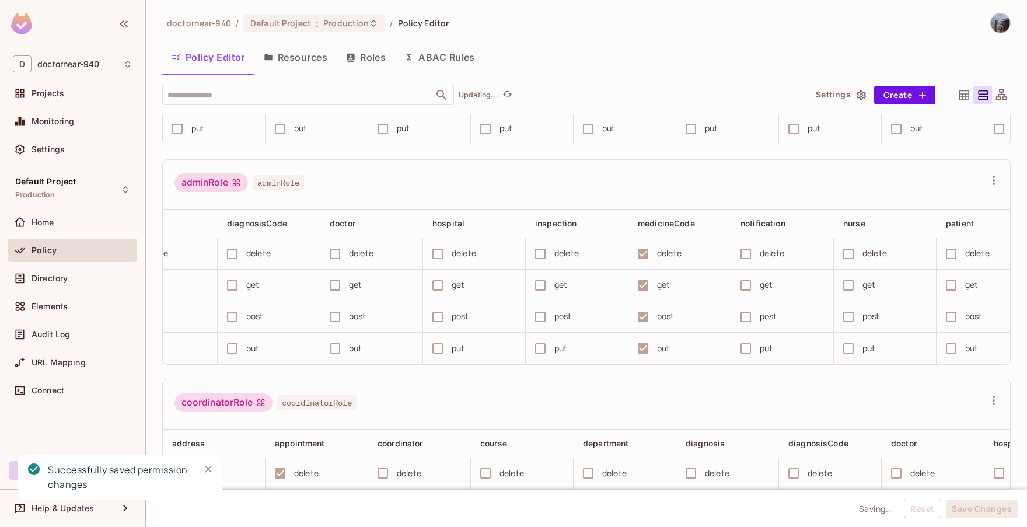
click at [297, 48] on button "Resources" at bounding box center [296, 57] width 82 height 29
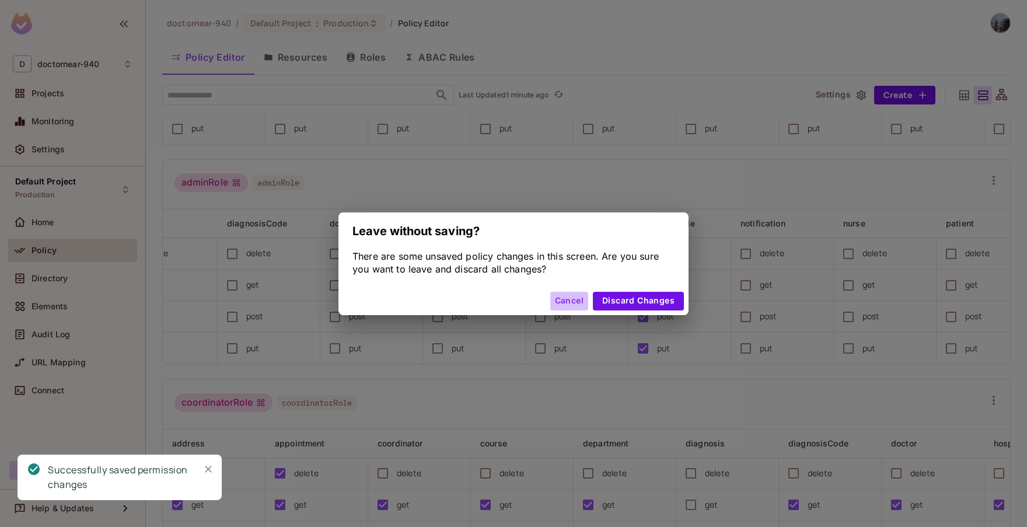
click at [567, 299] on button "Cancel" at bounding box center [570, 301] width 38 height 19
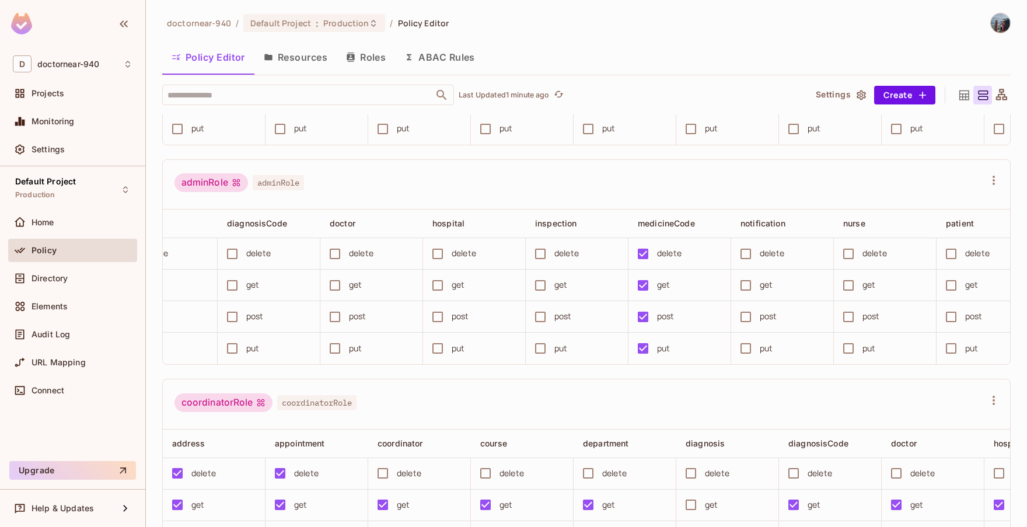
click at [318, 62] on button "Resources" at bounding box center [296, 57] width 82 height 29
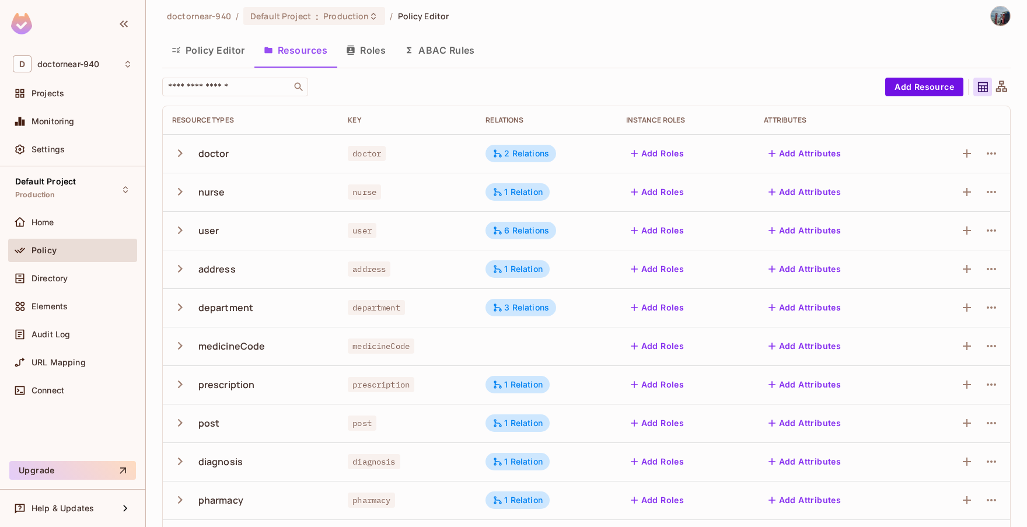
scroll to position [241, 0]
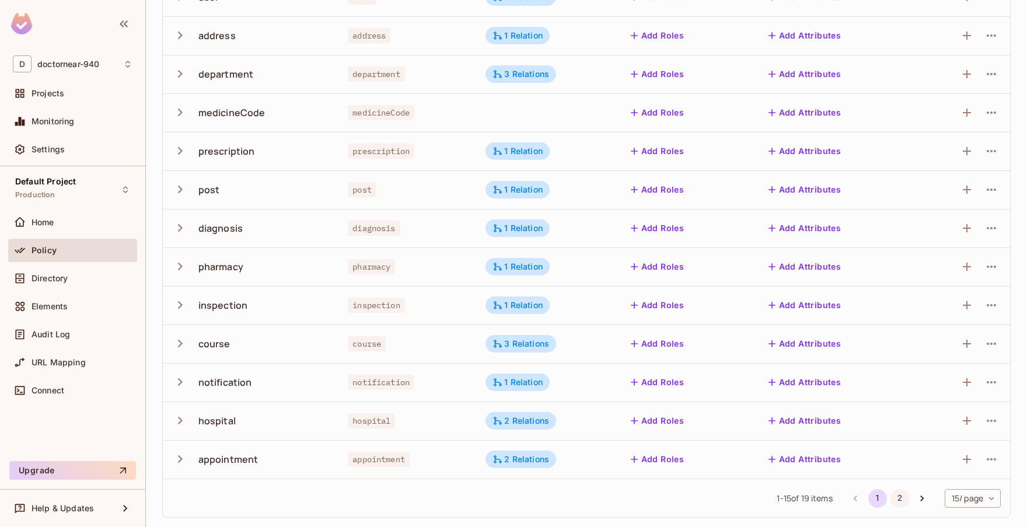
click at [891, 497] on button "2" at bounding box center [900, 498] width 19 height 19
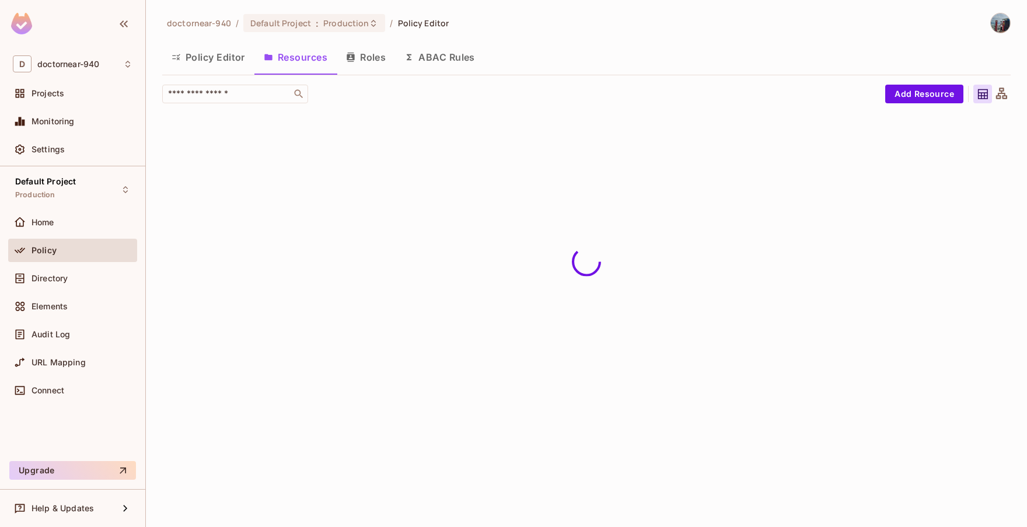
scroll to position [0, 0]
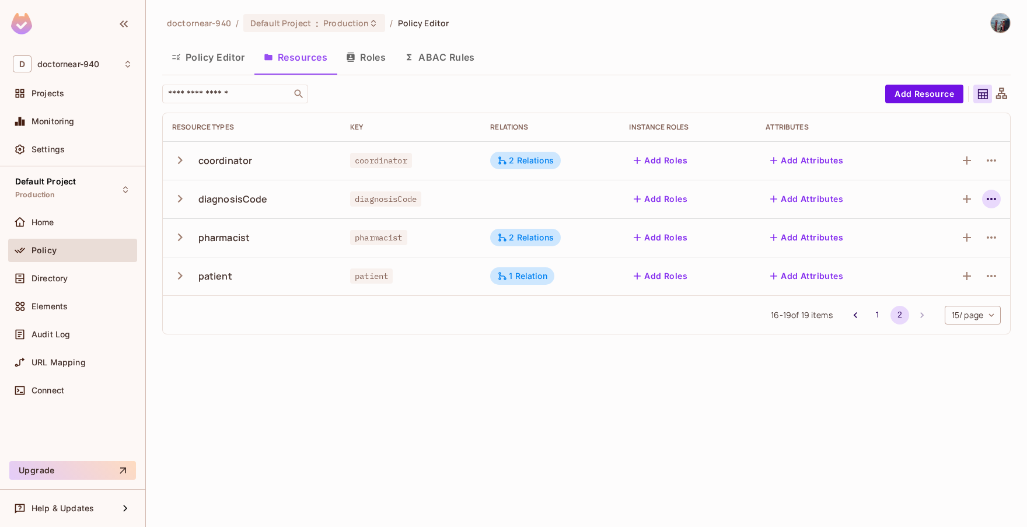
click at [992, 199] on icon "button" at bounding box center [991, 199] width 9 height 2
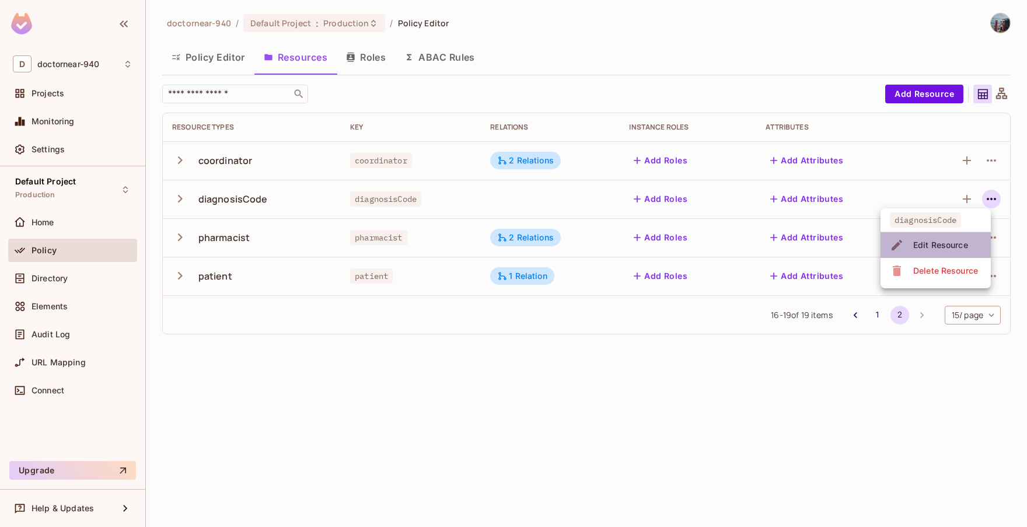
click at [945, 253] on span "Edit Resource" at bounding box center [941, 245] width 62 height 19
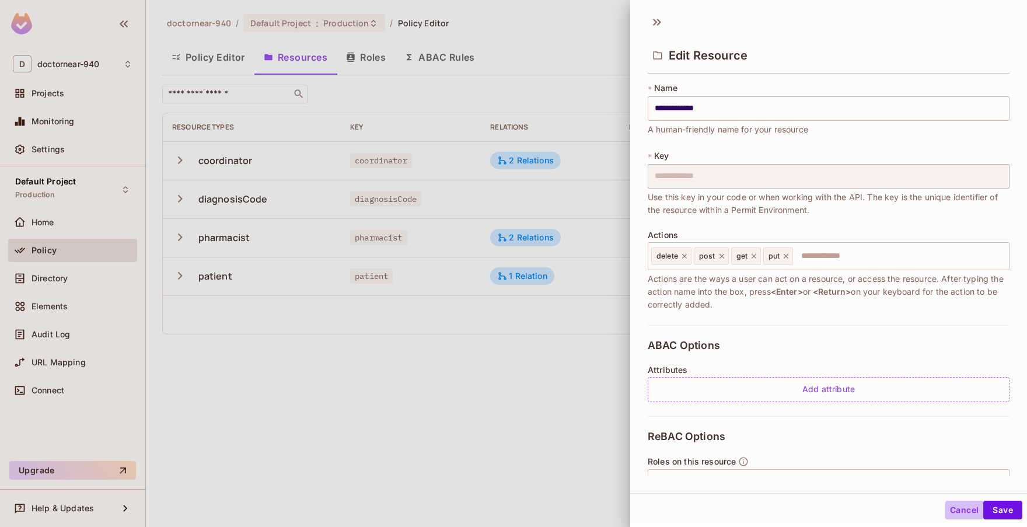
click at [946, 509] on button "Cancel" at bounding box center [965, 510] width 38 height 19
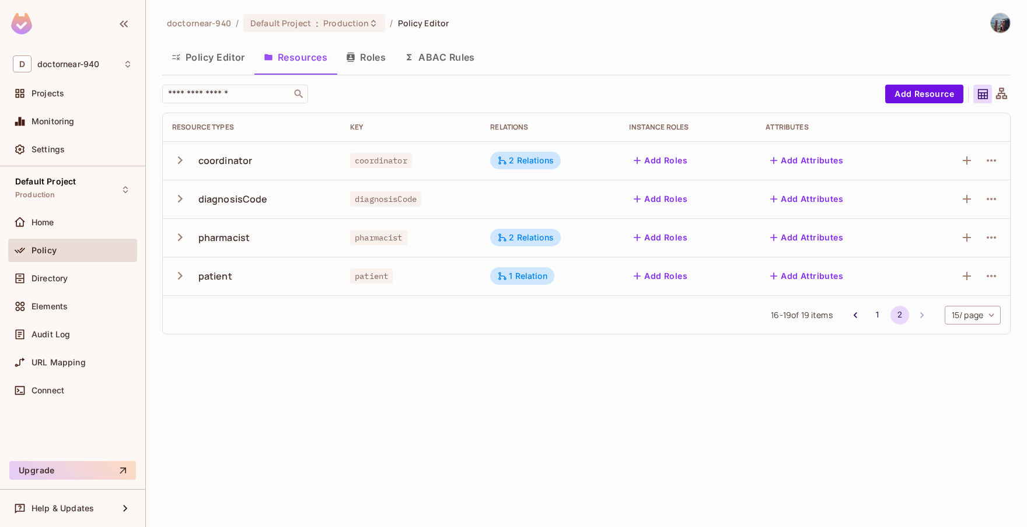
click at [385, 419] on div "doctornear-940 / Default Project : Production / Policy Editor Policy Editor Res…" at bounding box center [587, 263] width 882 height 527
click at [902, 94] on button "Add Resource" at bounding box center [925, 94] width 78 height 19
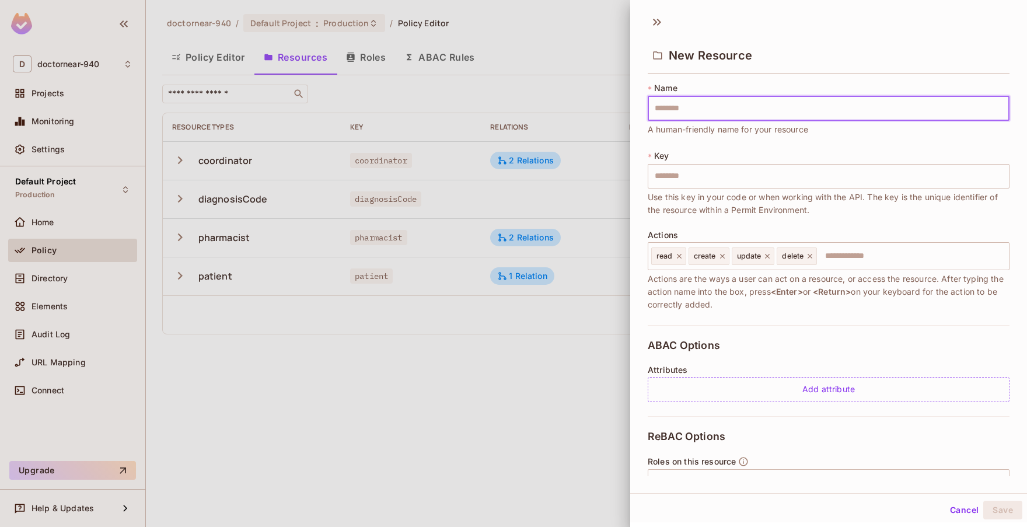
click at [731, 111] on input "text" at bounding box center [829, 108] width 362 height 25
type input "*"
type input "**"
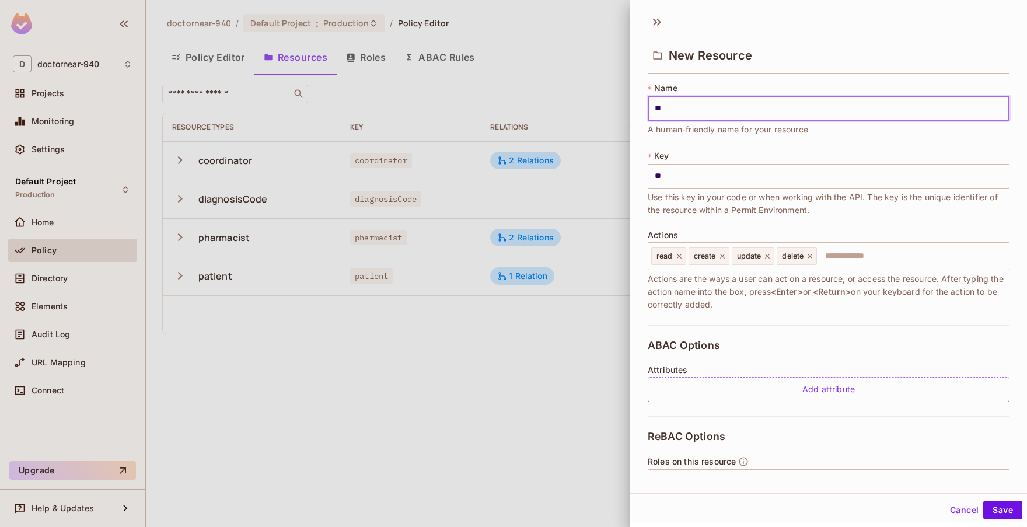
type input "*"
type input "**"
type input "***"
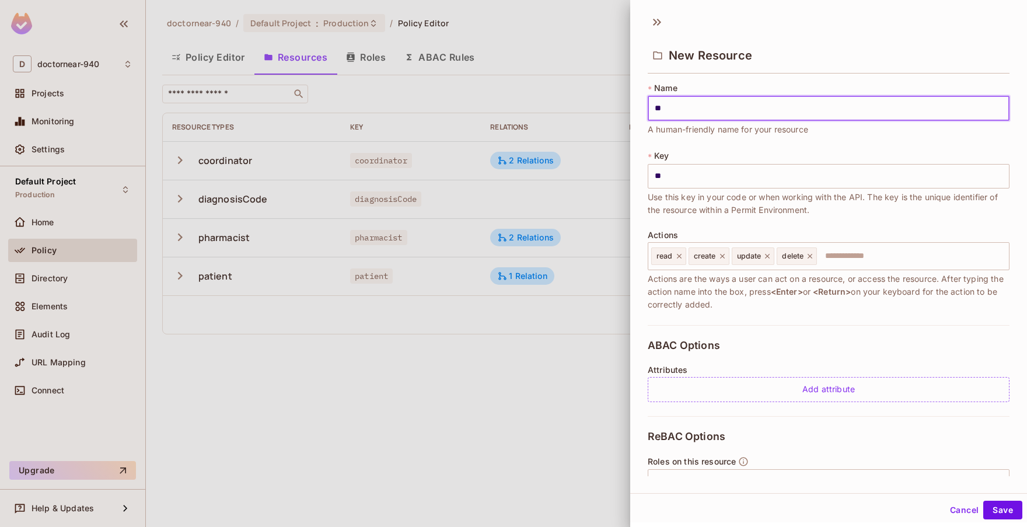
type input "***"
type input "****"
type input "*****"
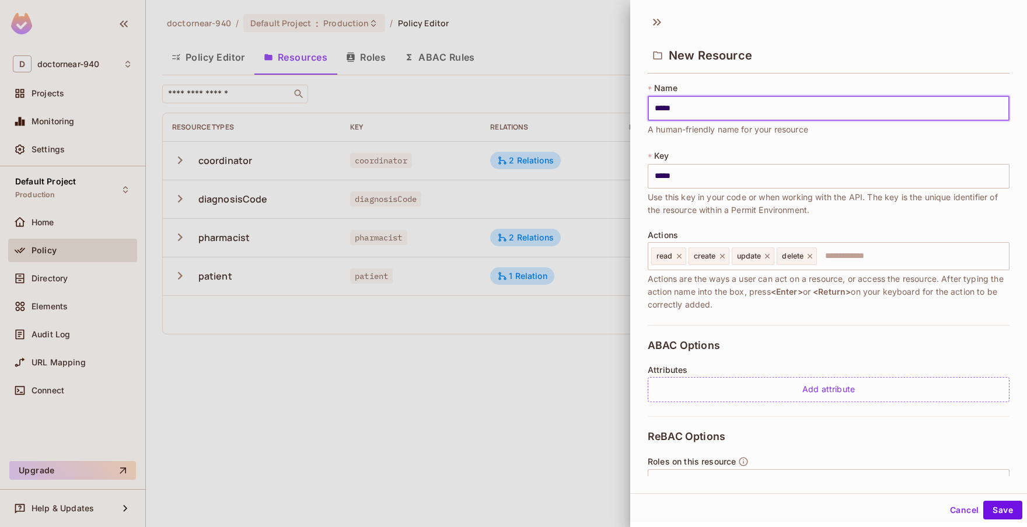
type input "******"
type input "*******"
type input "********"
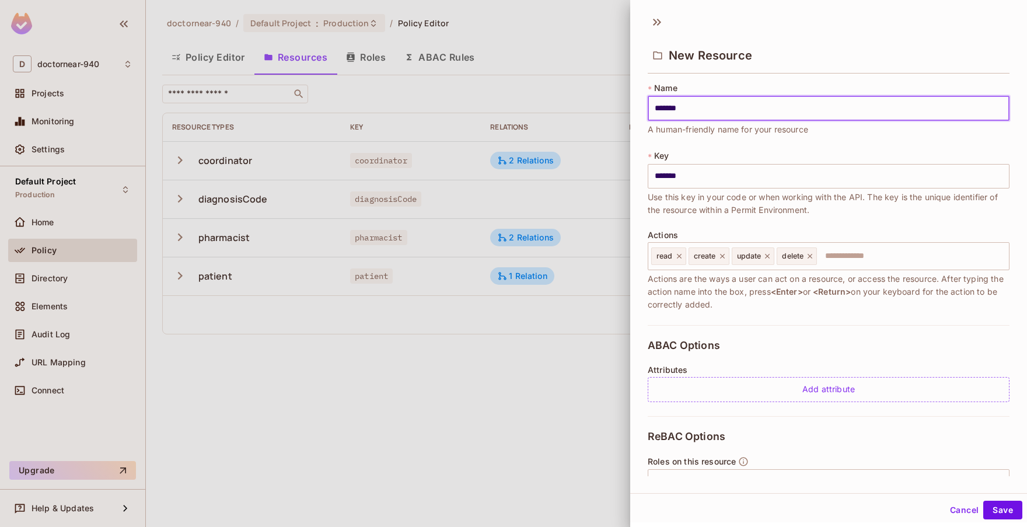
type input "********"
type input "*********"
type input "**********"
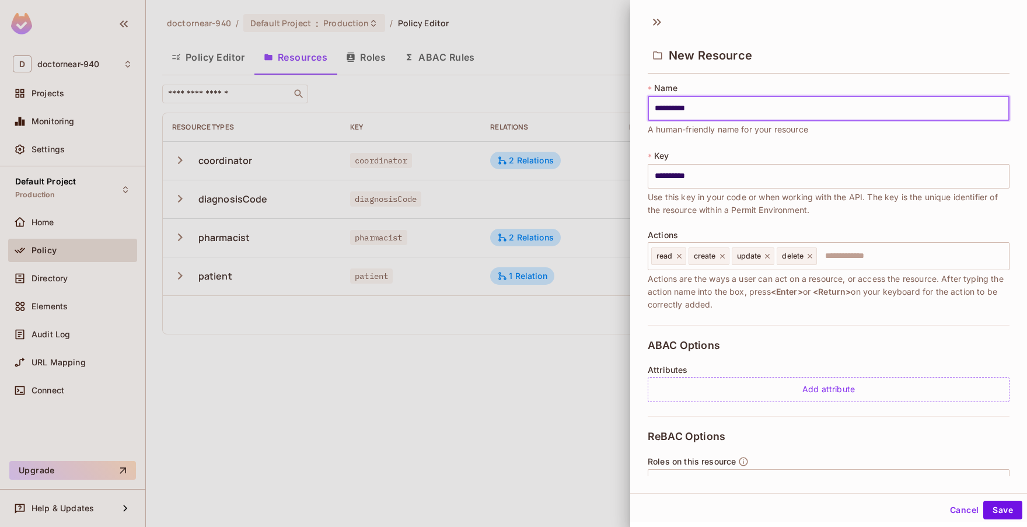
type input "**********"
click at [680, 255] on icon at bounding box center [679, 256] width 8 height 8
click at [685, 259] on icon at bounding box center [685, 256] width 8 height 8
click at [685, 259] on icon at bounding box center [688, 256] width 8 height 8
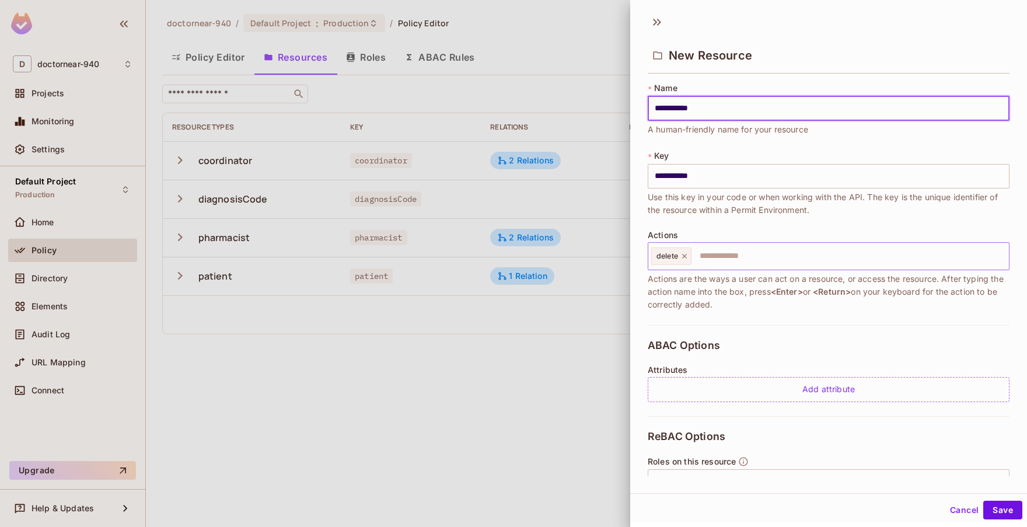
click at [685, 259] on icon at bounding box center [685, 256] width 8 height 8
type input "**********"
click at [687, 257] on input "text" at bounding box center [827, 256] width 354 height 23
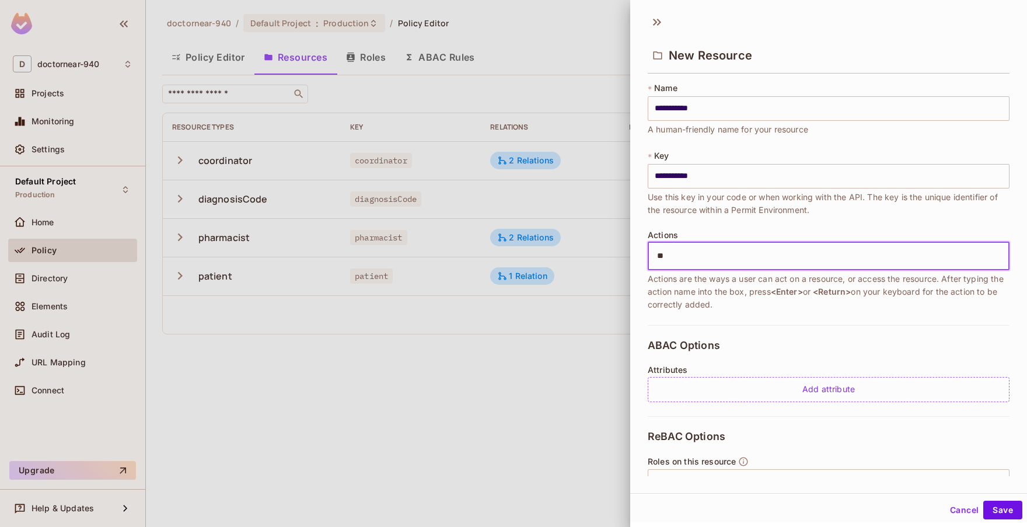
type input "***"
type input "****"
type input "***"
type input "******"
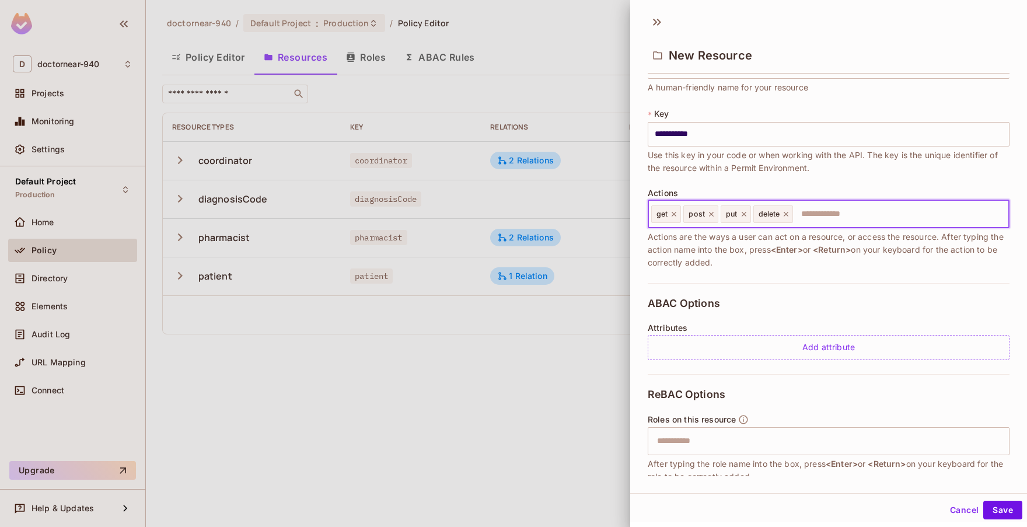
scroll to position [115, 0]
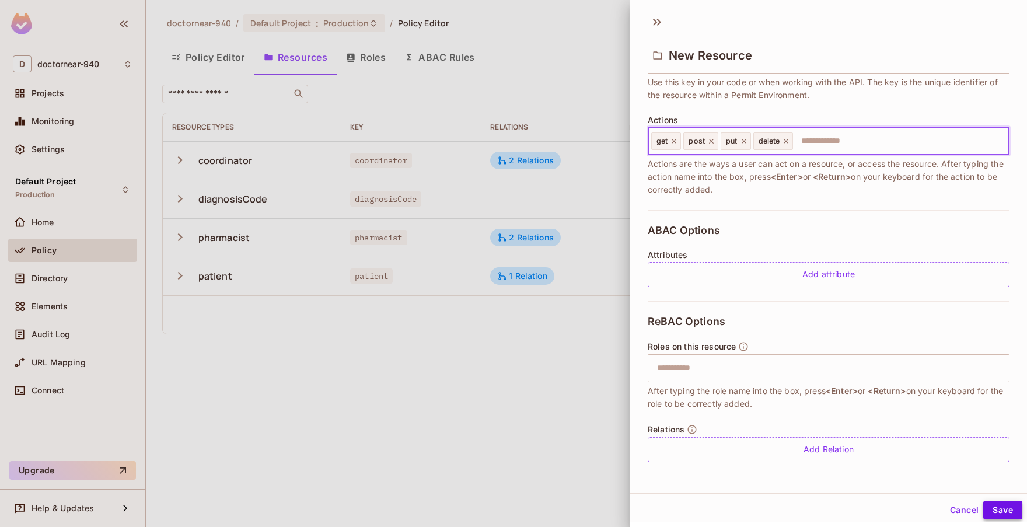
click at [984, 509] on button "Save" at bounding box center [1003, 510] width 39 height 19
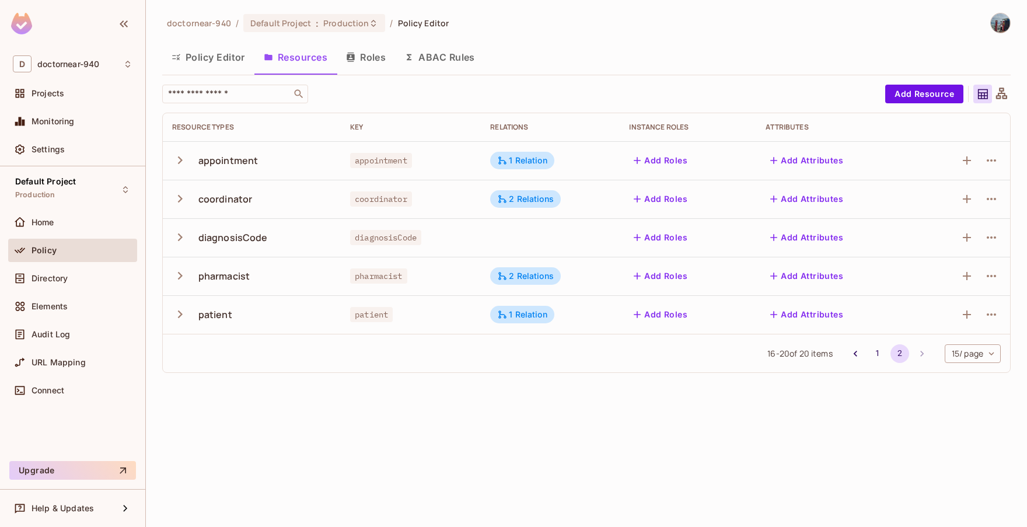
click at [221, 59] on button "Policy Editor" at bounding box center [208, 57] width 92 height 29
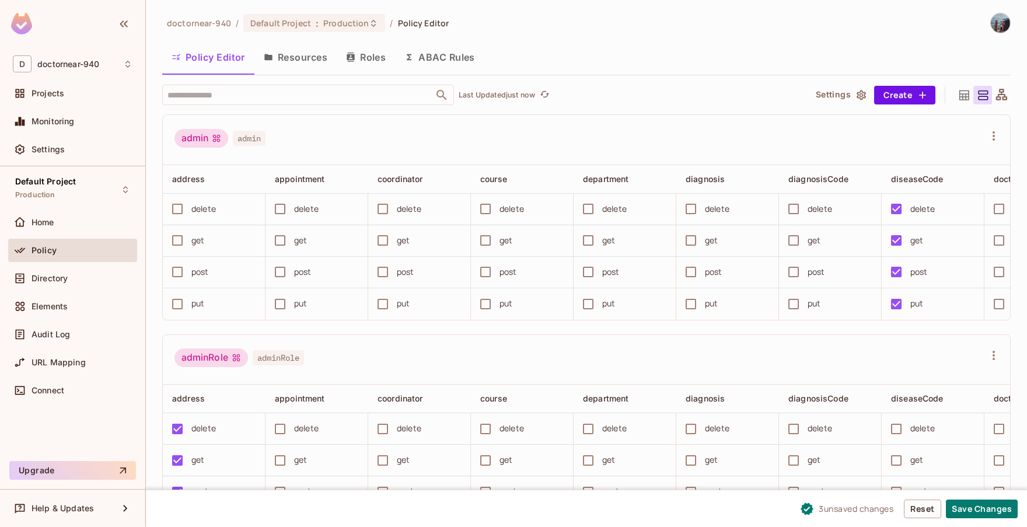
click at [317, 58] on button "Resources" at bounding box center [296, 57] width 82 height 29
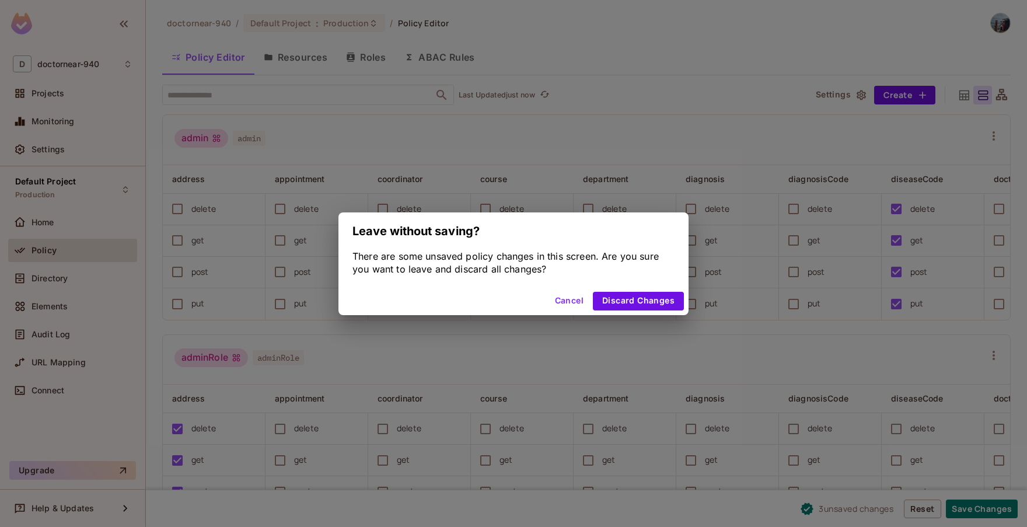
click at [567, 301] on button "Cancel" at bounding box center [570, 301] width 38 height 19
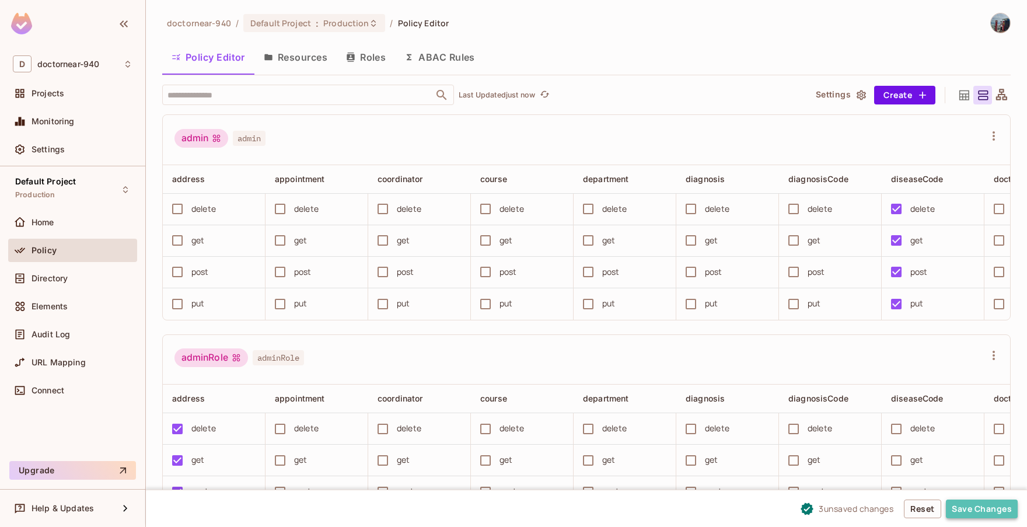
click at [970, 501] on button "Save Changes" at bounding box center [982, 509] width 72 height 19
click at [309, 60] on button "Resources" at bounding box center [296, 57] width 82 height 29
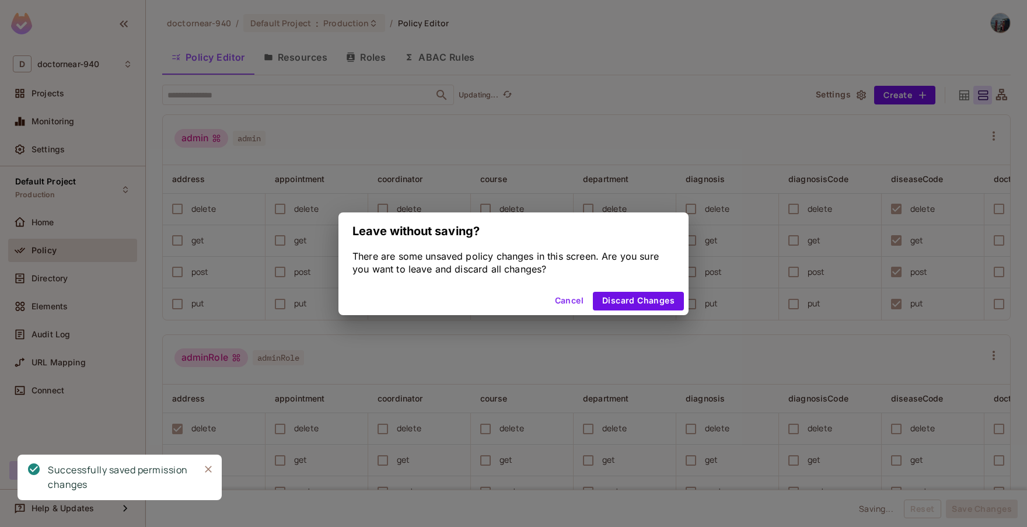
click at [563, 307] on button "Cancel" at bounding box center [570, 301] width 38 height 19
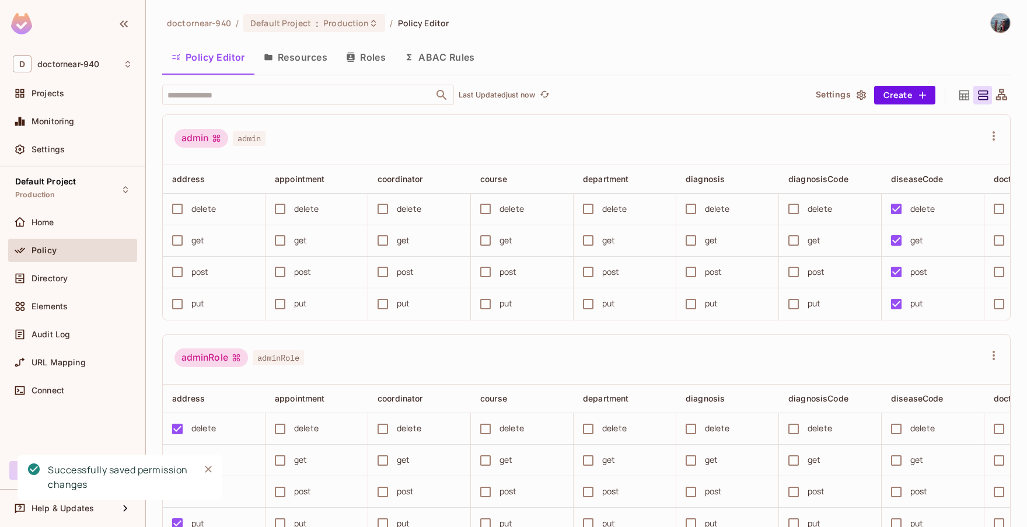
click at [287, 57] on div "Leave without saving? There are some unsaved policy changes in this screen. Are…" at bounding box center [513, 263] width 1027 height 527
click at [287, 57] on button "Resources" at bounding box center [296, 57] width 82 height 29
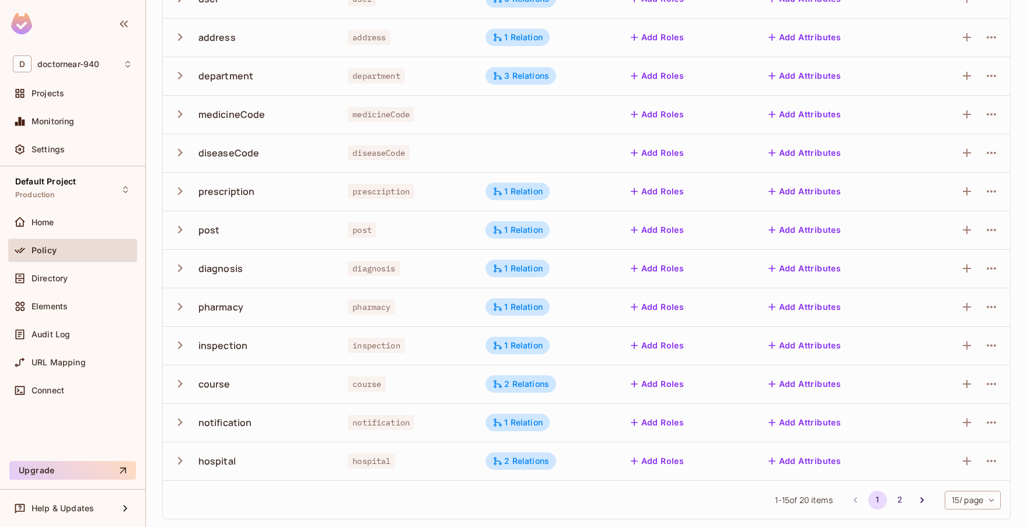
scroll to position [241, 0]
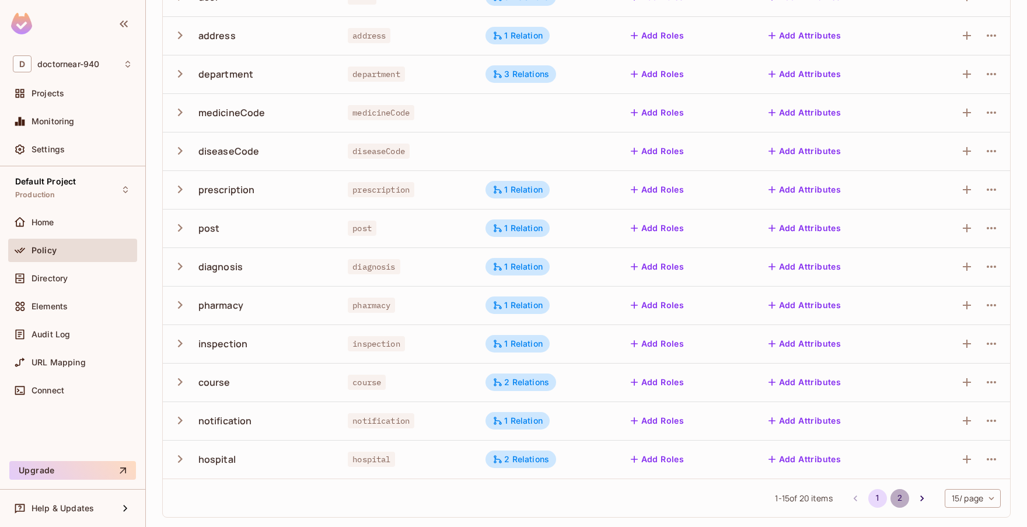
click at [891, 500] on button "2" at bounding box center [900, 498] width 19 height 19
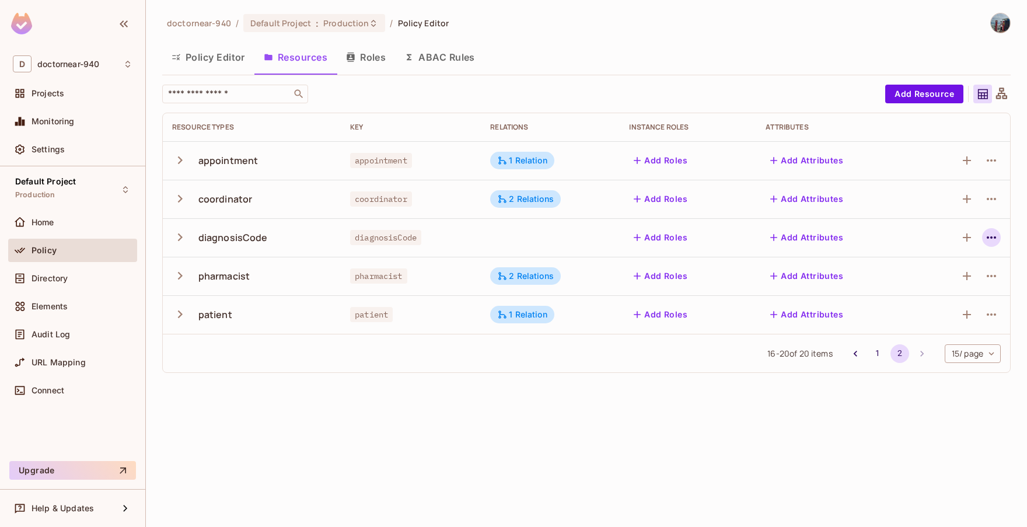
click at [988, 238] on icon "button" at bounding box center [991, 237] width 9 height 2
click at [922, 309] on div "Delete Resource" at bounding box center [946, 310] width 65 height 12
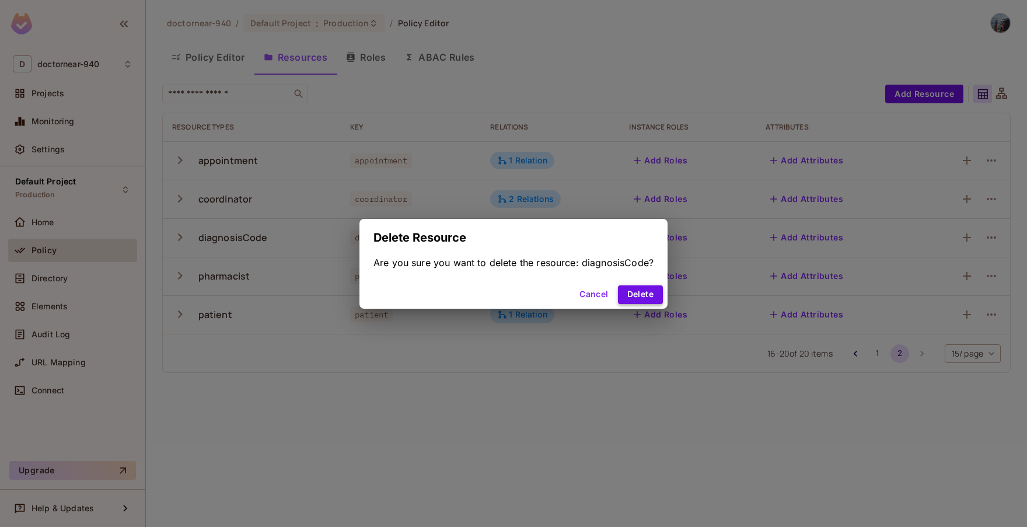
click at [653, 291] on button "Delete" at bounding box center [640, 294] width 45 height 19
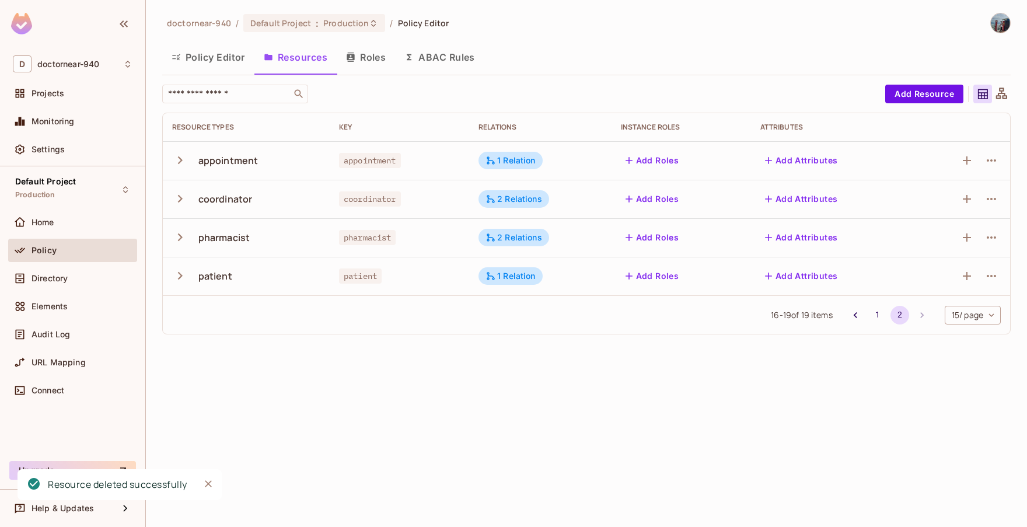
click at [204, 60] on button "Policy Editor" at bounding box center [208, 57] width 92 height 29
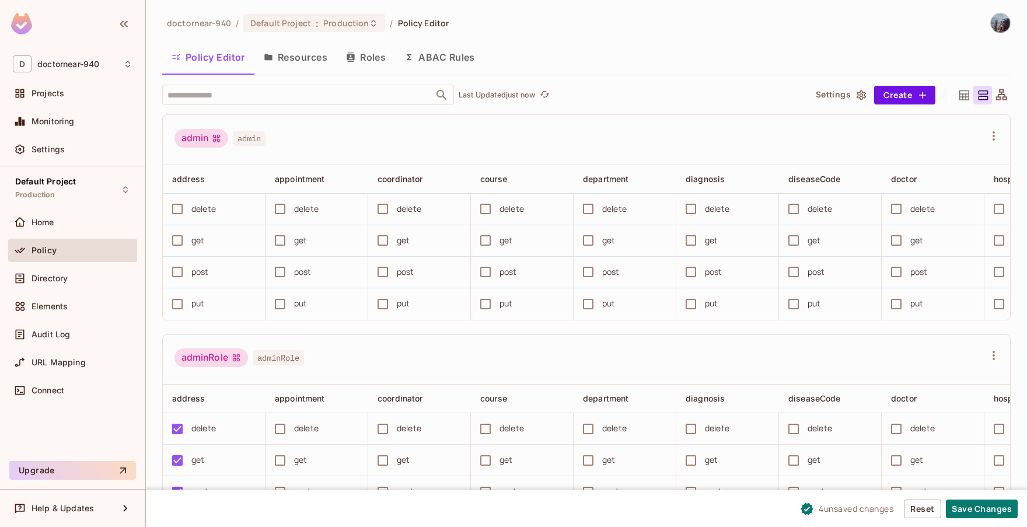
scroll to position [117, 0]
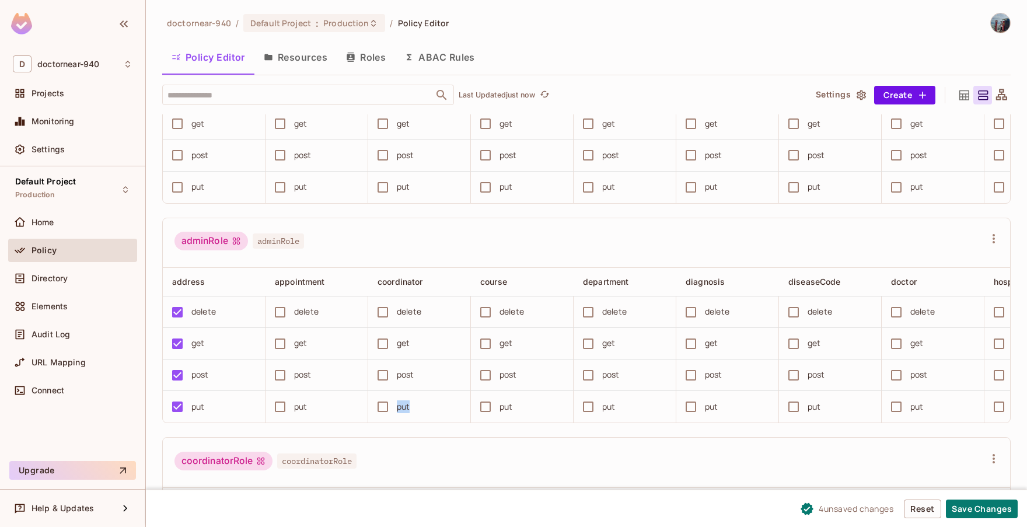
drag, startPoint x: 403, startPoint y: 431, endPoint x: 481, endPoint y: 431, distance: 77.6
click at [481, 423] on div "address appointment coordinator course department diagnosis diseaseCode doctor …" at bounding box center [587, 345] width 848 height 155
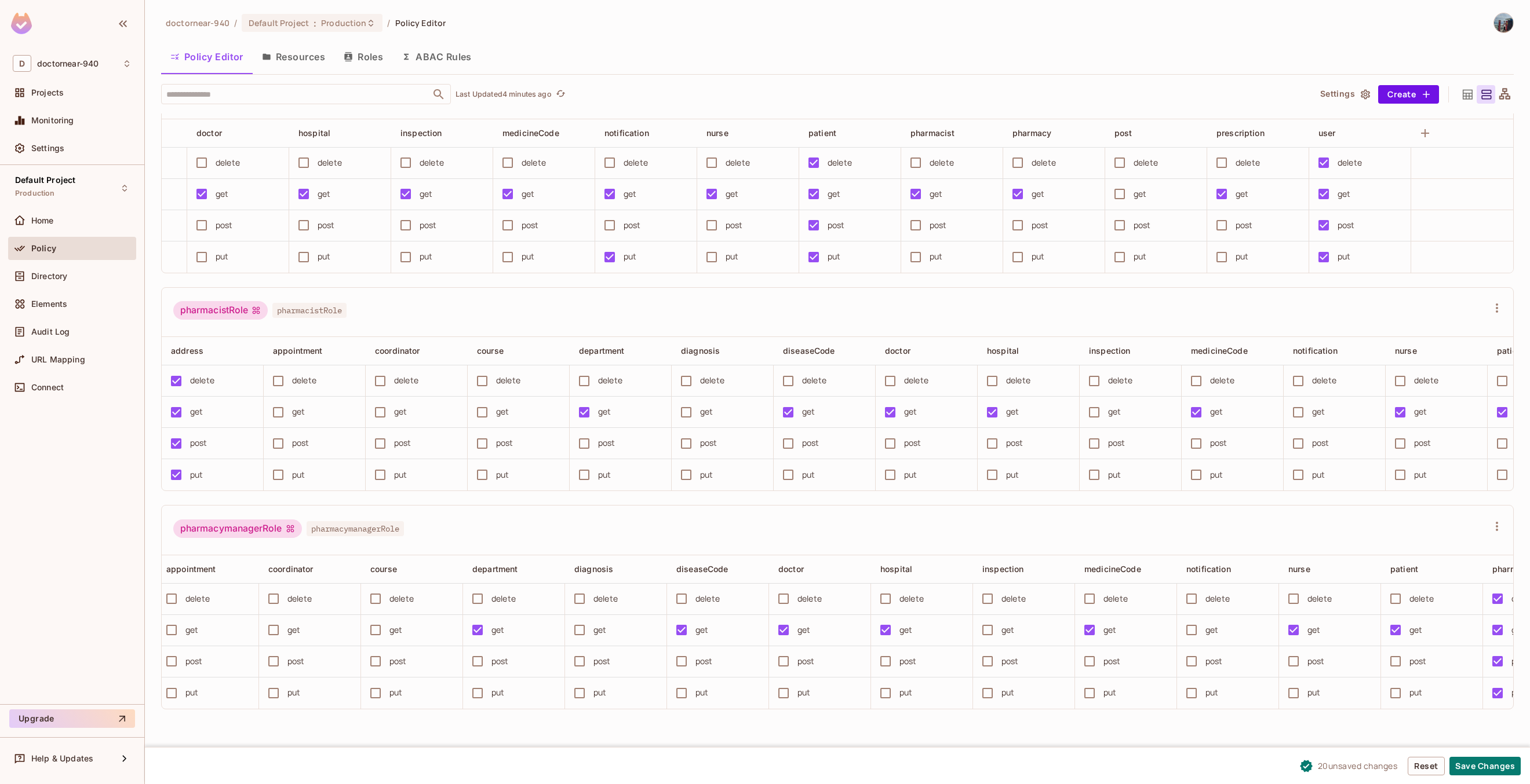
scroll to position [0, 0]
click at [1020, 523] on button "Save Changes" at bounding box center [1485, 766] width 71 height 19
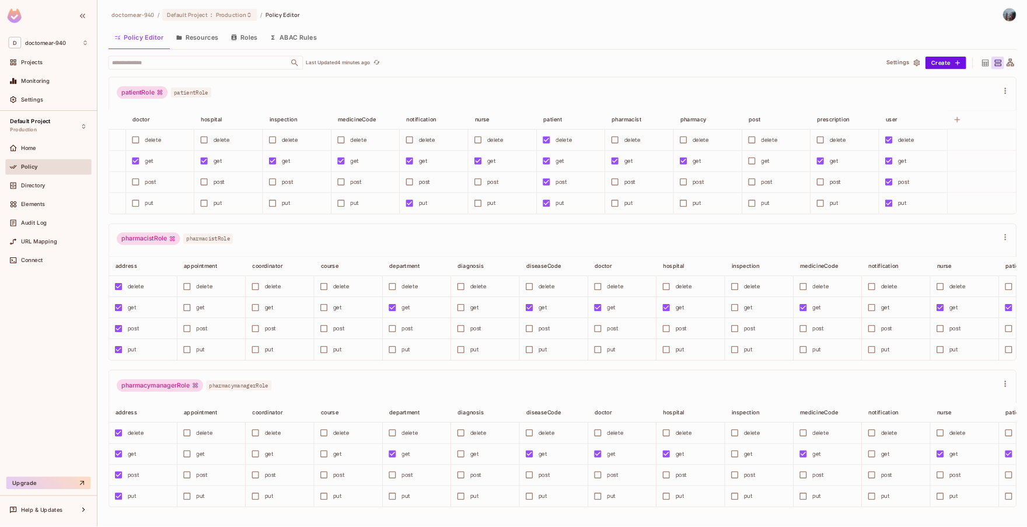
scroll to position [0, 734]
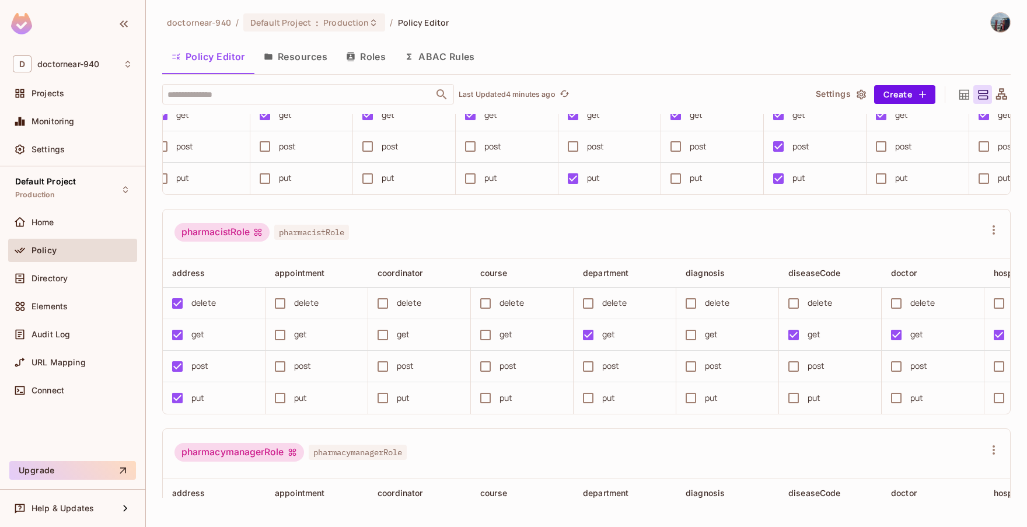
click at [680, 36] on div "doctornear-940 / Default Project : Production / Policy Editor Policy Editor Res…" at bounding box center [586, 269] width 849 height 515
click at [79, 280] on div "Directory" at bounding box center [82, 278] width 101 height 9
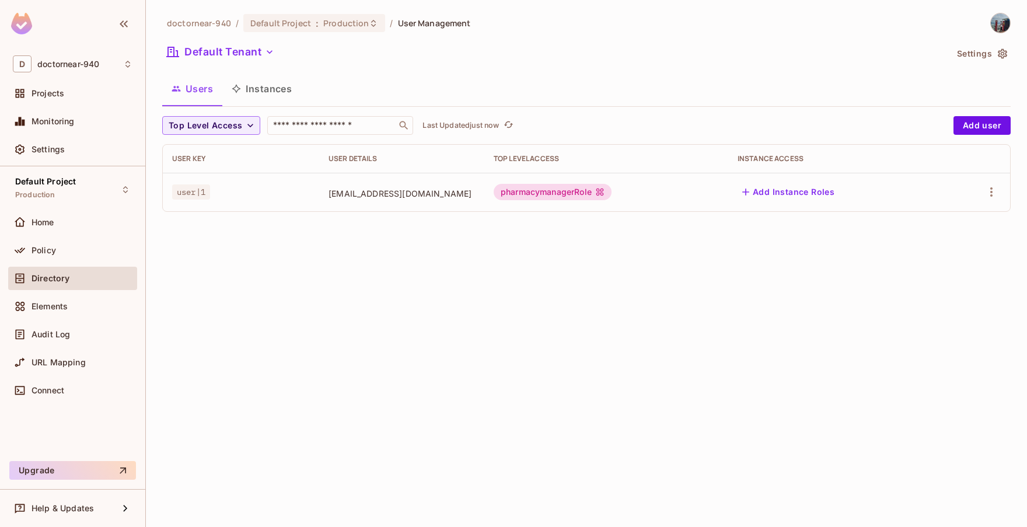
click at [256, 279] on div "doctornear-940 / Default Project : Production / User Management Default Tenant …" at bounding box center [587, 263] width 882 height 527
click at [267, 261] on div "doctornear-940 / Default Project : Production / User Management Default Tenant …" at bounding box center [587, 263] width 882 height 527
click at [976, 127] on button "Add user" at bounding box center [982, 125] width 57 height 19
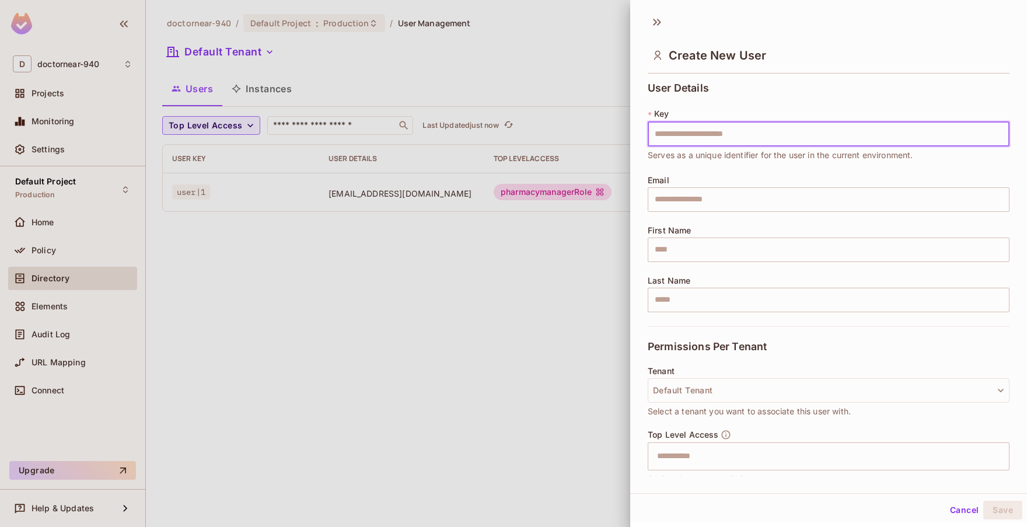
click at [725, 133] on input "text" at bounding box center [829, 134] width 362 height 25
type input "******"
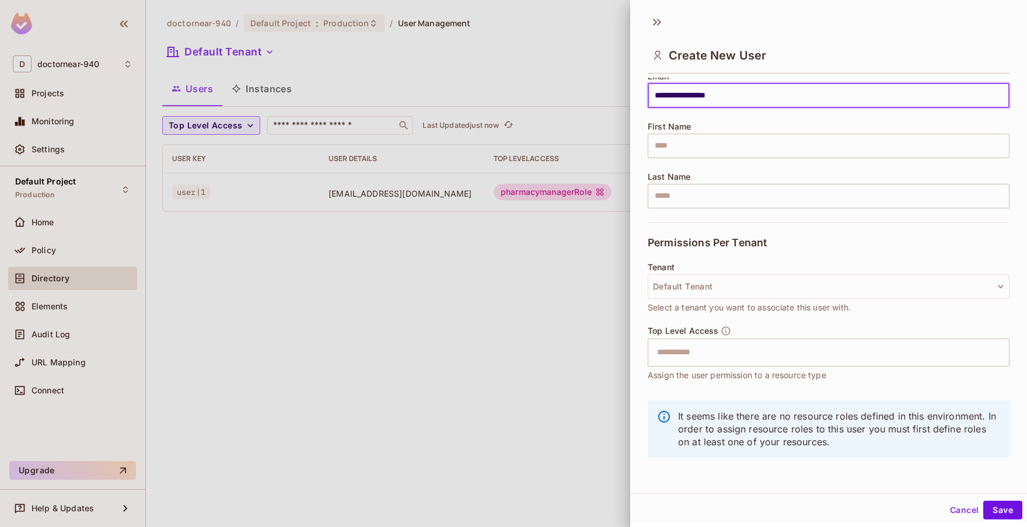
scroll to position [2, 0]
type input "**********"
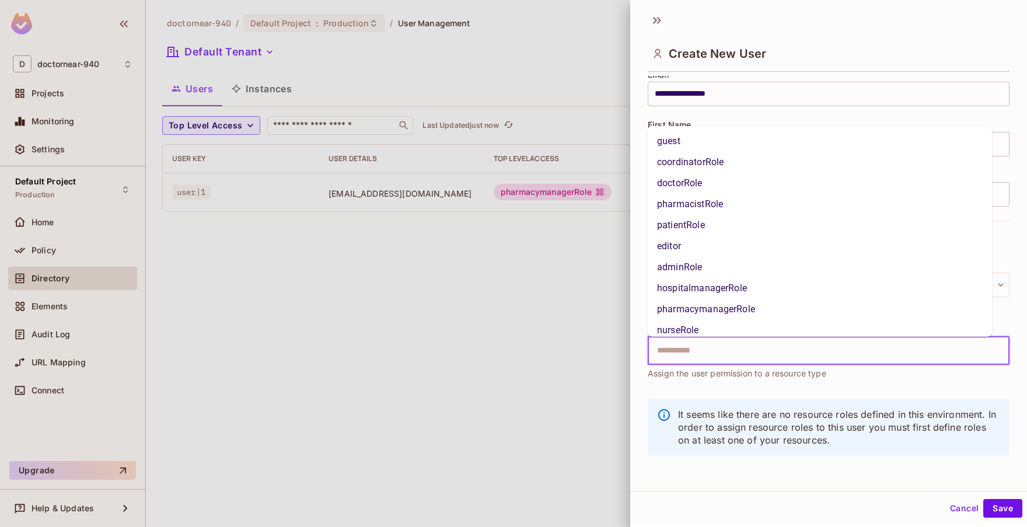
click at [737, 347] on input "text" at bounding box center [818, 350] width 337 height 23
click at [700, 270] on li "adminRole" at bounding box center [820, 267] width 344 height 21
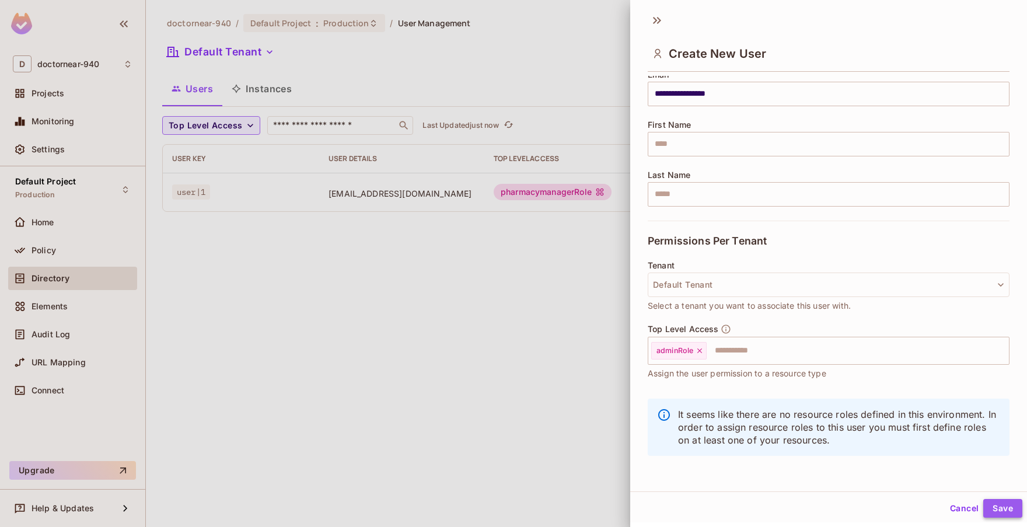
click at [991, 507] on button "Save" at bounding box center [1003, 508] width 39 height 19
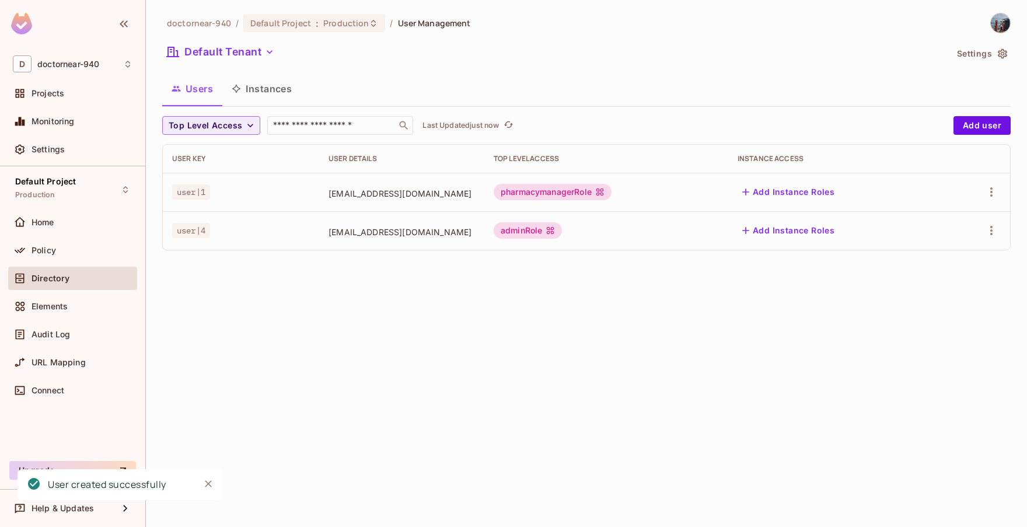
click at [642, 350] on div "doctornear-940 / Default Project : Production / User Management Default Tenant …" at bounding box center [587, 263] width 882 height 527
